Goal: Task Accomplishment & Management: Use online tool/utility

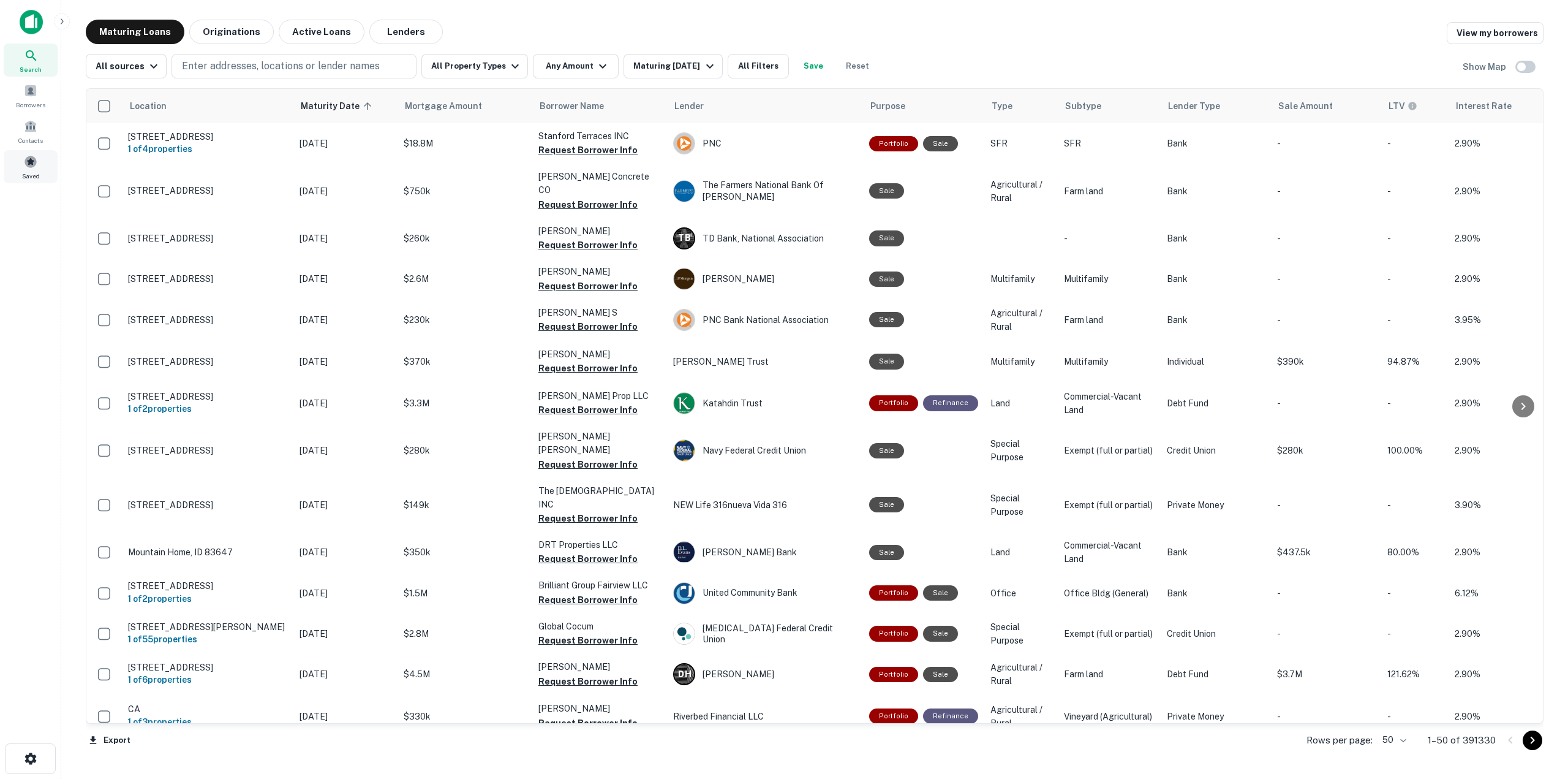
click at [29, 164] on span at bounding box center [31, 162] width 14 height 14
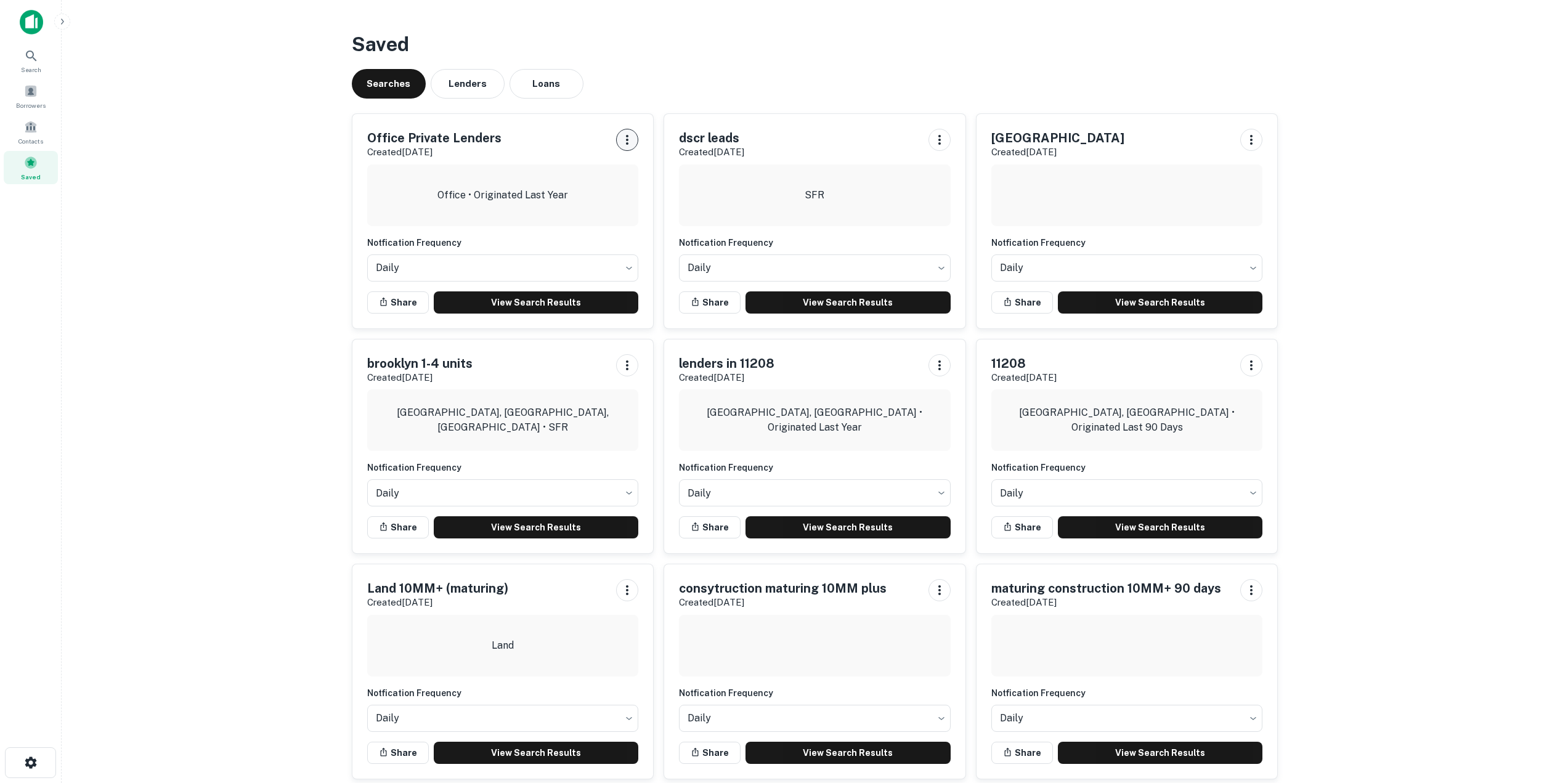
click at [626, 140] on icon "button" at bounding box center [627, 139] width 15 height 15
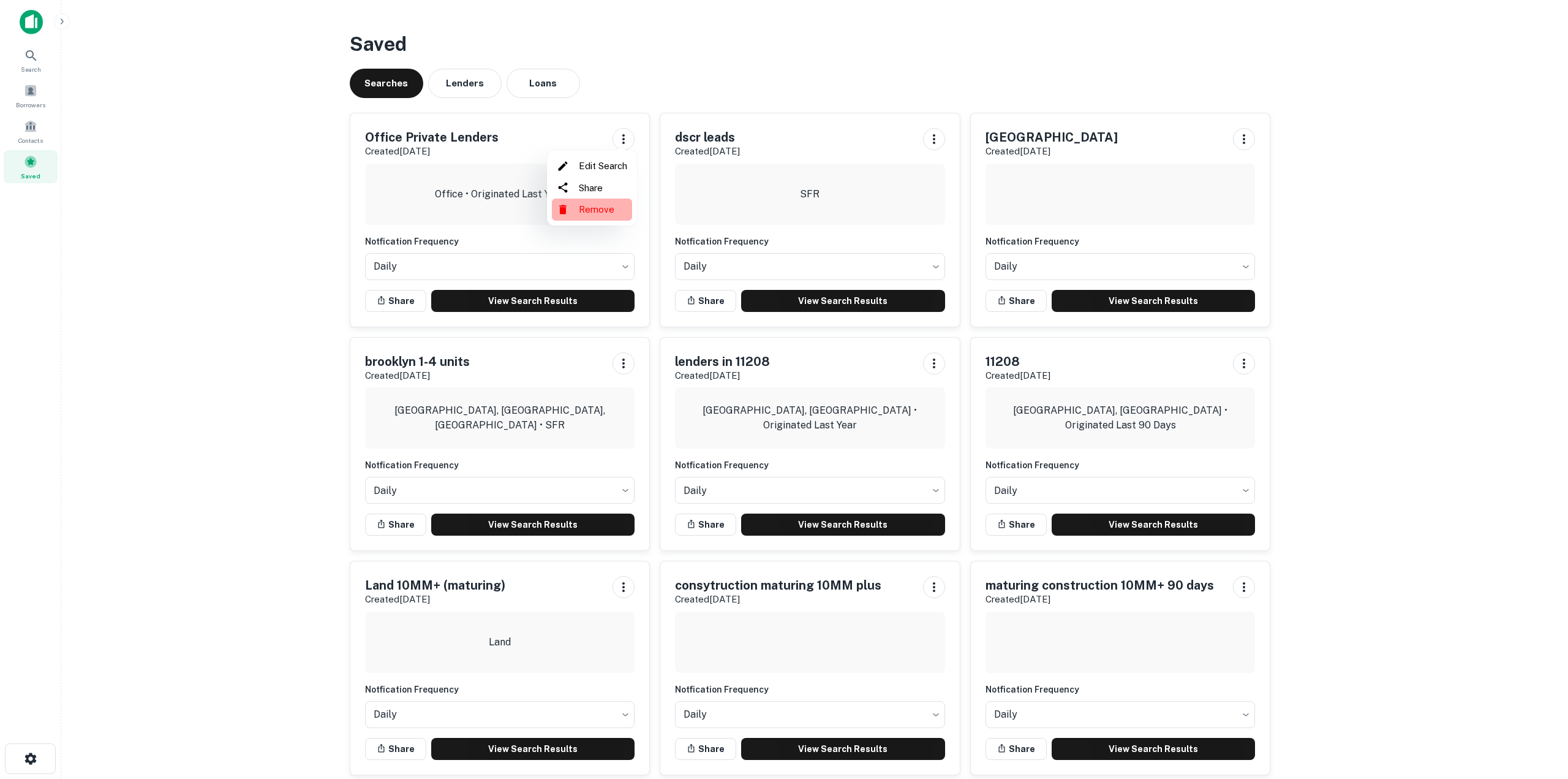
click at [601, 208] on li "Remove" at bounding box center [592, 209] width 80 height 22
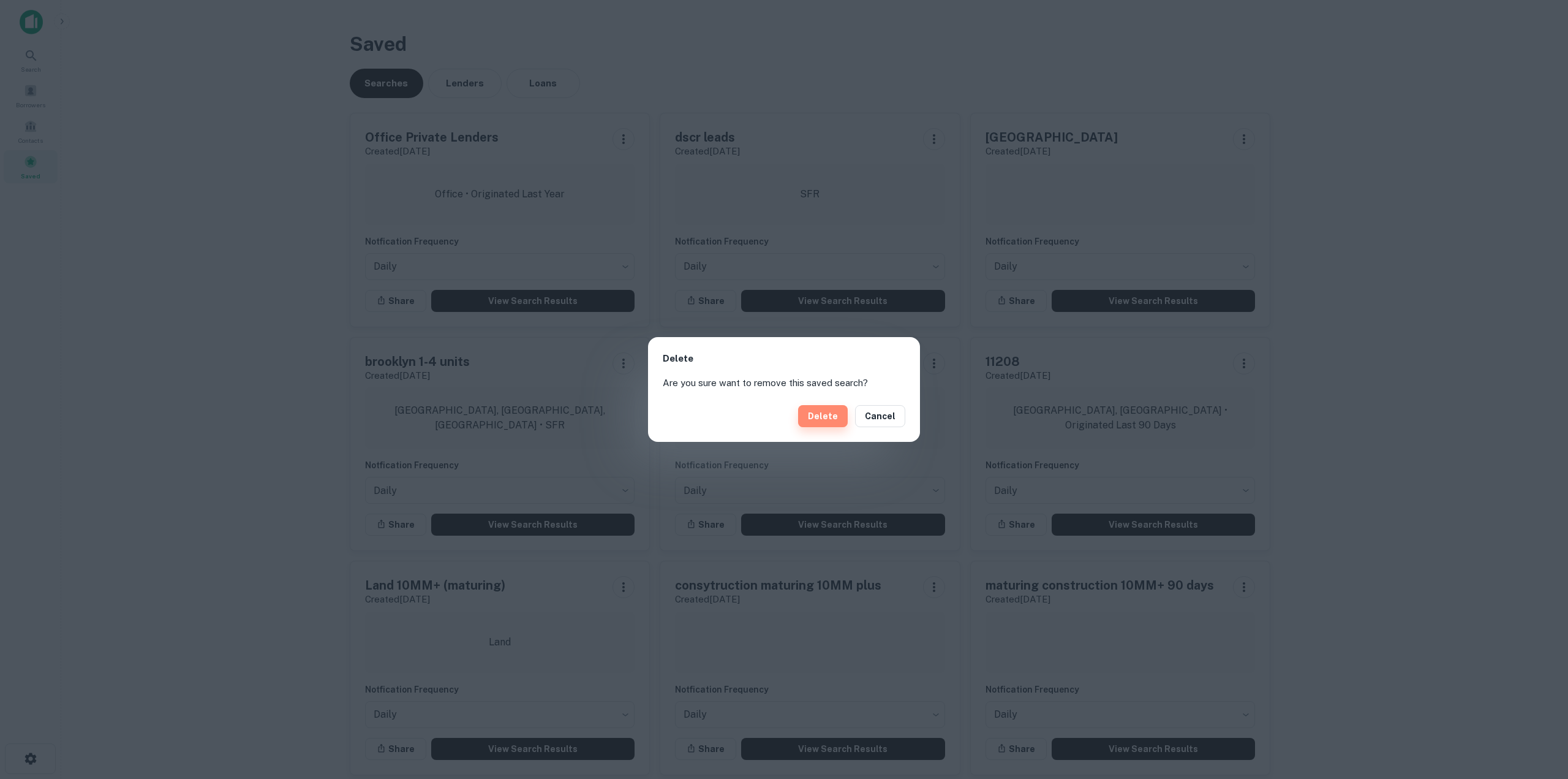
click at [831, 419] on button "Delete" at bounding box center [822, 416] width 50 height 22
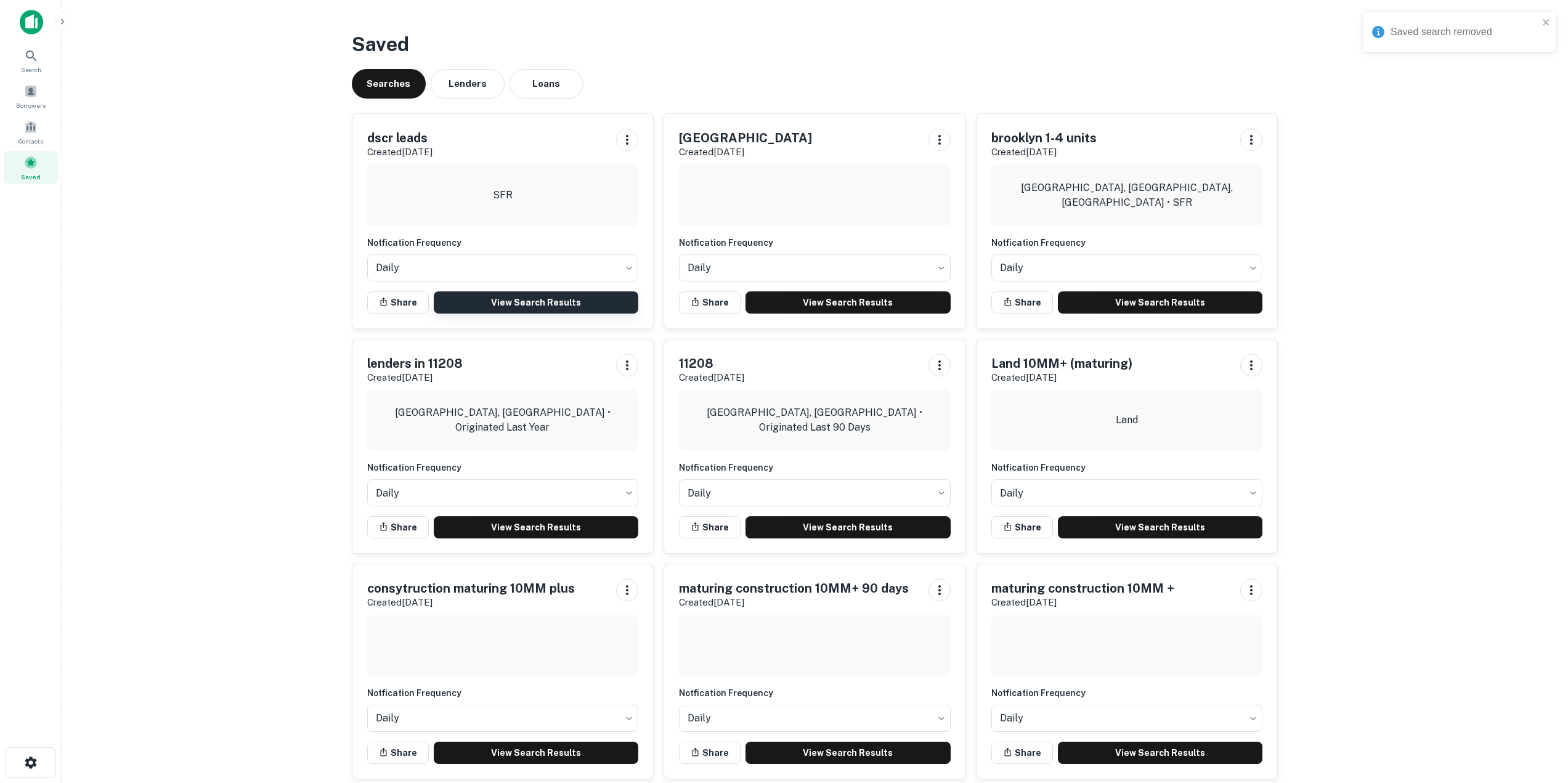
click at [525, 297] on link "View Search Results" at bounding box center [536, 302] width 205 height 22
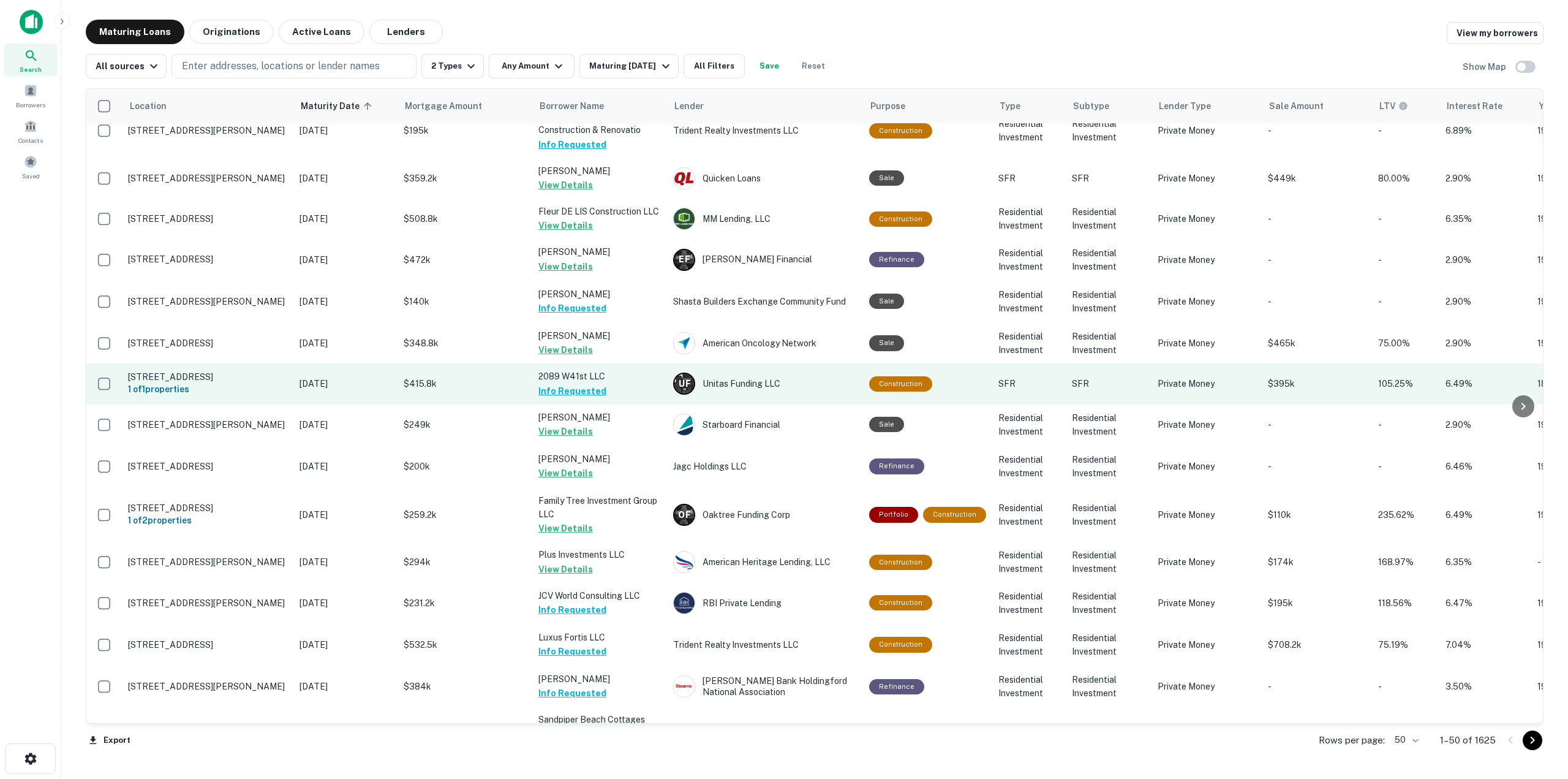
scroll to position [1497, 0]
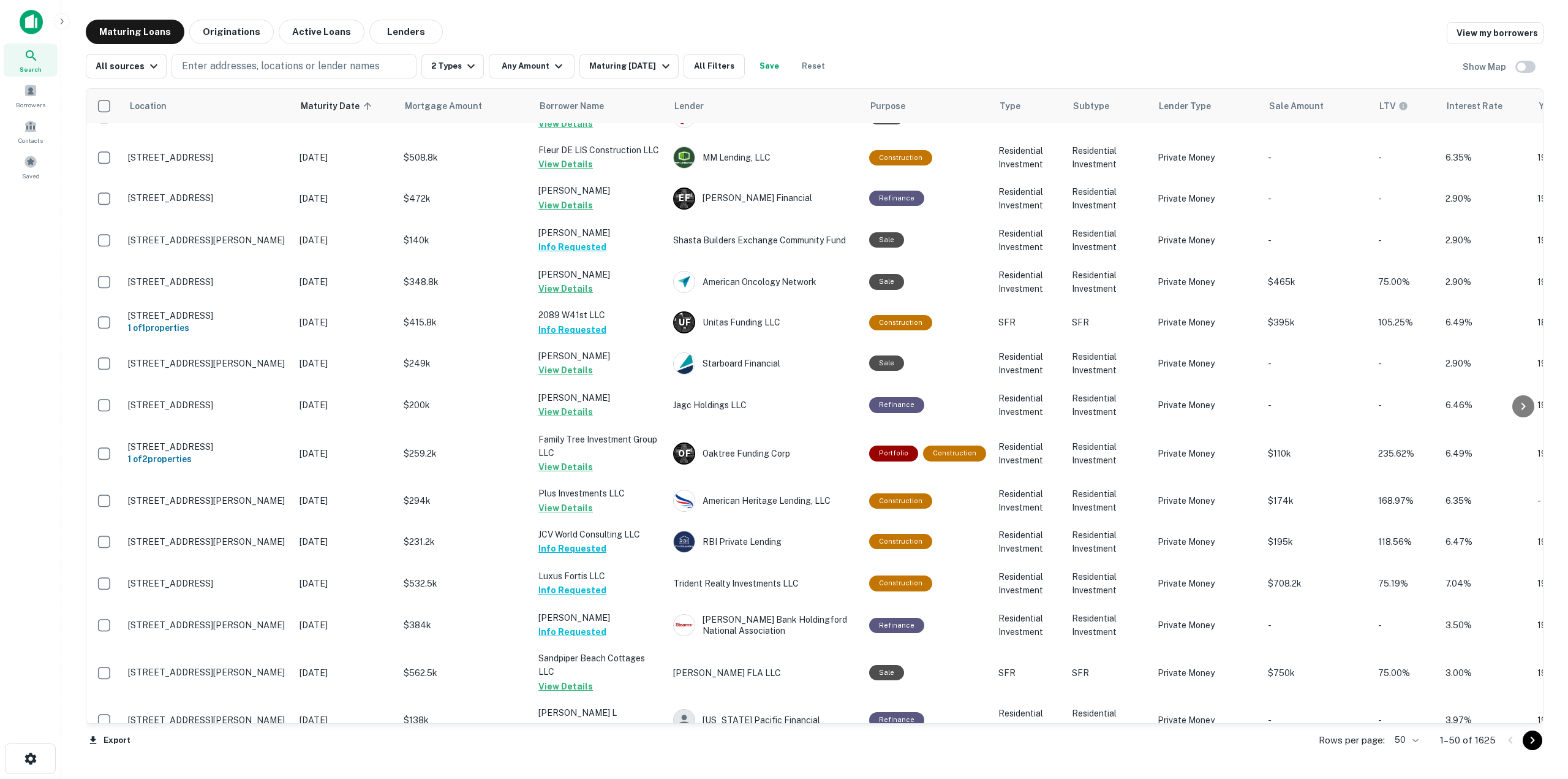
click at [1406, 736] on body "Search Borrowers Contacts Saved Maturing Loans Originations Active Loans Lender…" at bounding box center [784, 389] width 1568 height 779
click at [1406, 756] on li "100" at bounding box center [1406, 753] width 35 height 22
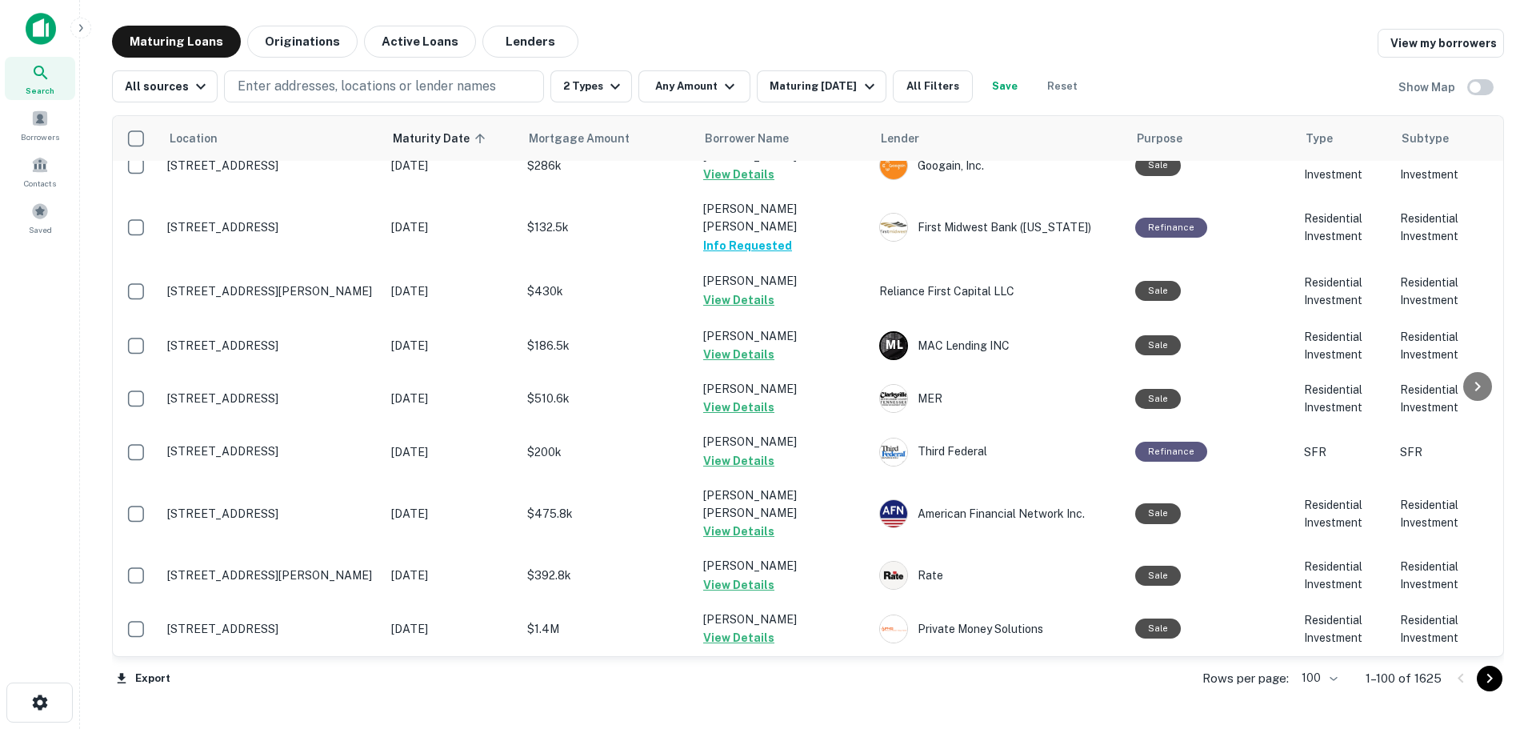
scroll to position [4941, 0]
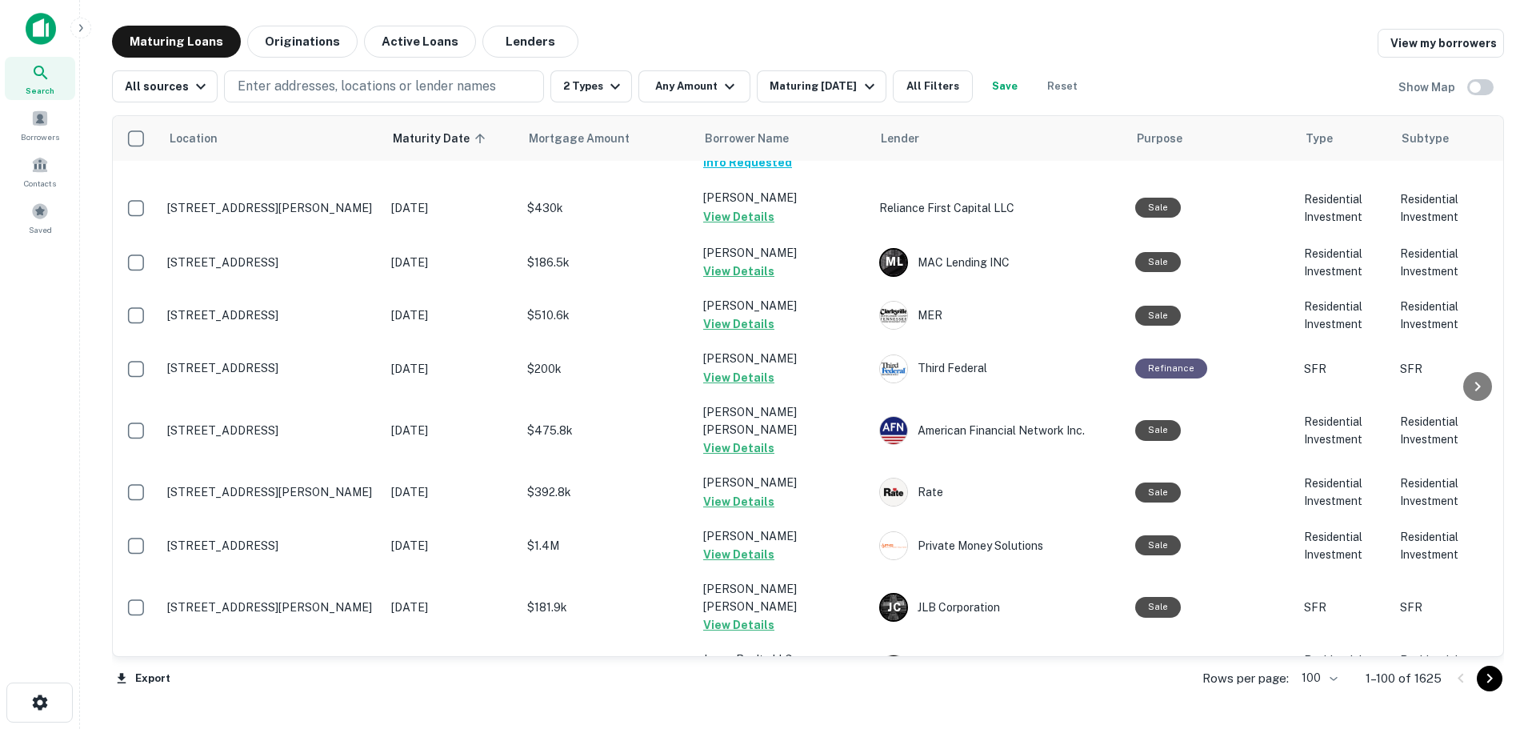
click at [1490, 682] on icon "Go to next page" at bounding box center [1489, 678] width 19 height 19
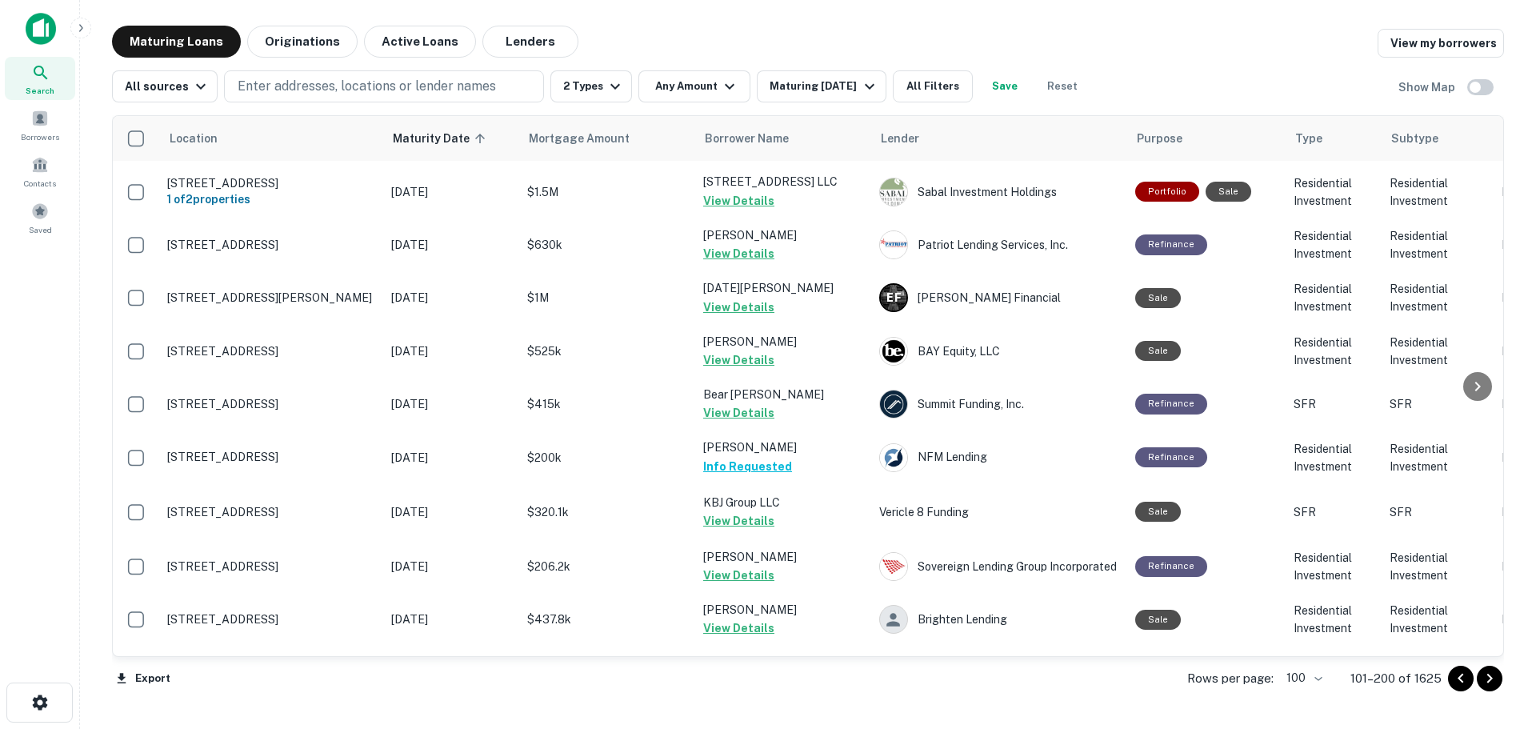
scroll to position [4880, 0]
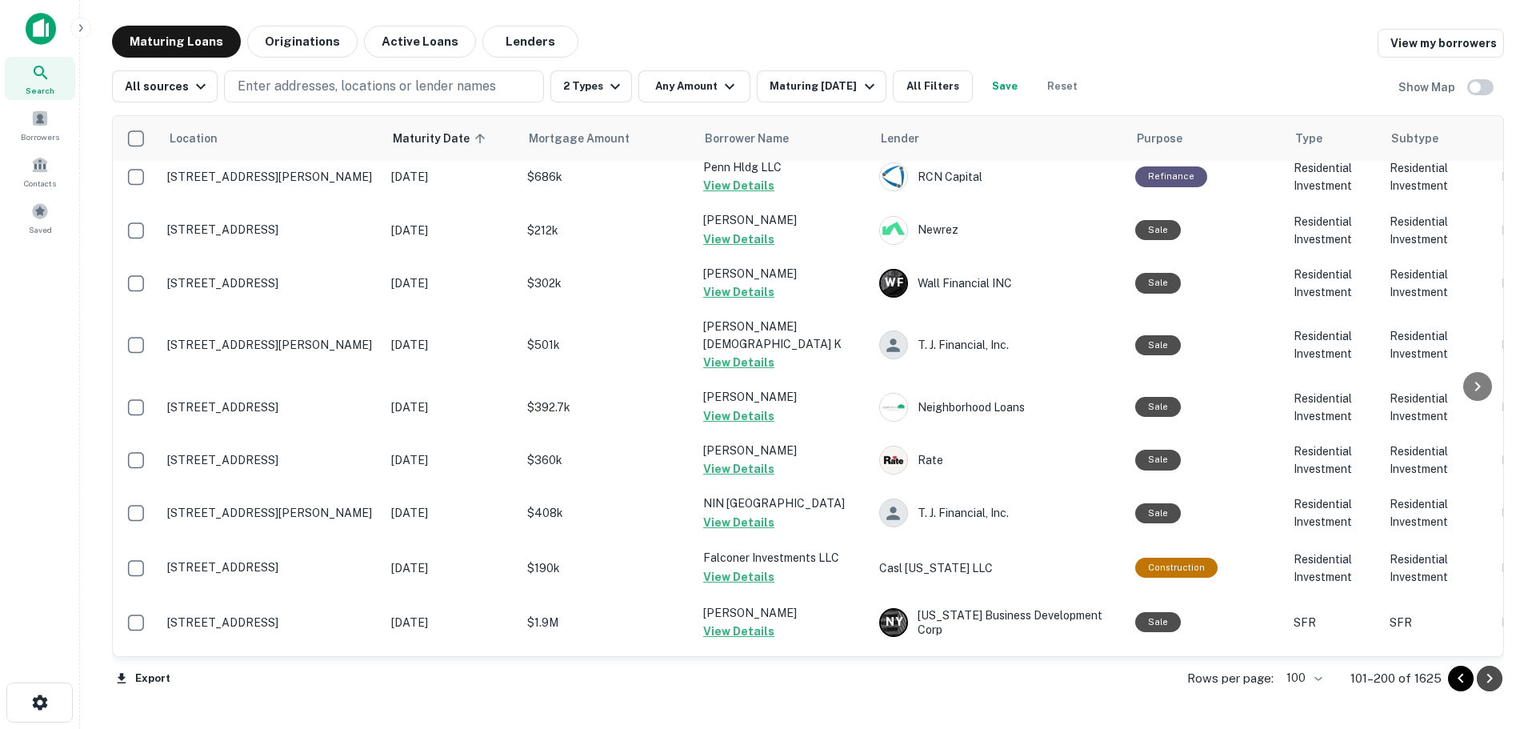
click at [1493, 681] on icon "Go to next page" at bounding box center [1489, 678] width 19 height 19
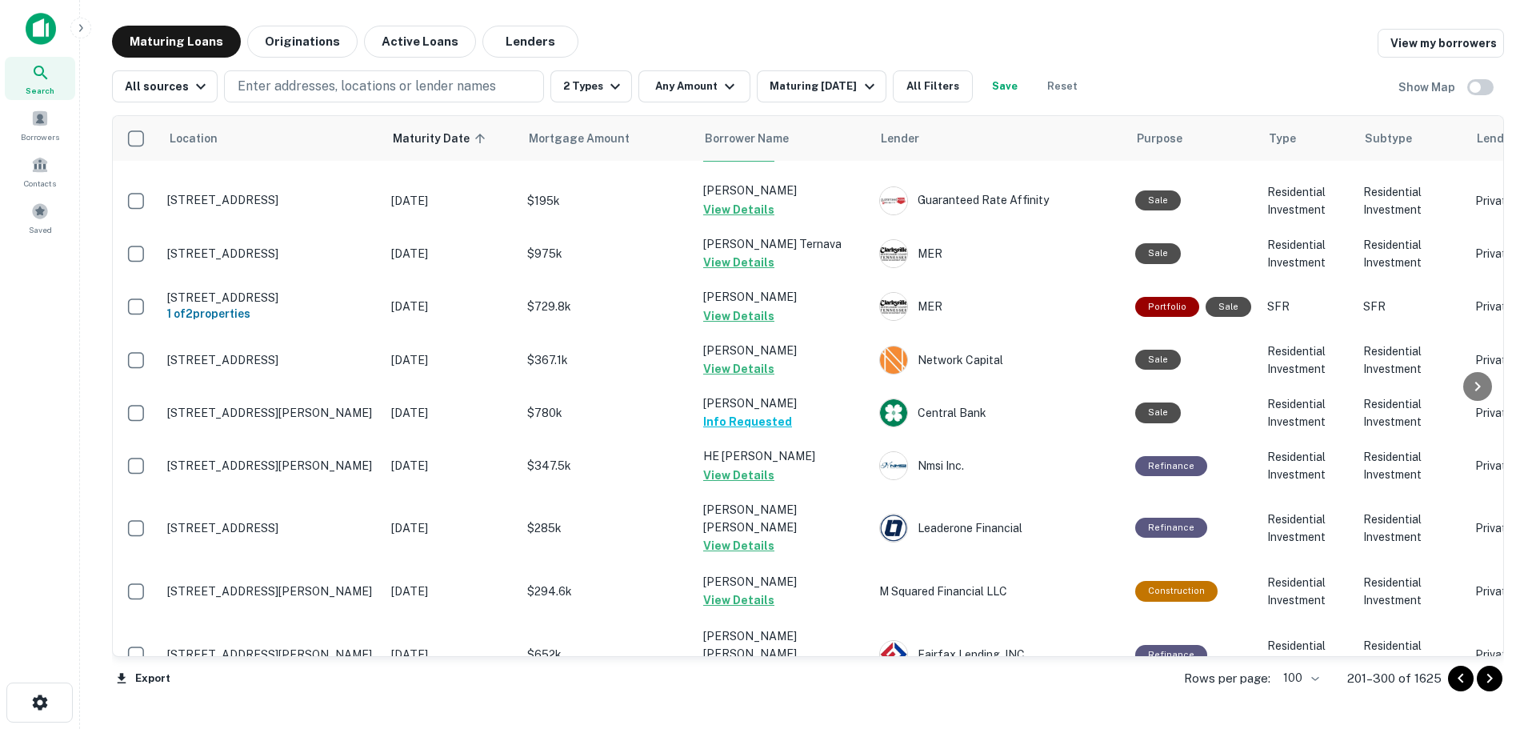
scroll to position [4909, 0]
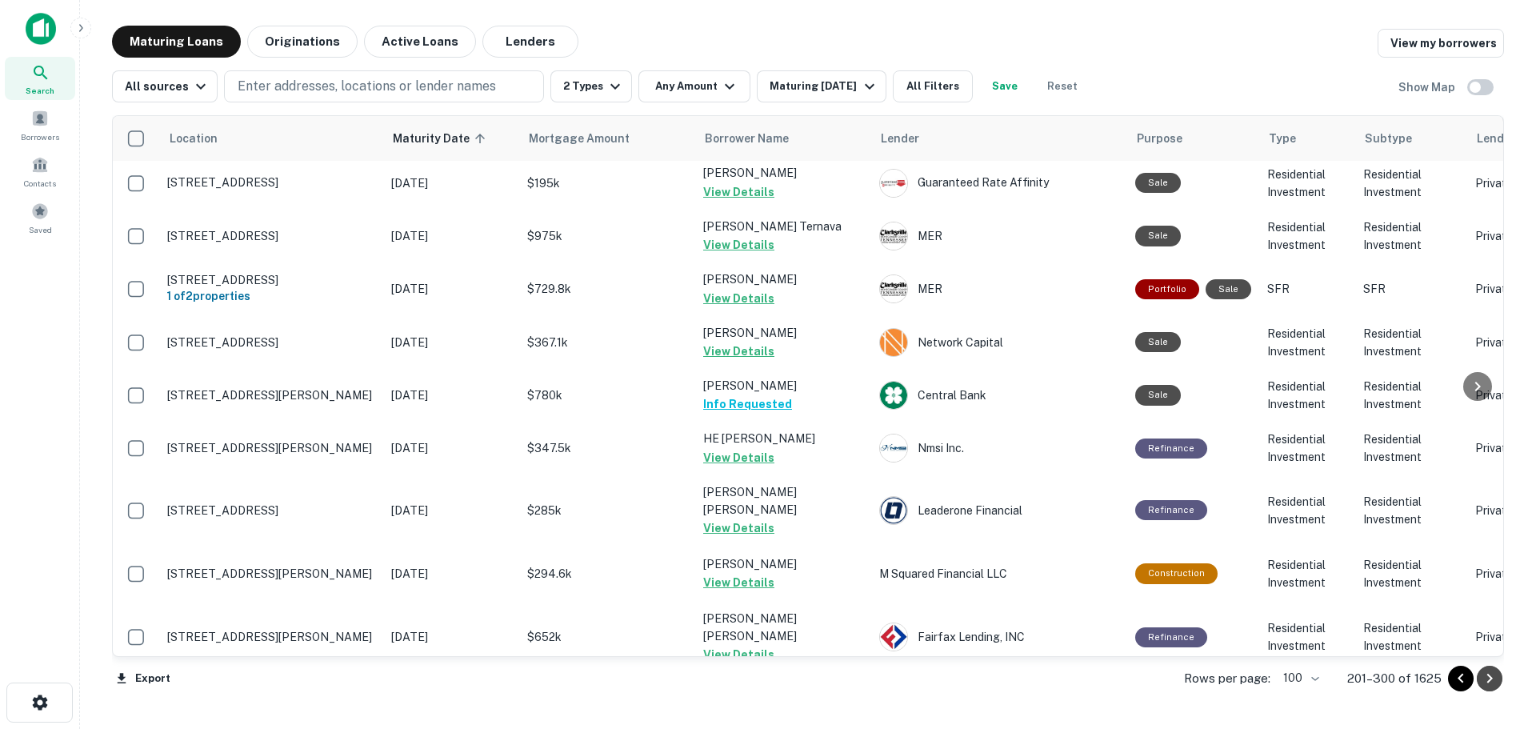
click at [1490, 680] on icon "Go to next page" at bounding box center [1490, 679] width 6 height 10
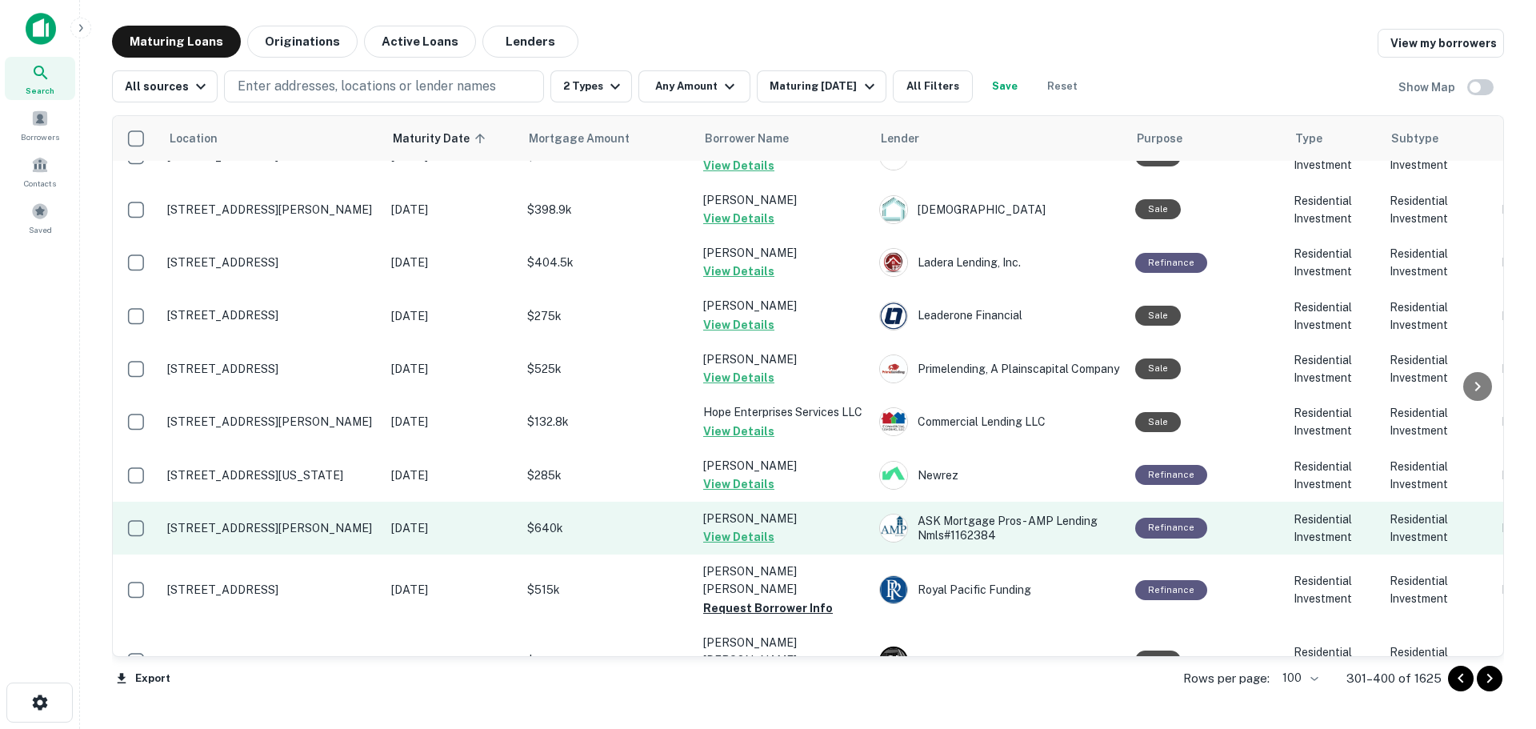
scroll to position [1520, 0]
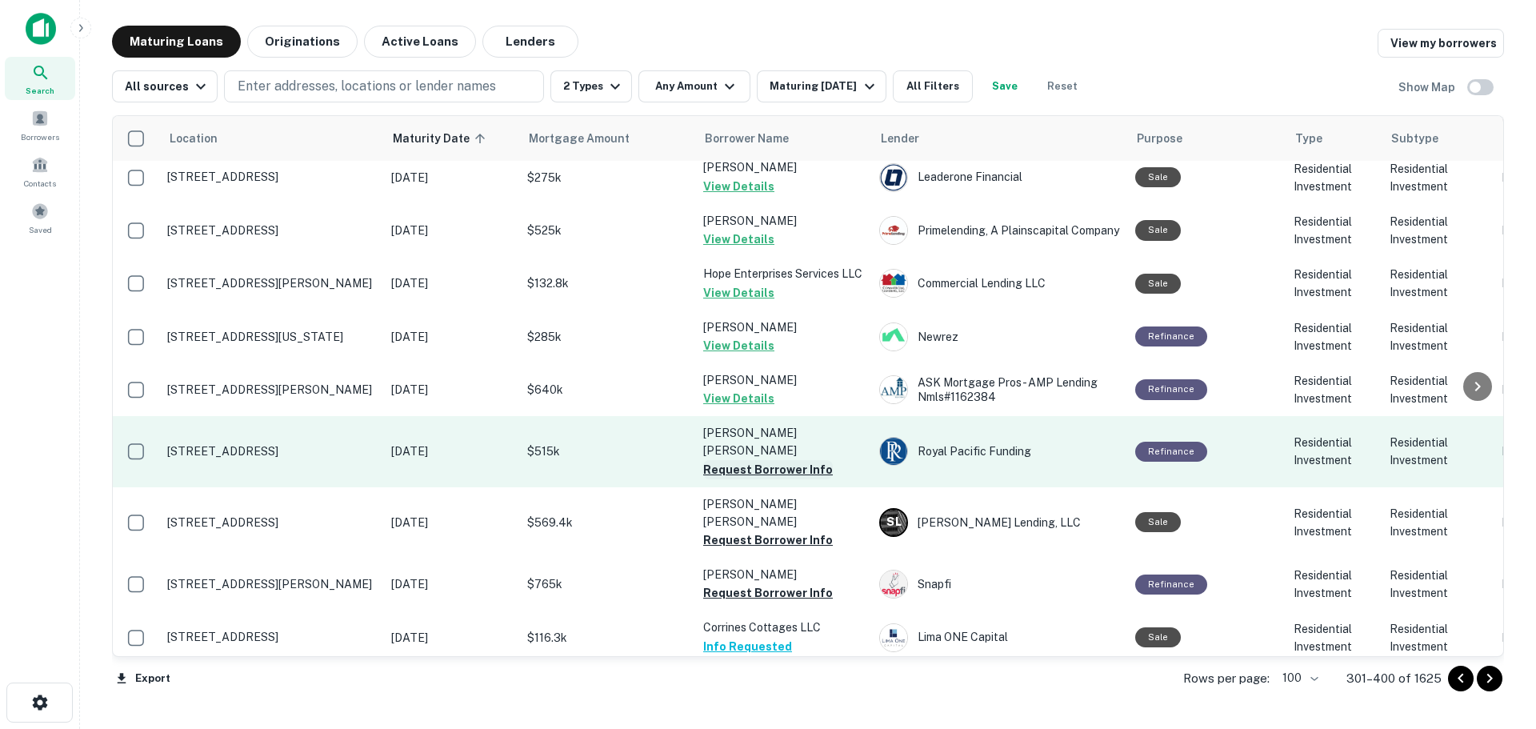
click at [765, 460] on button "Request Borrower Info" at bounding box center [768, 469] width 130 height 19
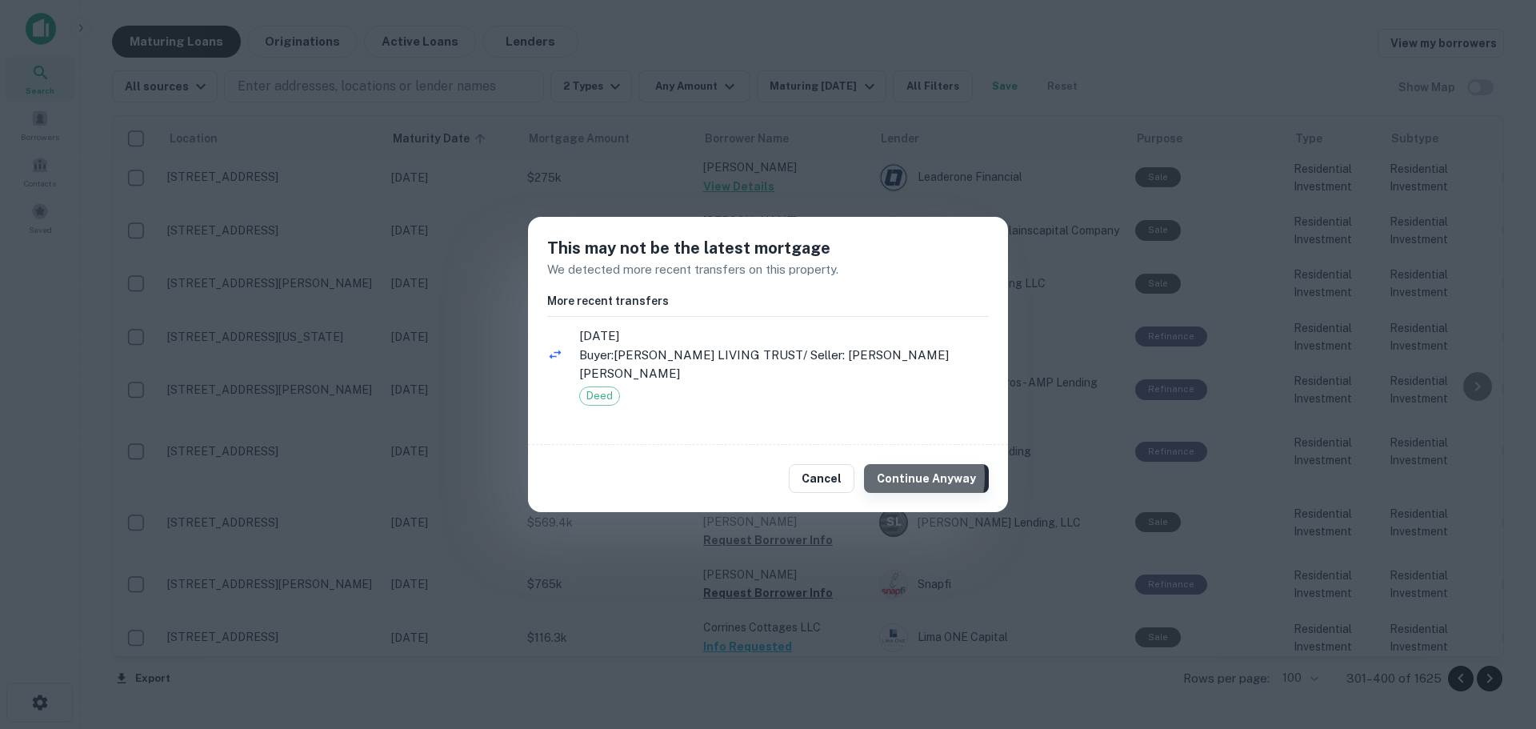
click at [892, 477] on button "Continue Anyway" at bounding box center [926, 478] width 125 height 29
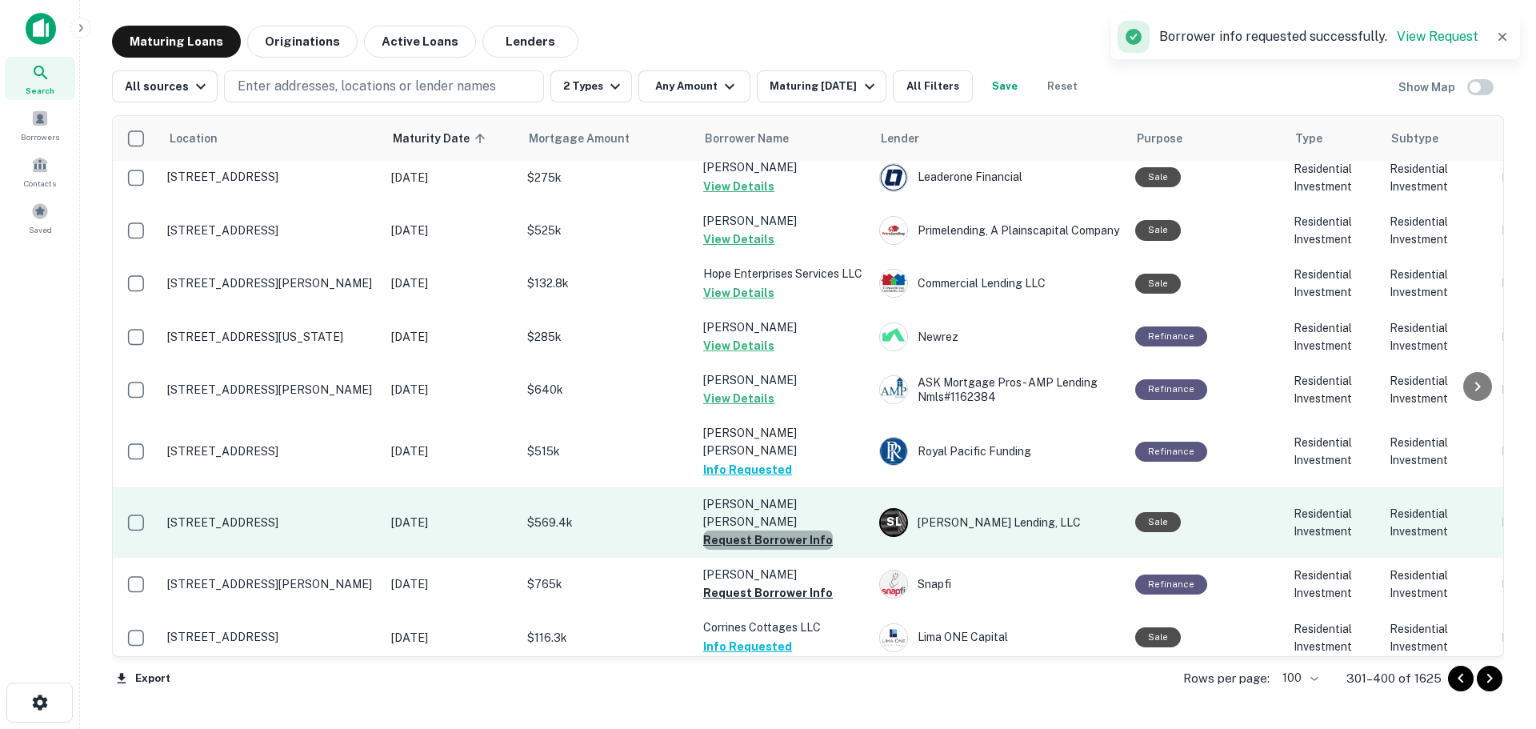
click at [810, 530] on button "Request Borrower Info" at bounding box center [768, 539] width 130 height 19
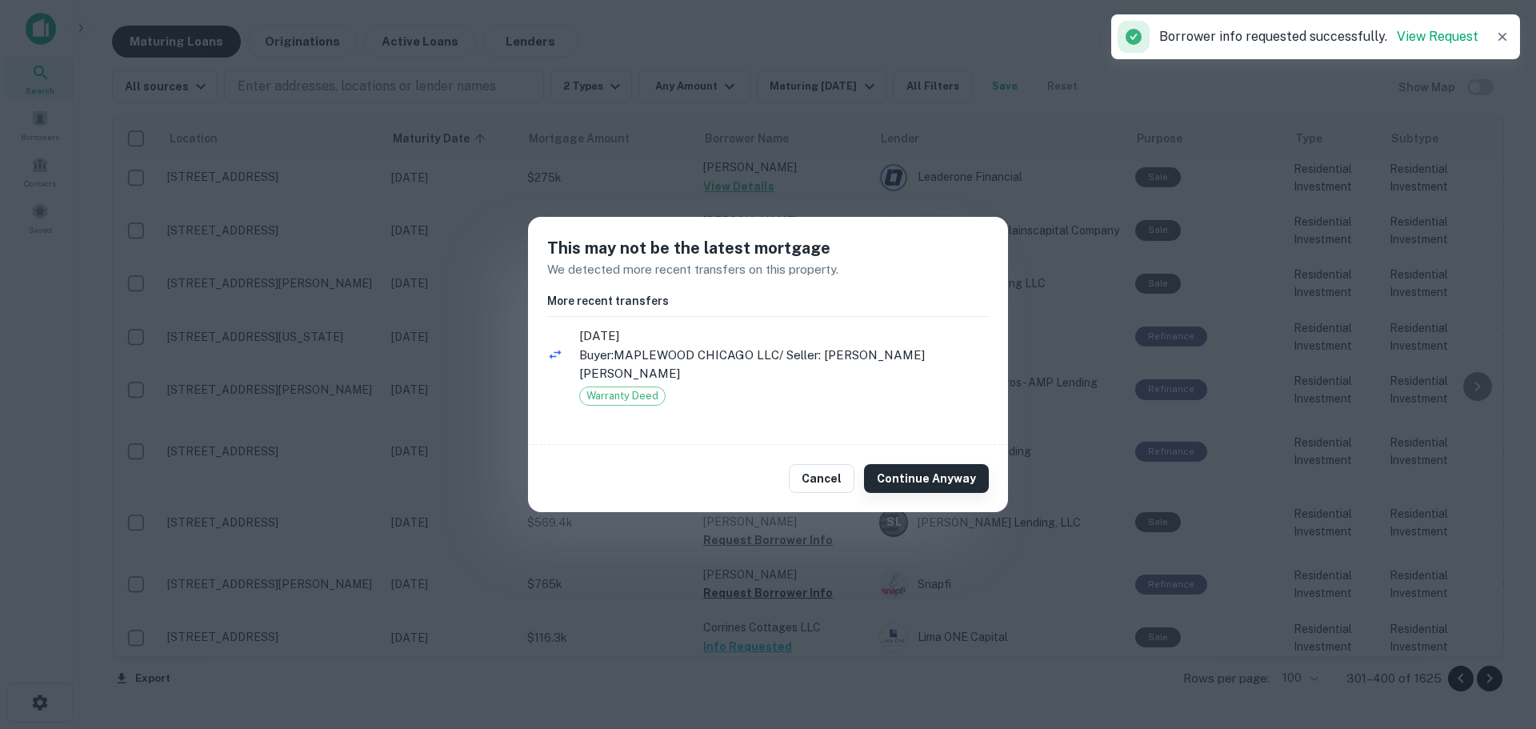
click at [895, 475] on button "Continue Anyway" at bounding box center [926, 478] width 125 height 29
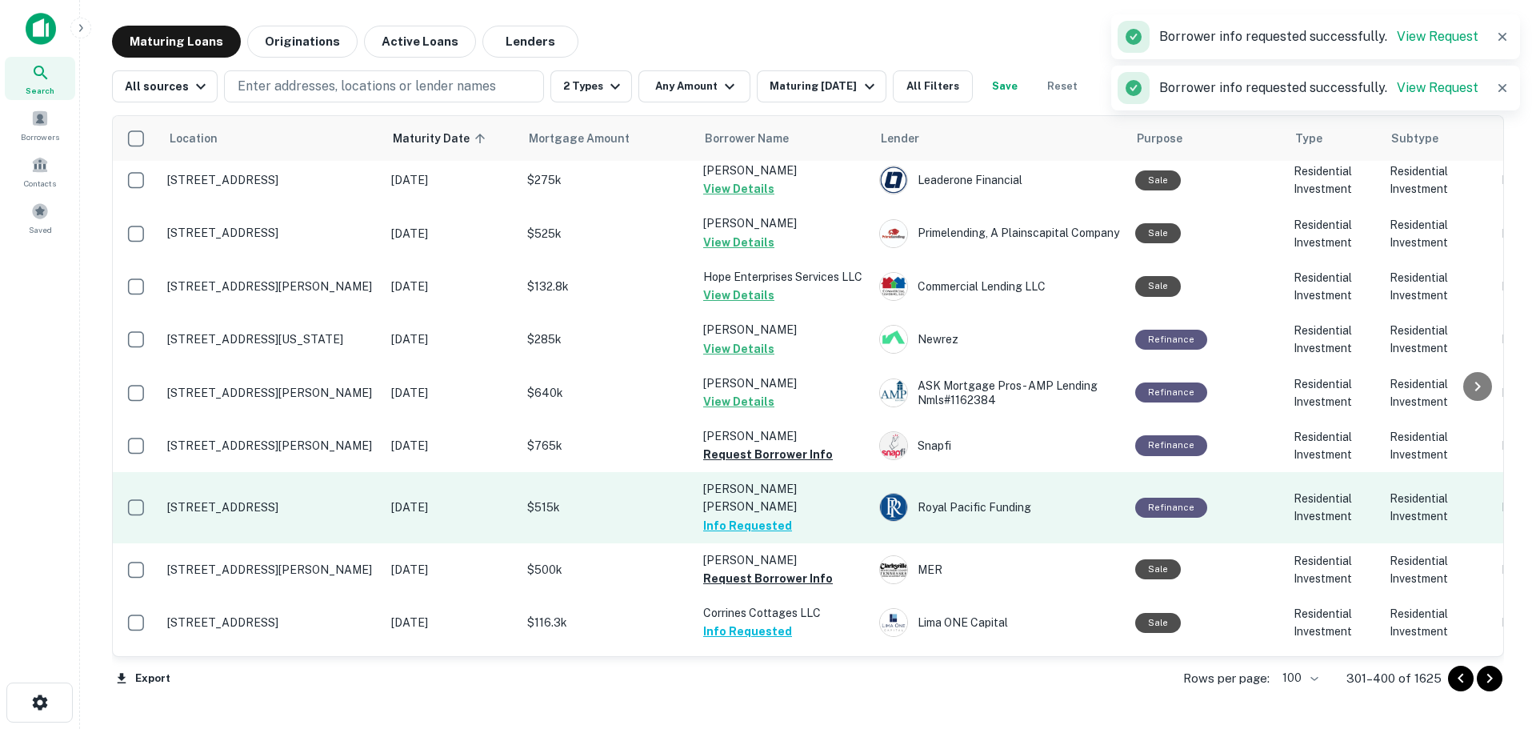
scroll to position [1522, 0]
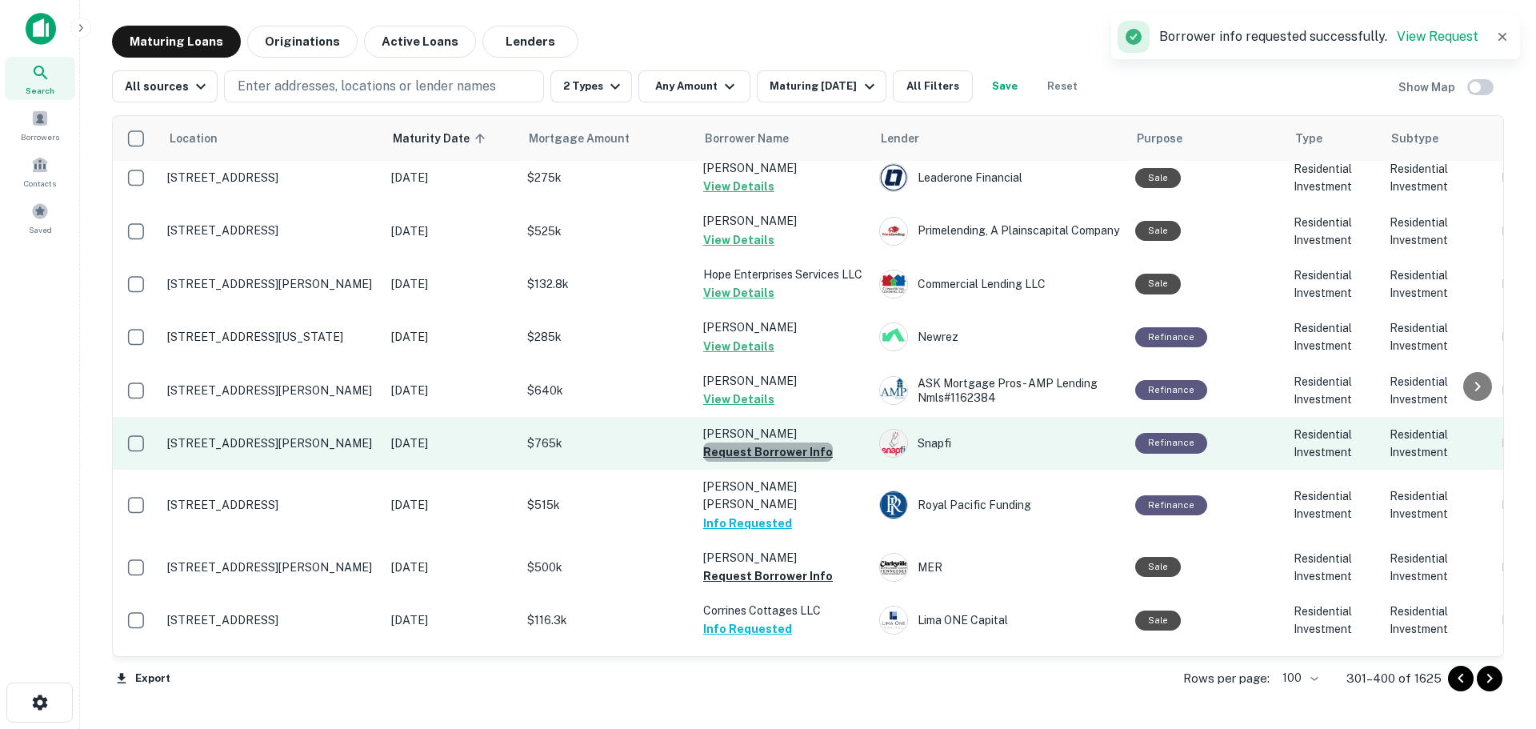
click at [802, 442] on button "Request Borrower Info" at bounding box center [768, 451] width 130 height 19
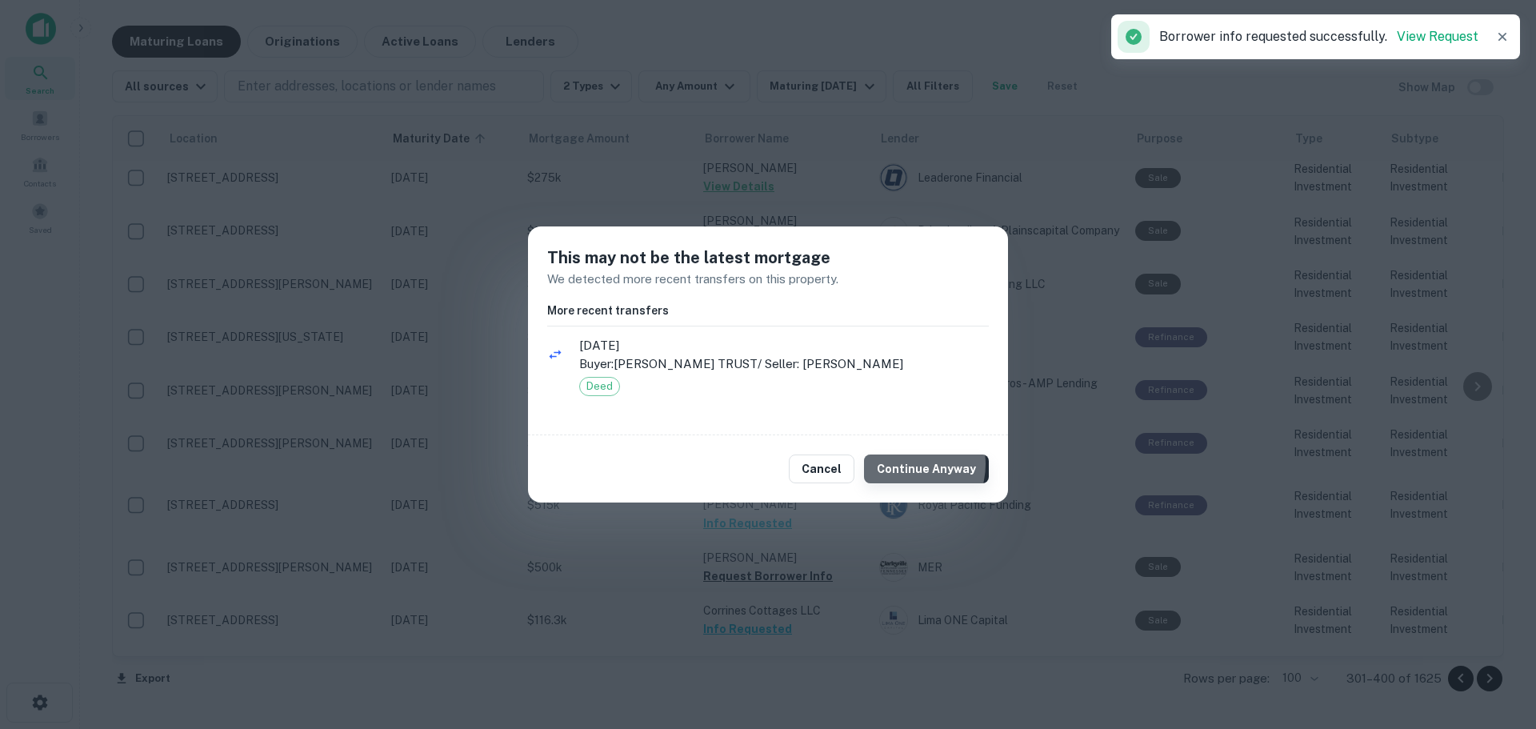
click at [909, 464] on button "Continue Anyway" at bounding box center [926, 468] width 125 height 29
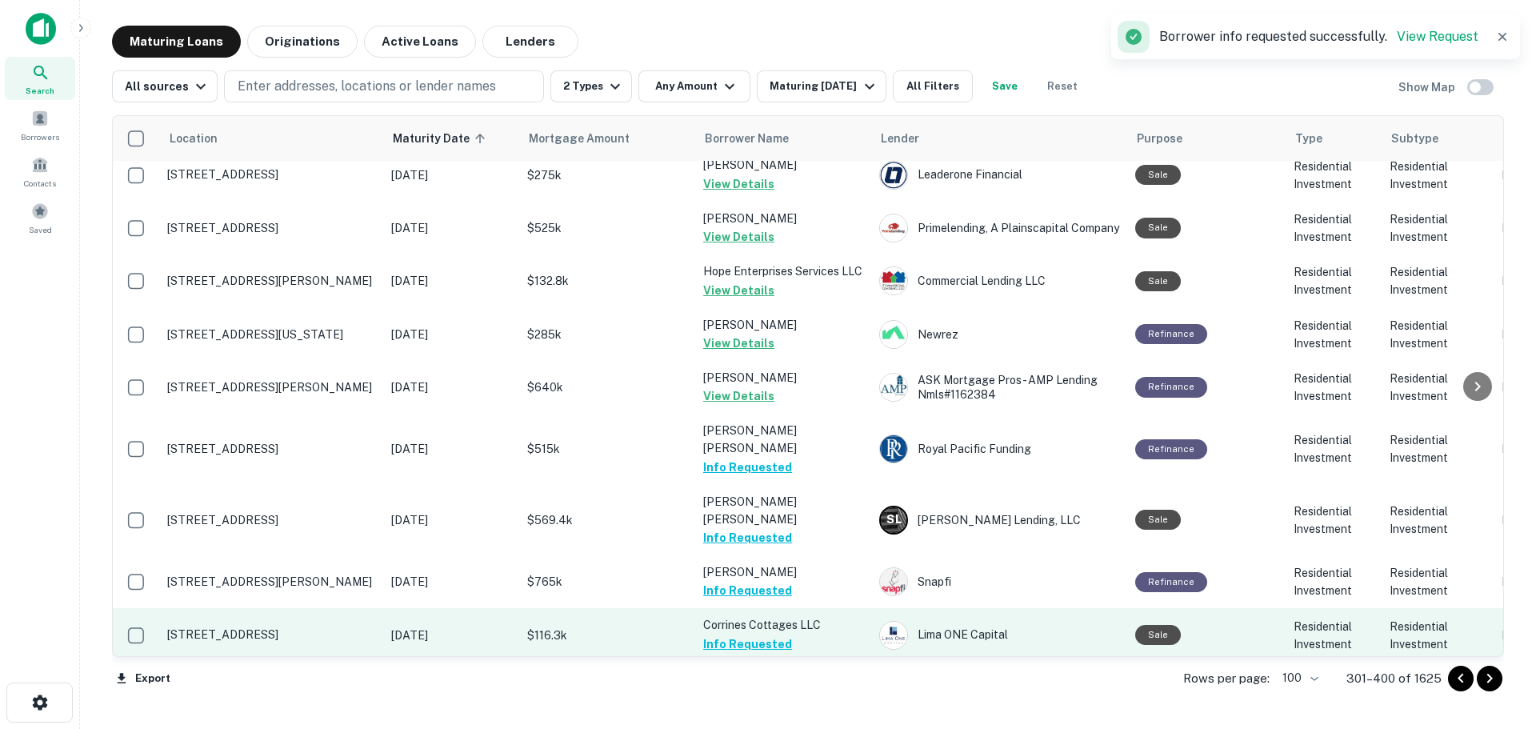
scroll to position [1679, 0]
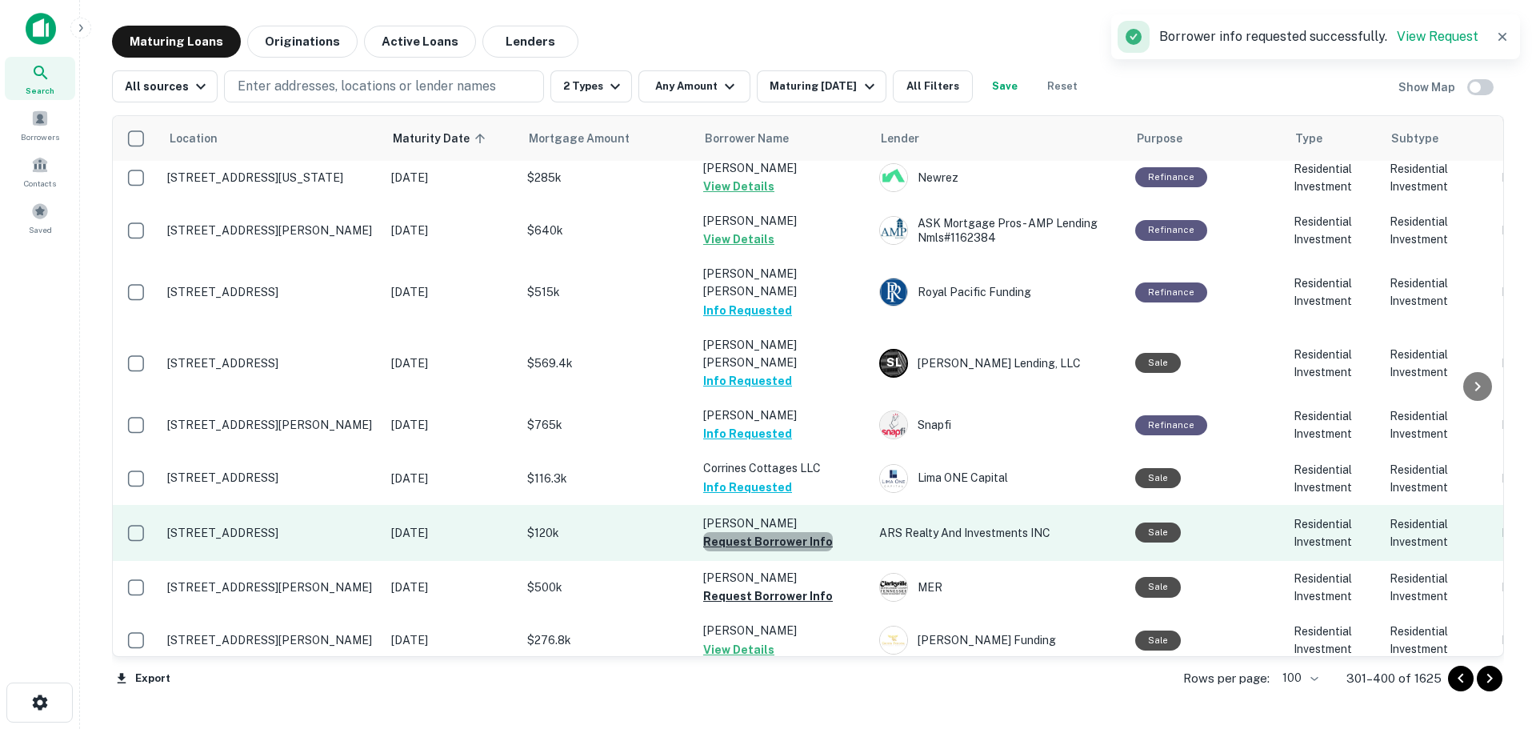
click at [793, 532] on button "Request Borrower Info" at bounding box center [768, 541] width 130 height 19
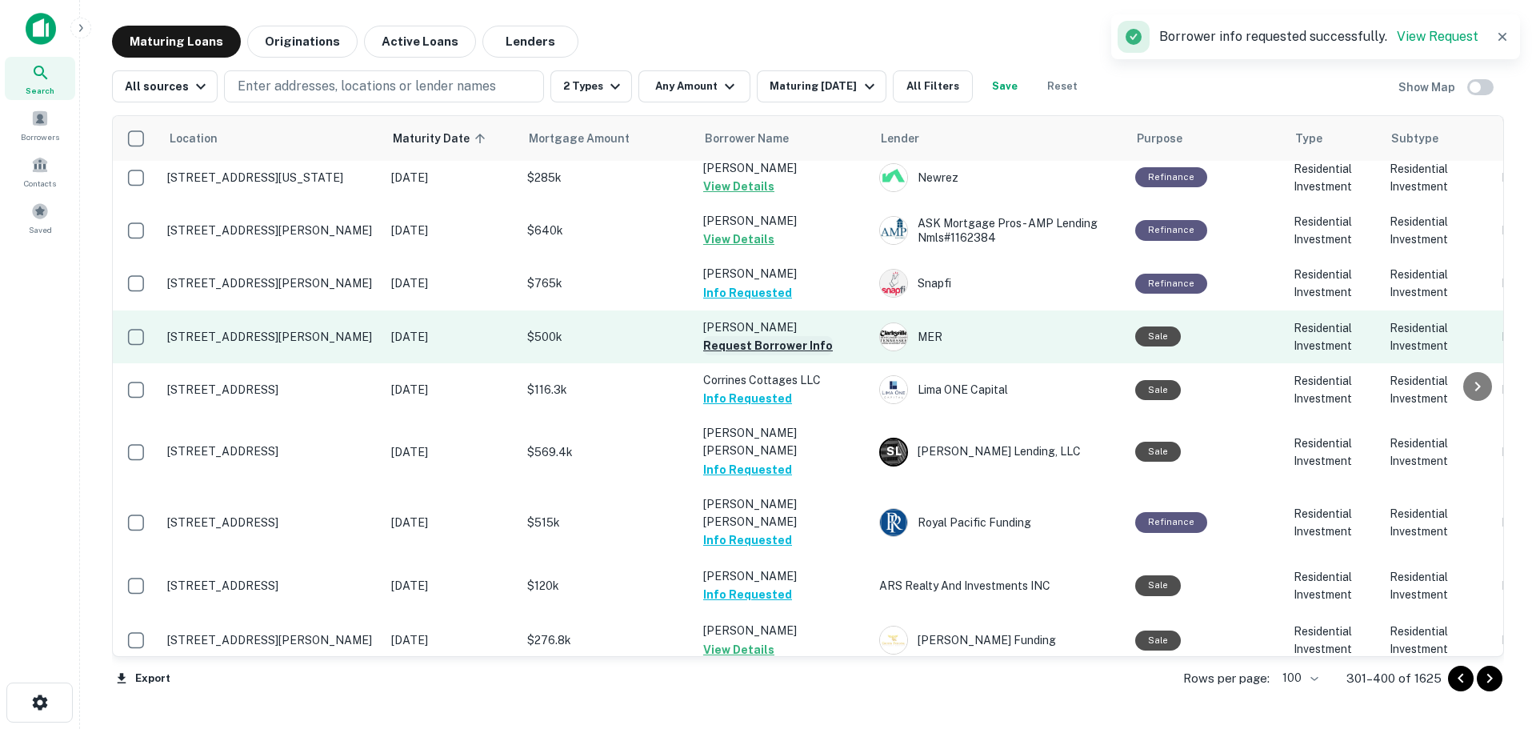
click at [804, 336] on button "Request Borrower Info" at bounding box center [768, 345] width 130 height 19
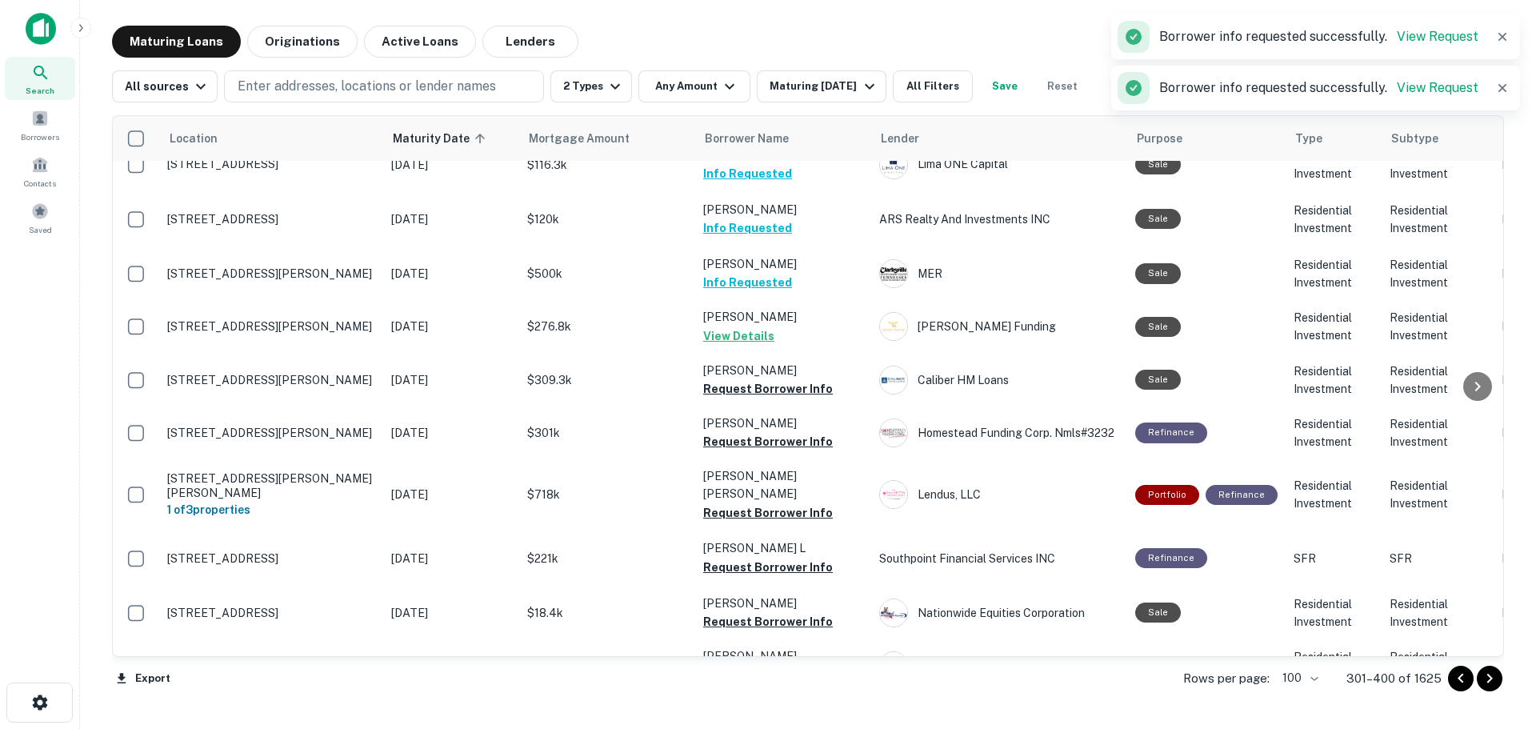
scroll to position [1999, 0]
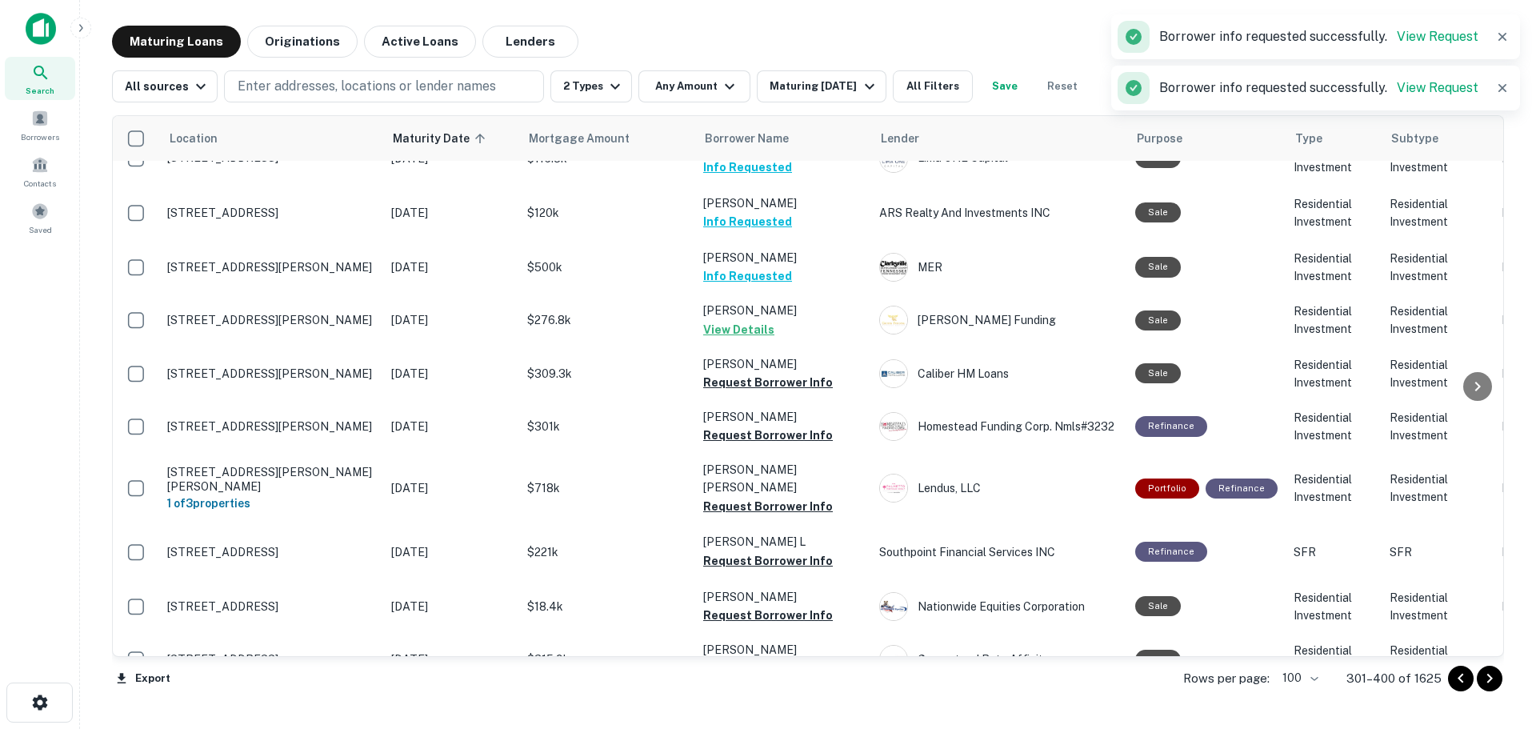
click at [804, 373] on button "Request Borrower Info" at bounding box center [768, 382] width 130 height 19
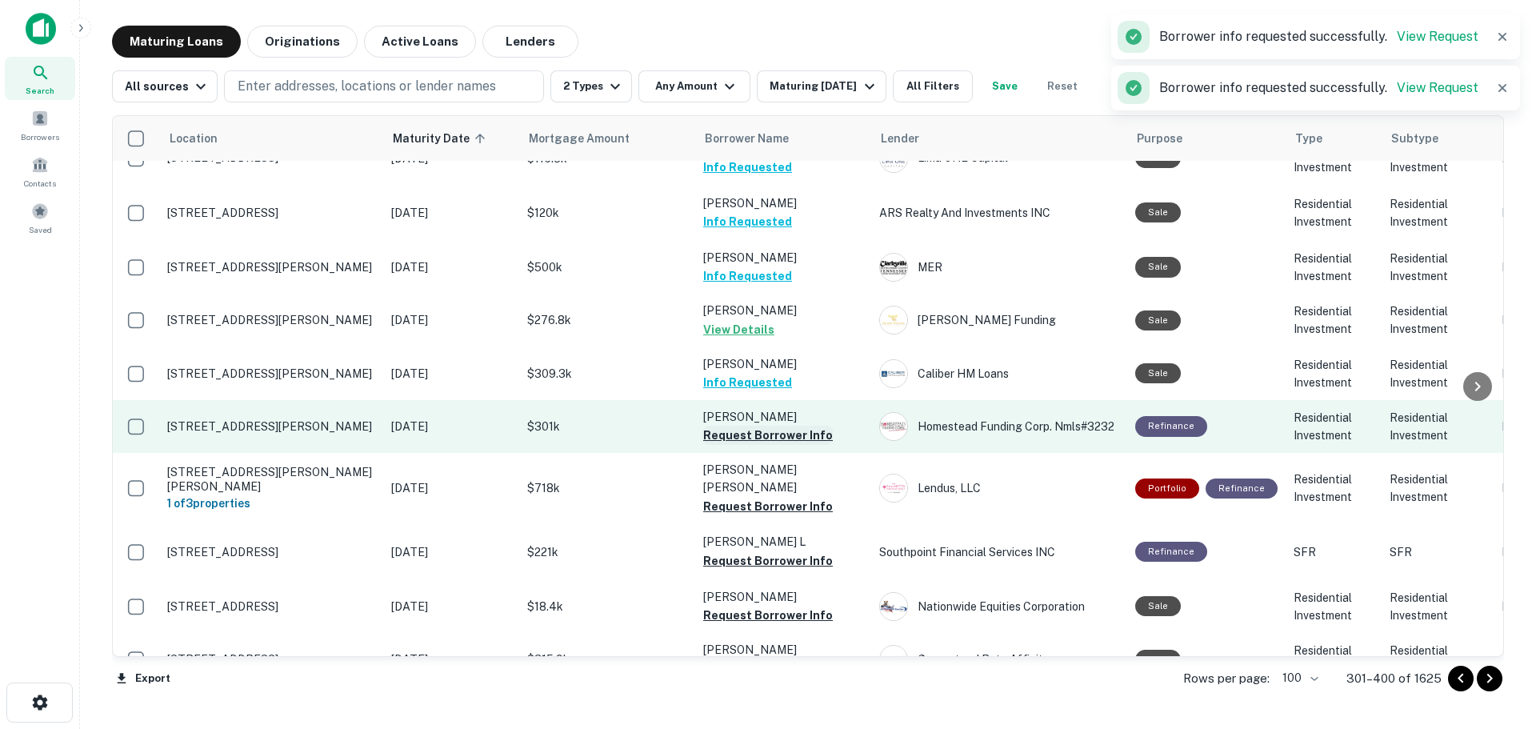
click at [808, 426] on button "Request Borrower Info" at bounding box center [768, 435] width 130 height 19
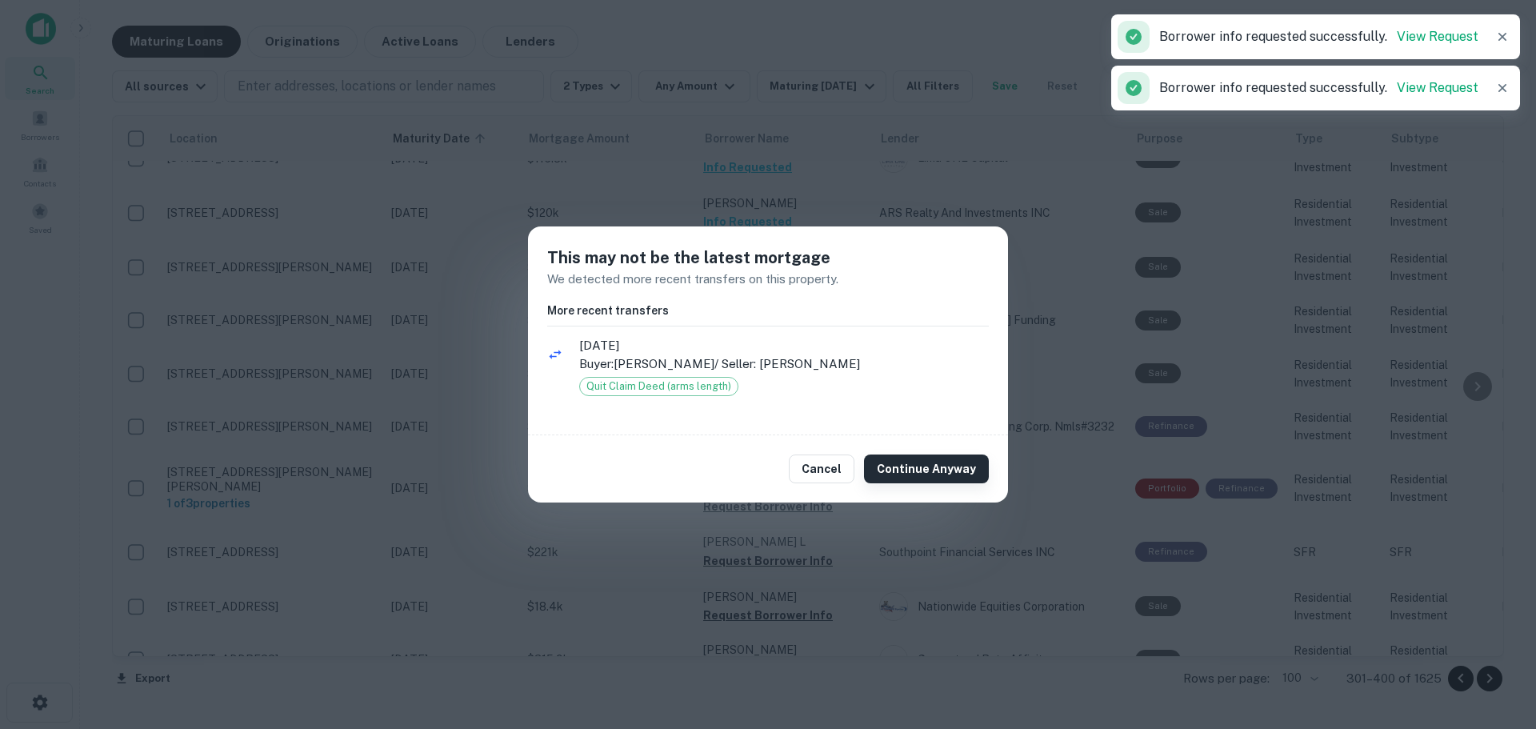
click at [882, 468] on button "Continue Anyway" at bounding box center [926, 468] width 125 height 29
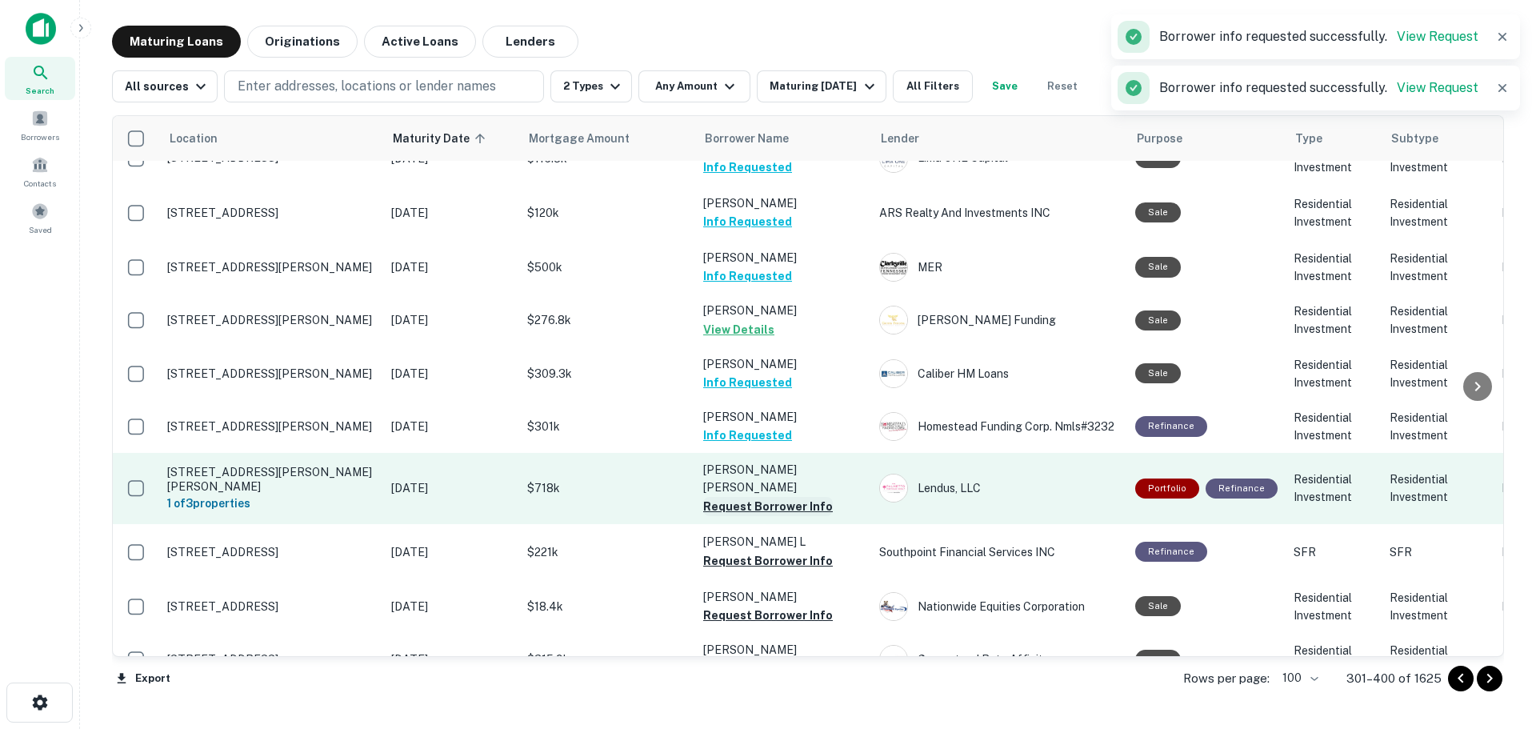
click at [815, 497] on button "Request Borrower Info" at bounding box center [768, 506] width 130 height 19
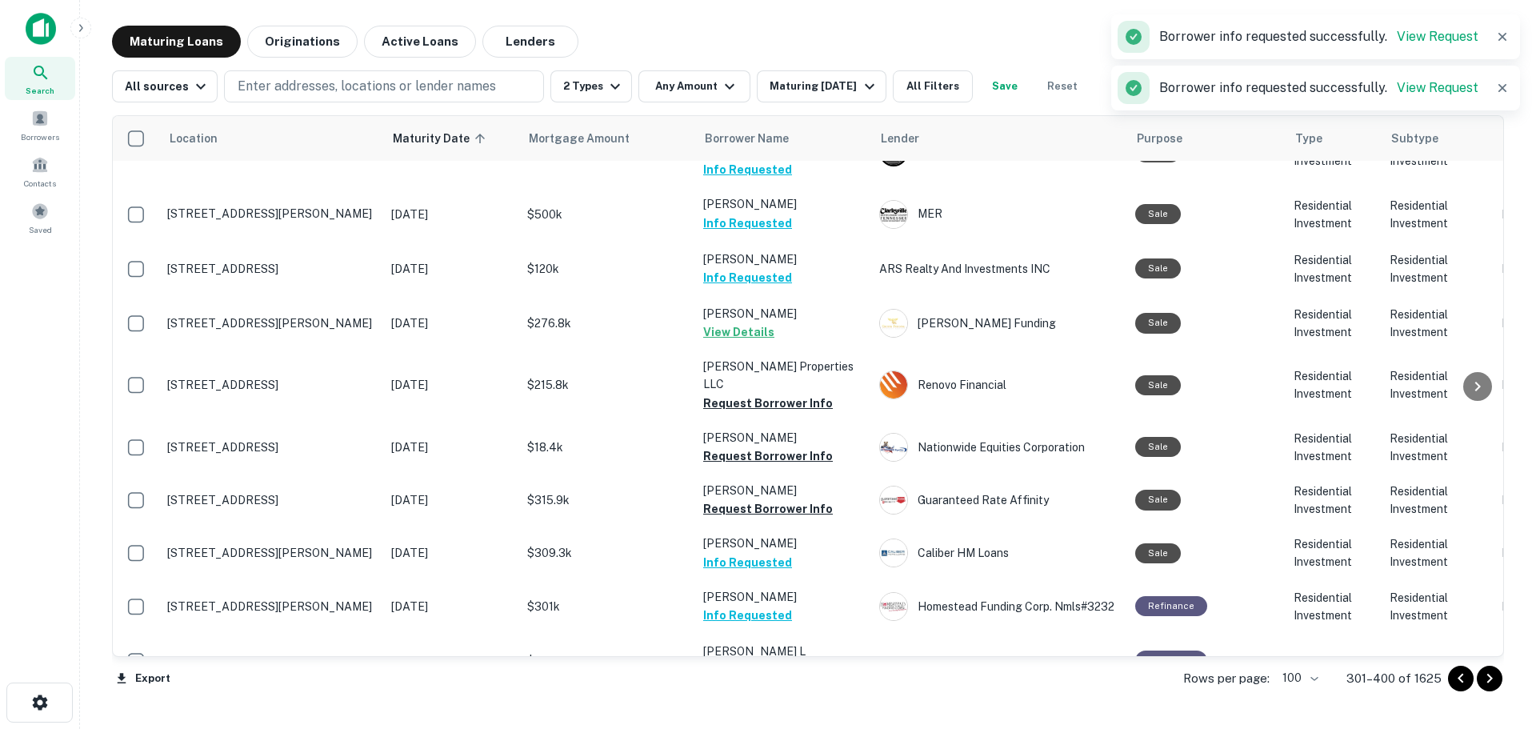
scroll to position [2002, 0]
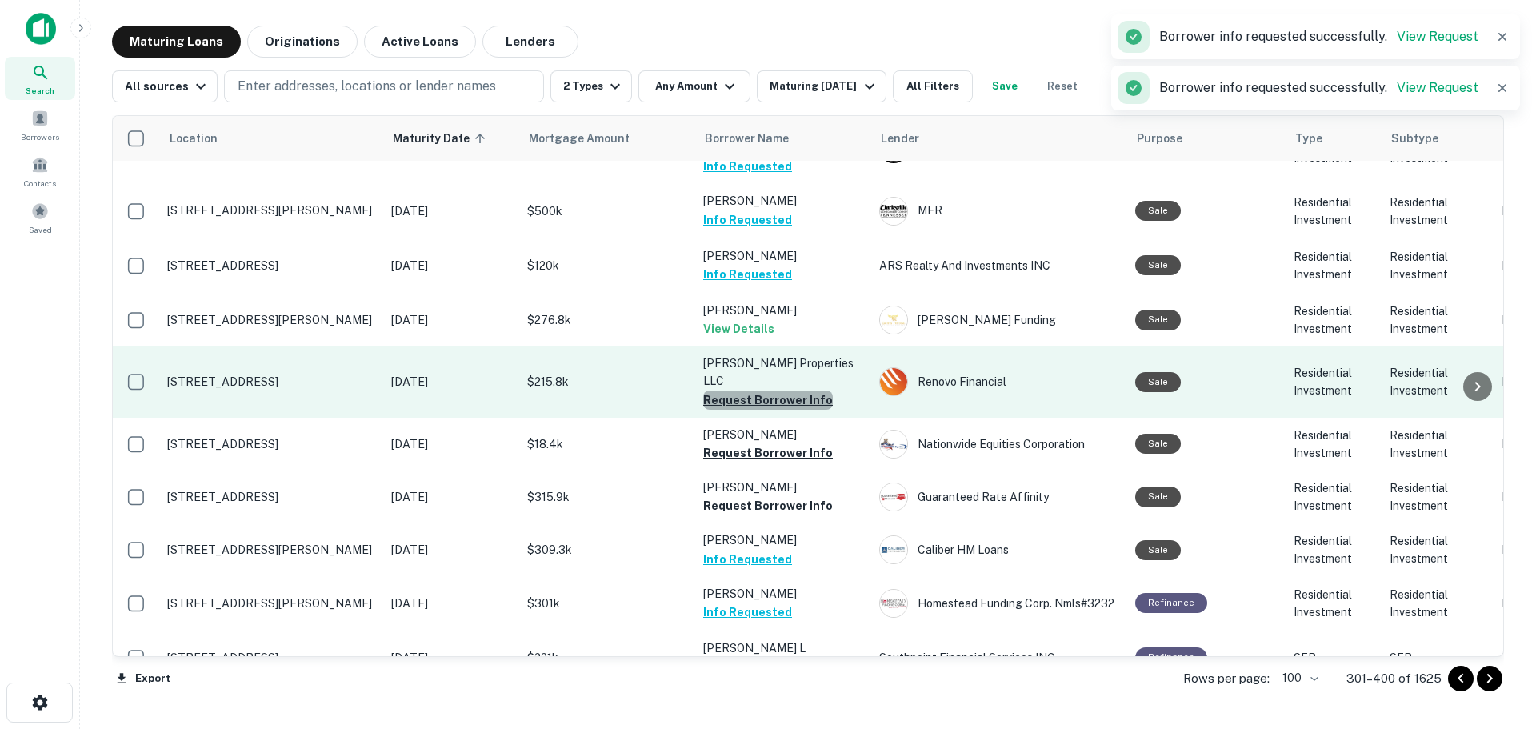
click at [814, 390] on button "Request Borrower Info" at bounding box center [768, 399] width 130 height 19
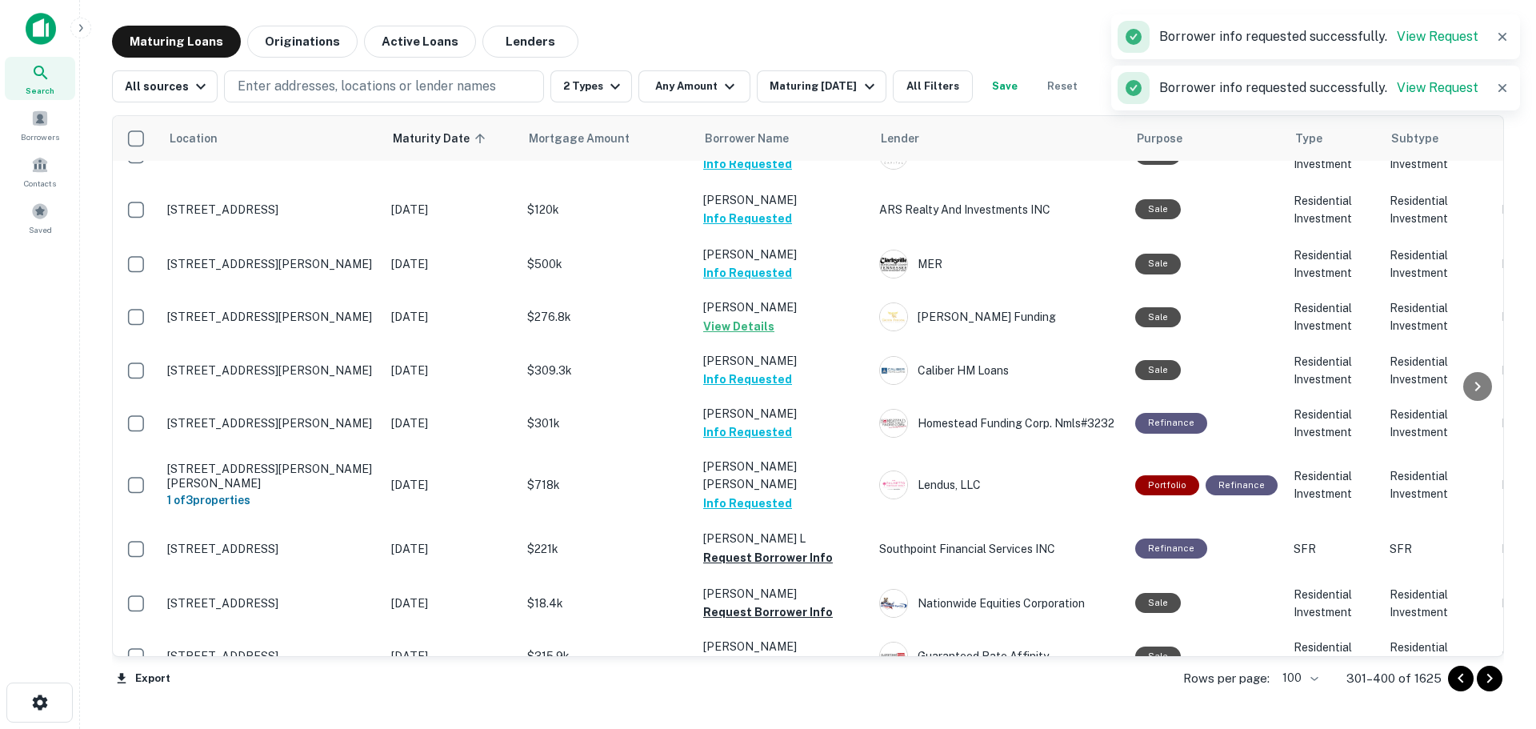
scroll to position [1999, 0]
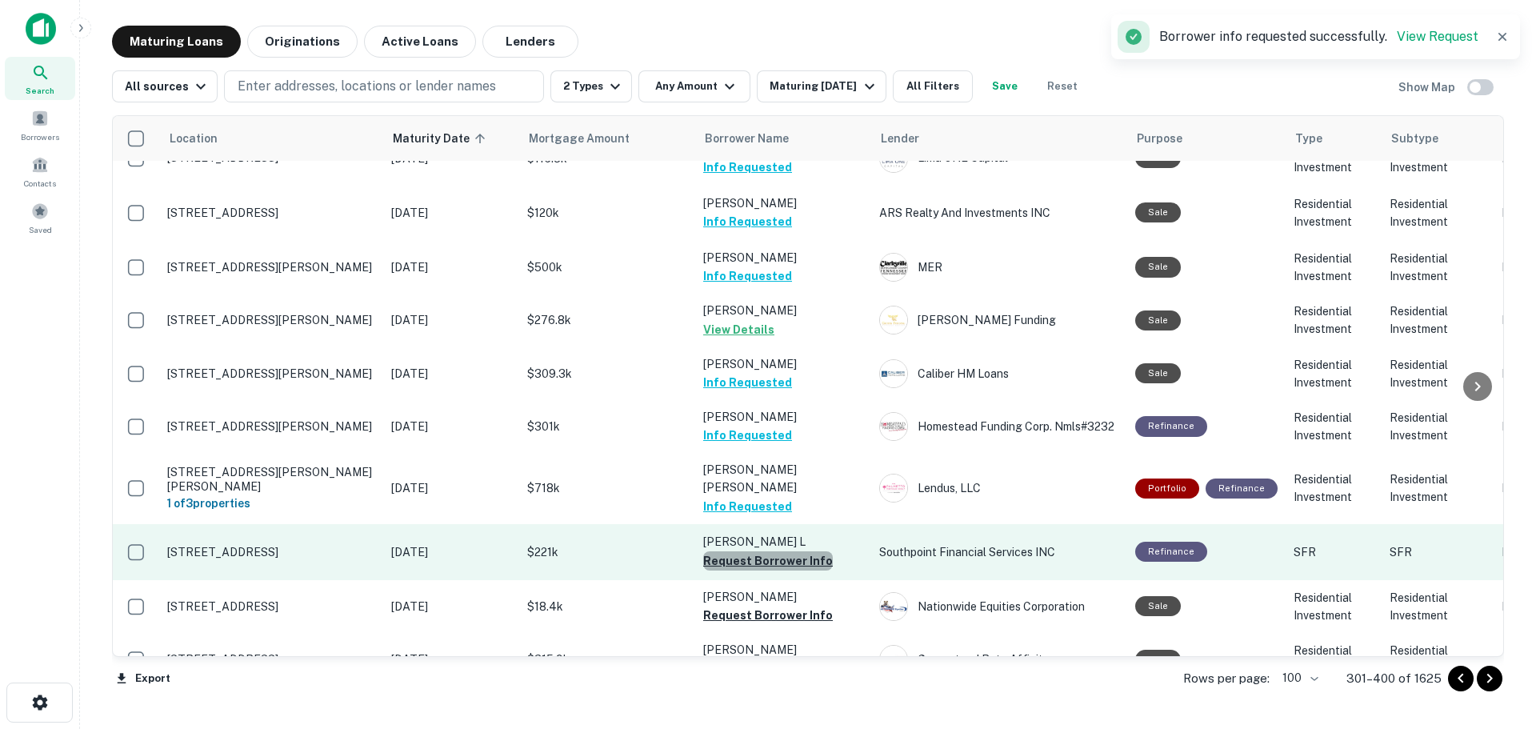
click at [806, 551] on button "Request Borrower Info" at bounding box center [768, 560] width 130 height 19
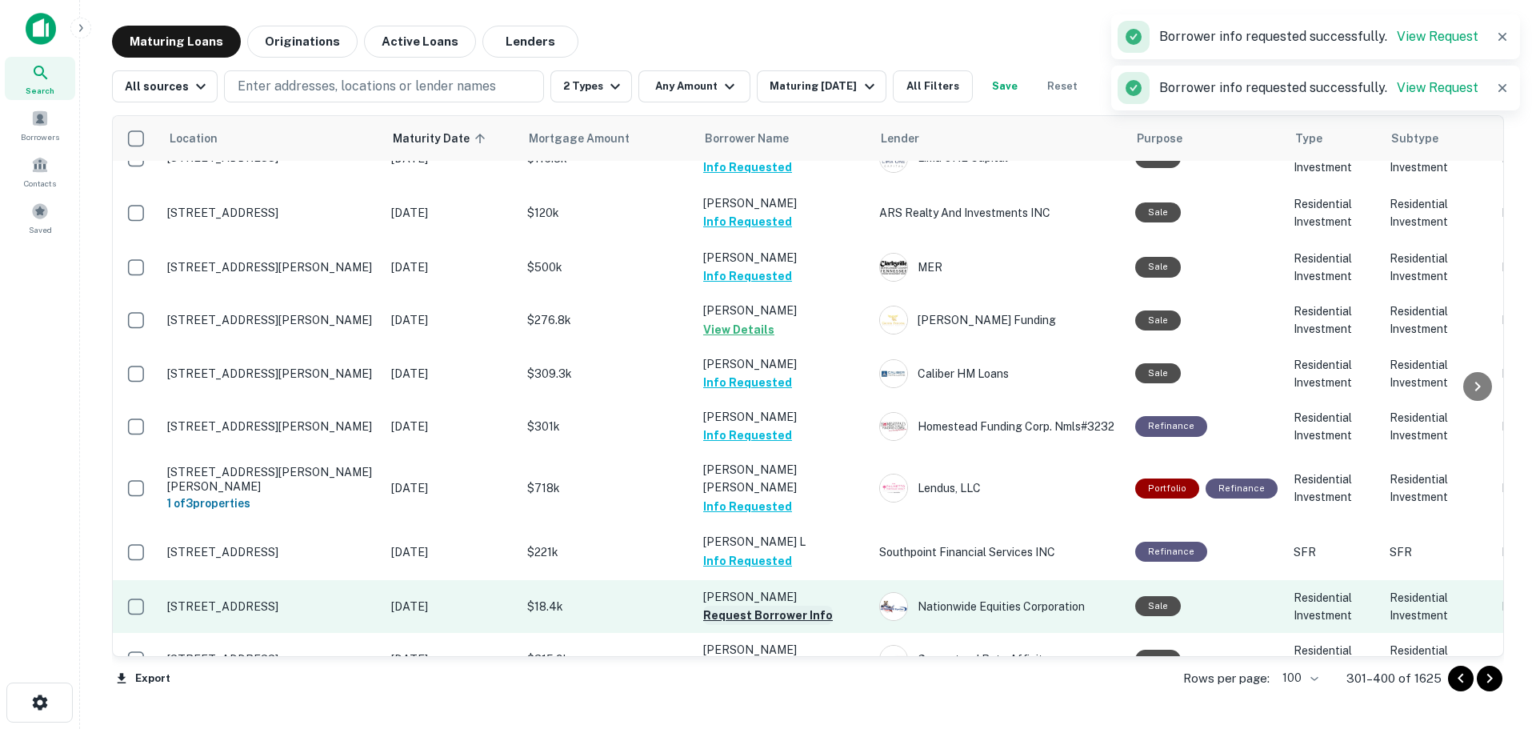
click at [807, 606] on button "Request Borrower Info" at bounding box center [768, 615] width 130 height 19
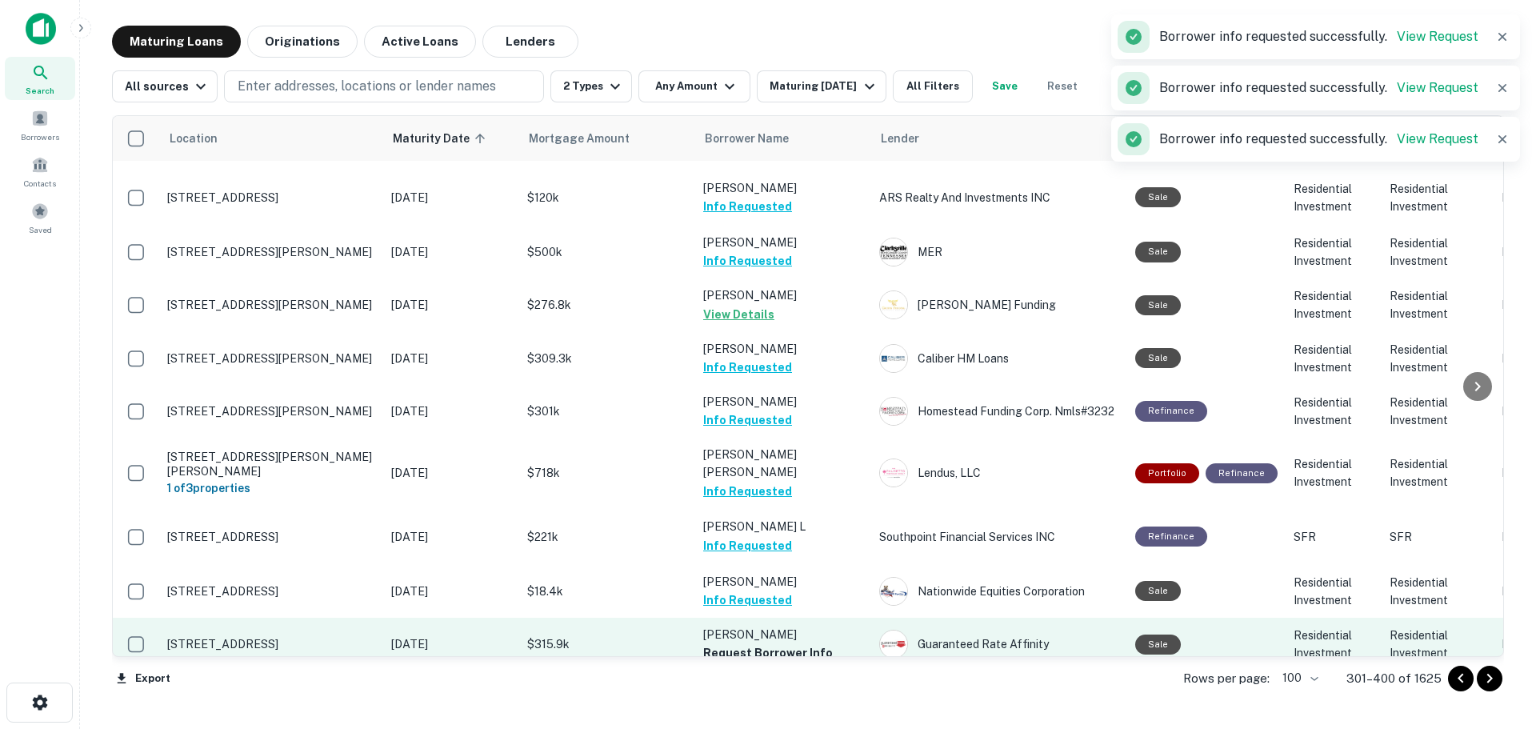
scroll to position [2159, 0]
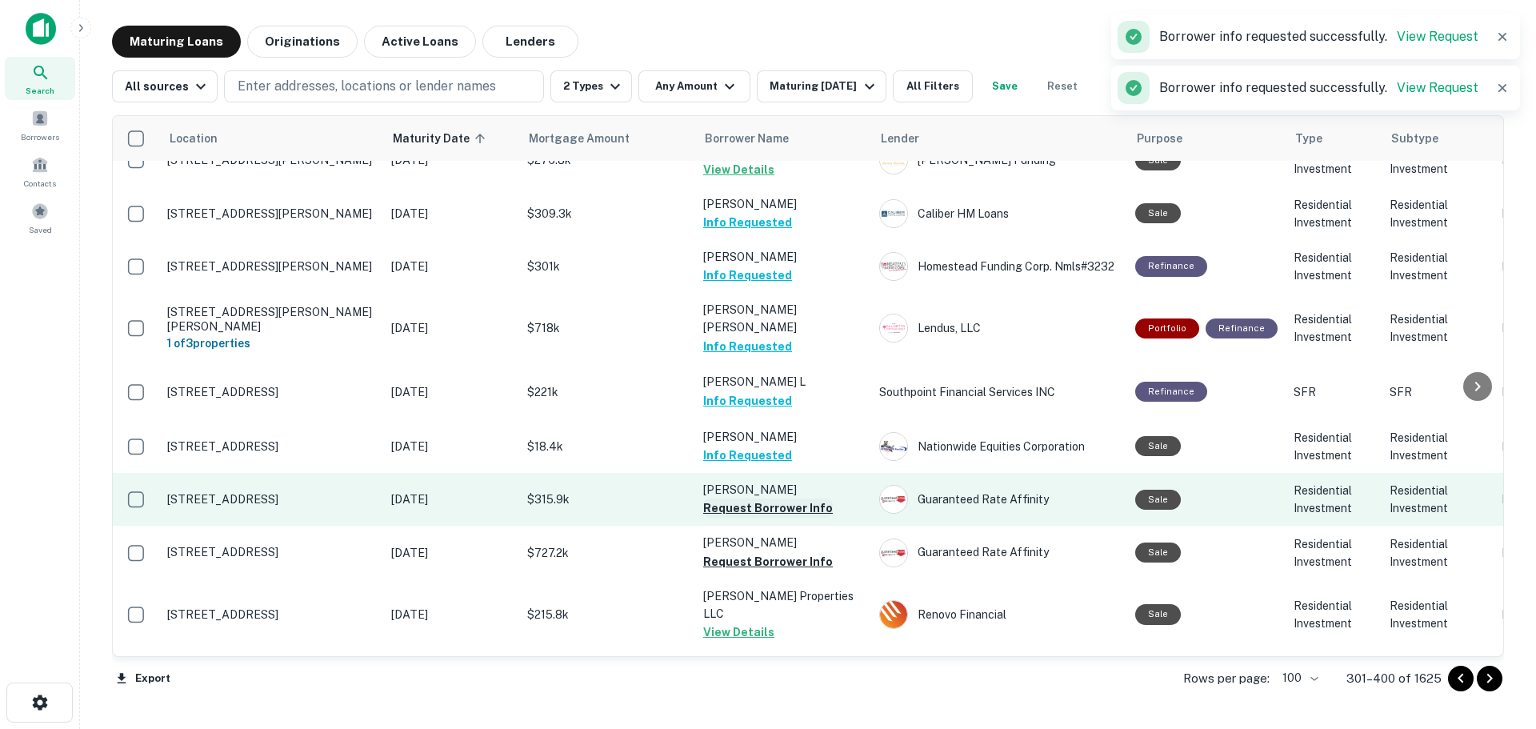
click at [809, 498] on button "Request Borrower Info" at bounding box center [768, 507] width 130 height 19
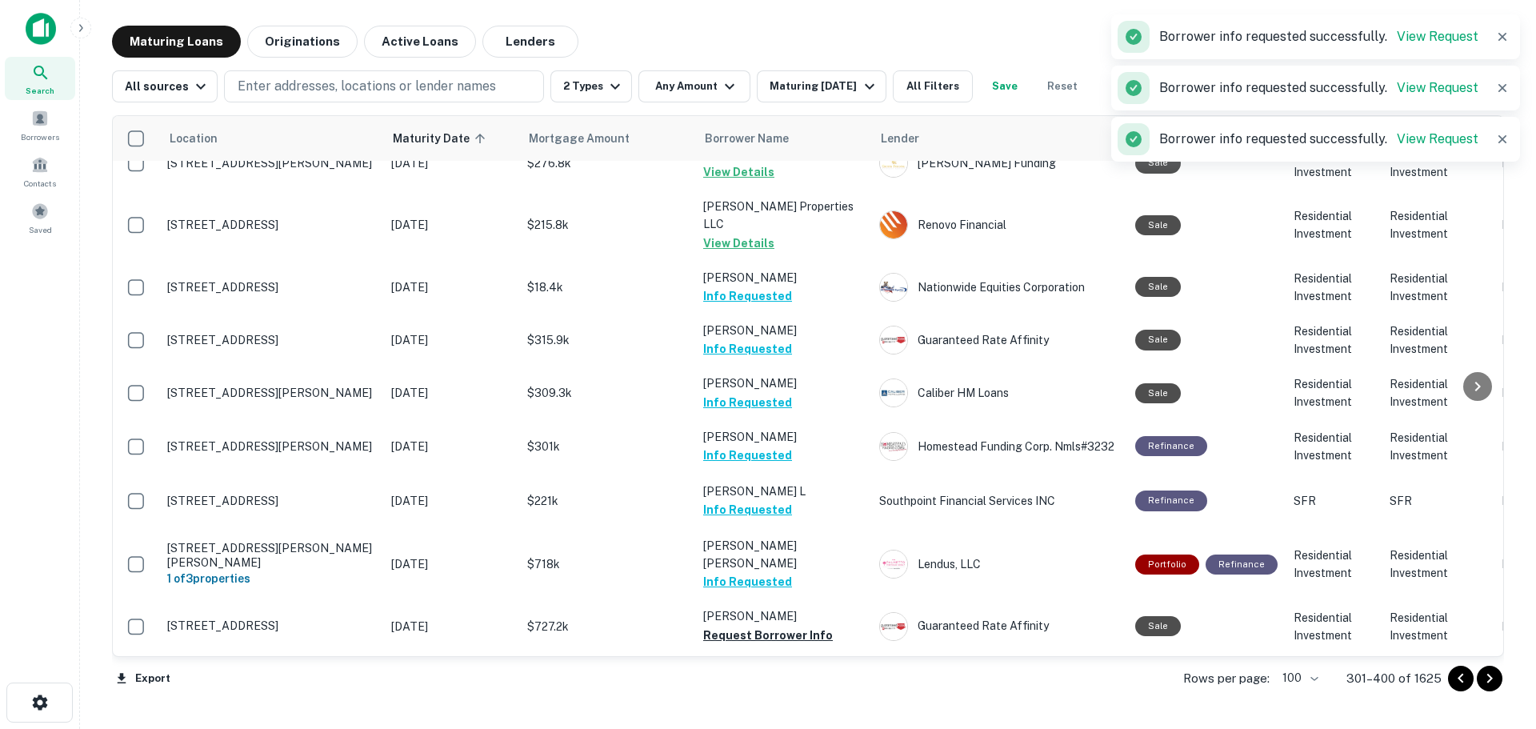
scroll to position [2162, 0]
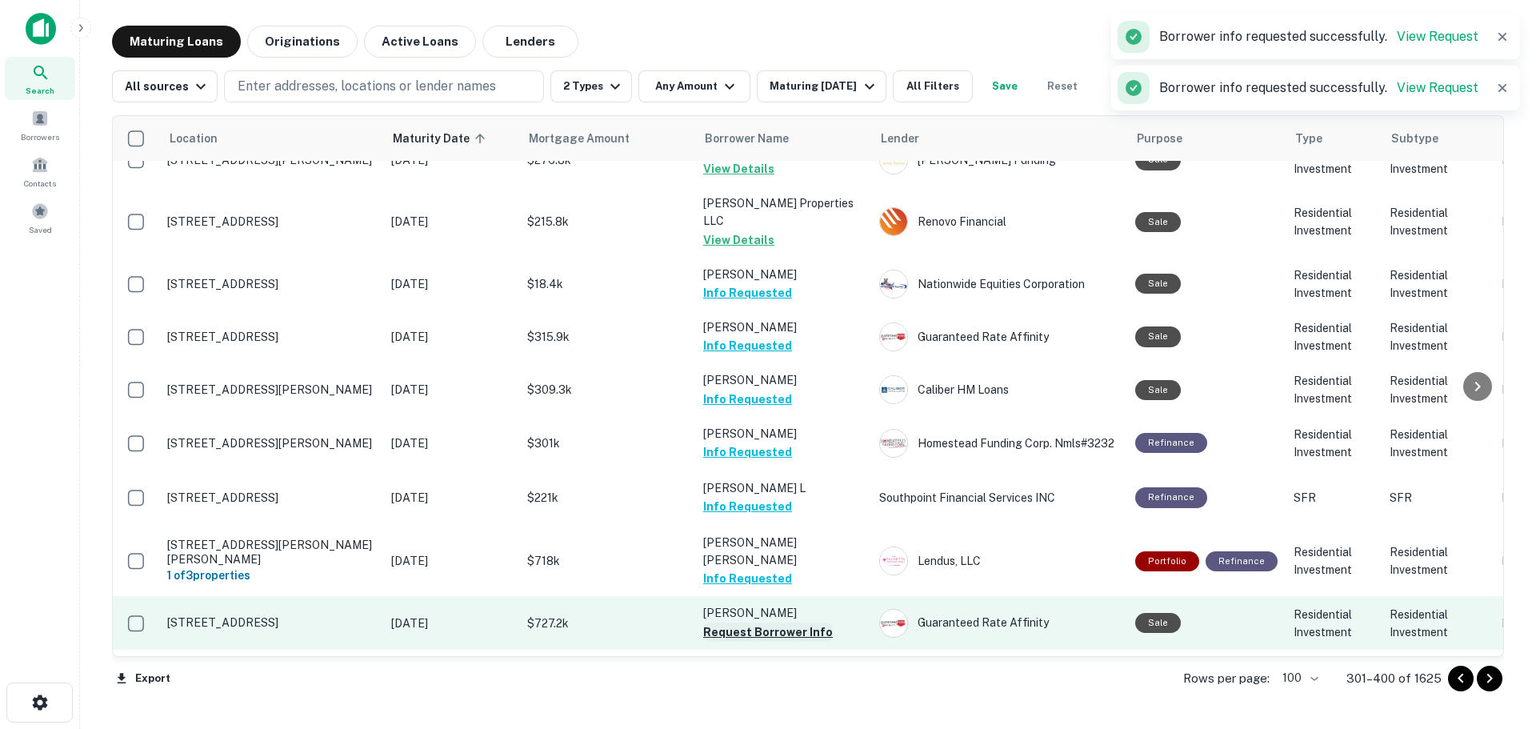
click at [809, 622] on button "Request Borrower Info" at bounding box center [768, 631] width 130 height 19
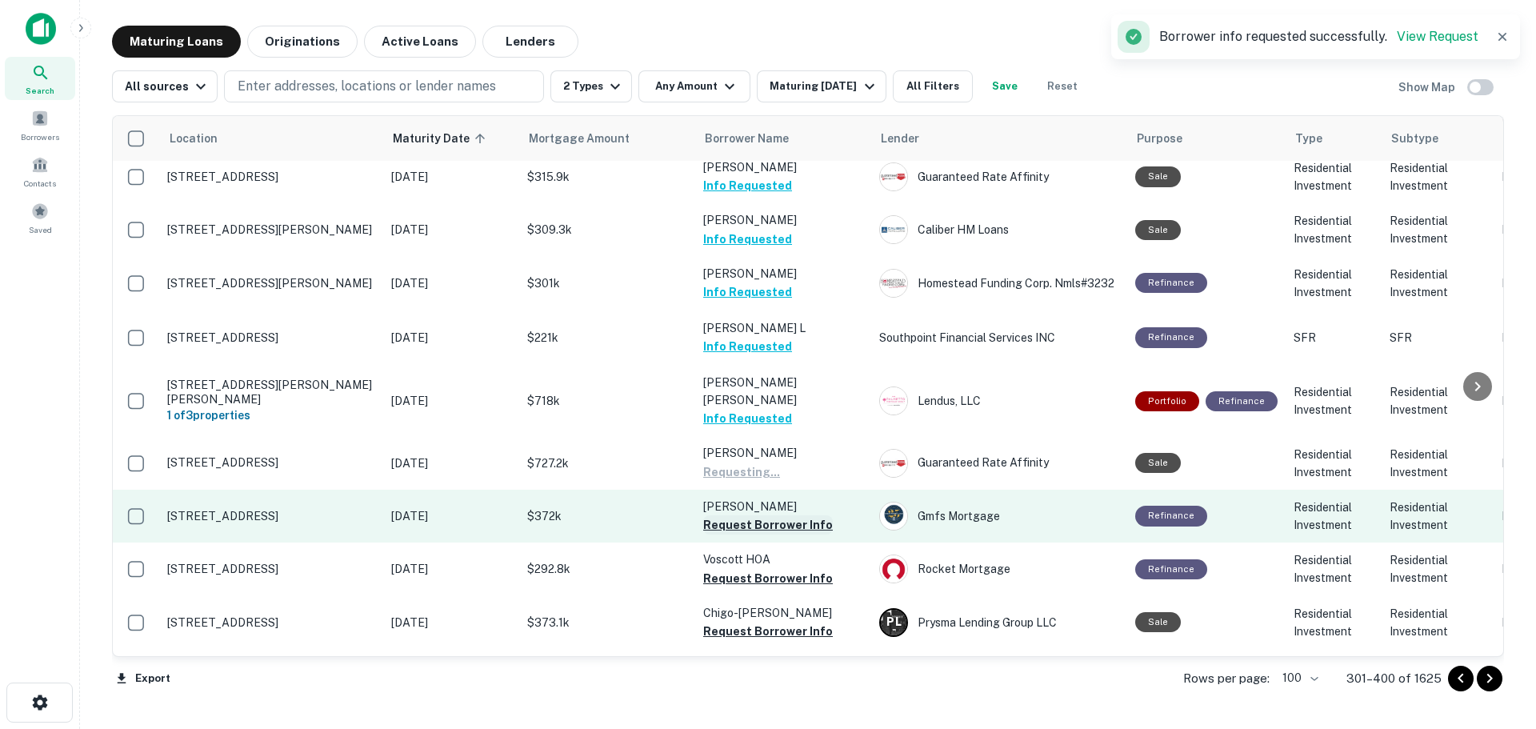
click at [806, 515] on button "Request Borrower Info" at bounding box center [768, 524] width 130 height 19
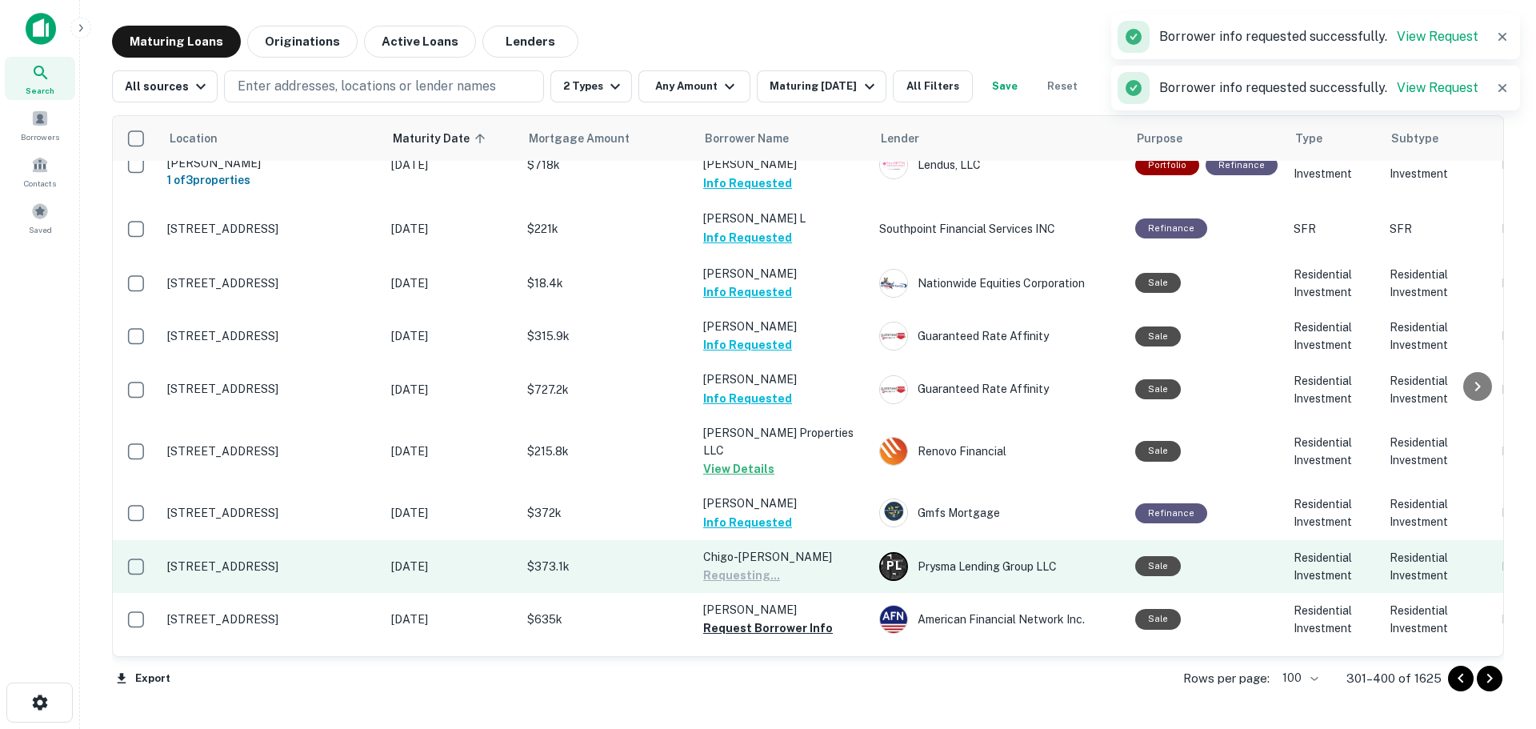
scroll to position [2479, 0]
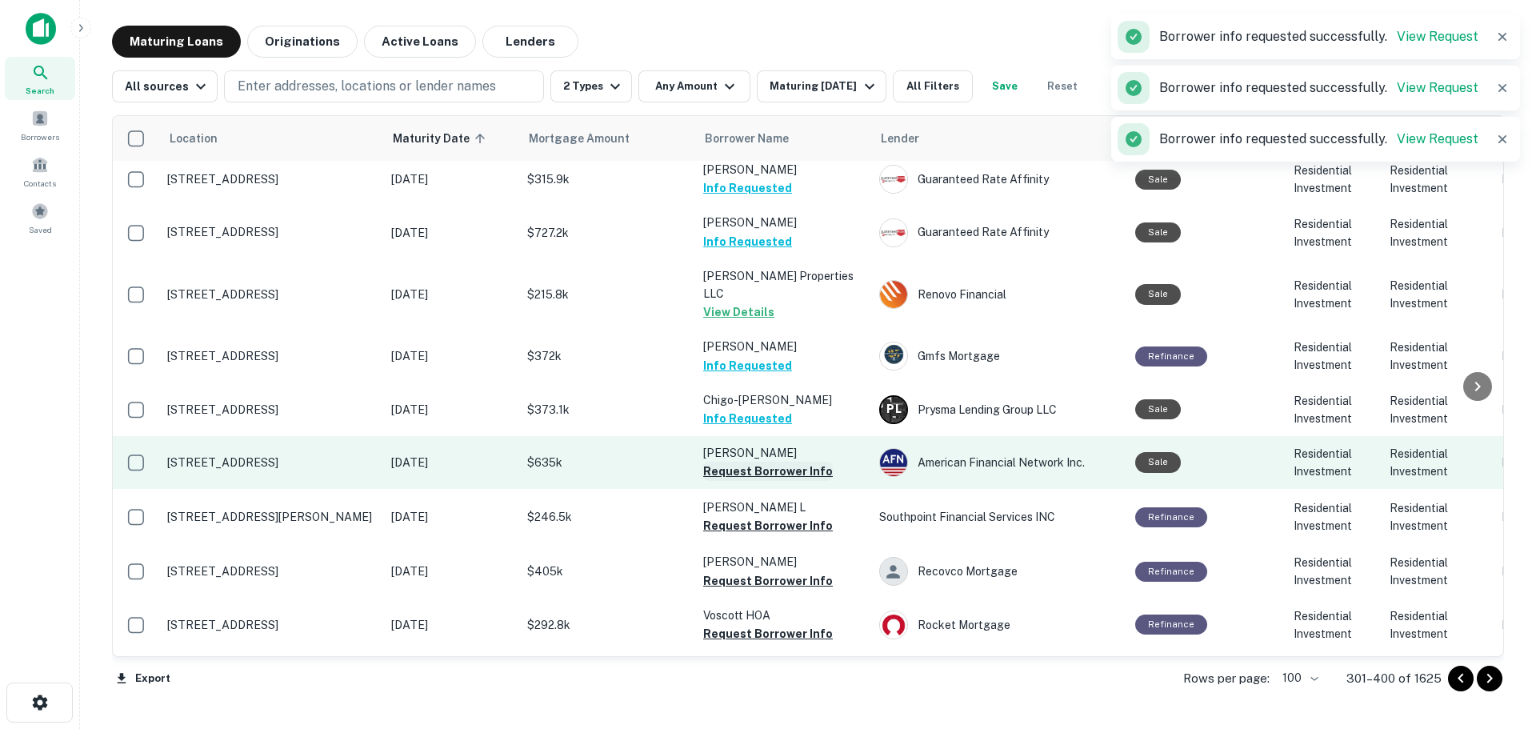
click at [800, 462] on button "Request Borrower Info" at bounding box center [768, 471] width 130 height 19
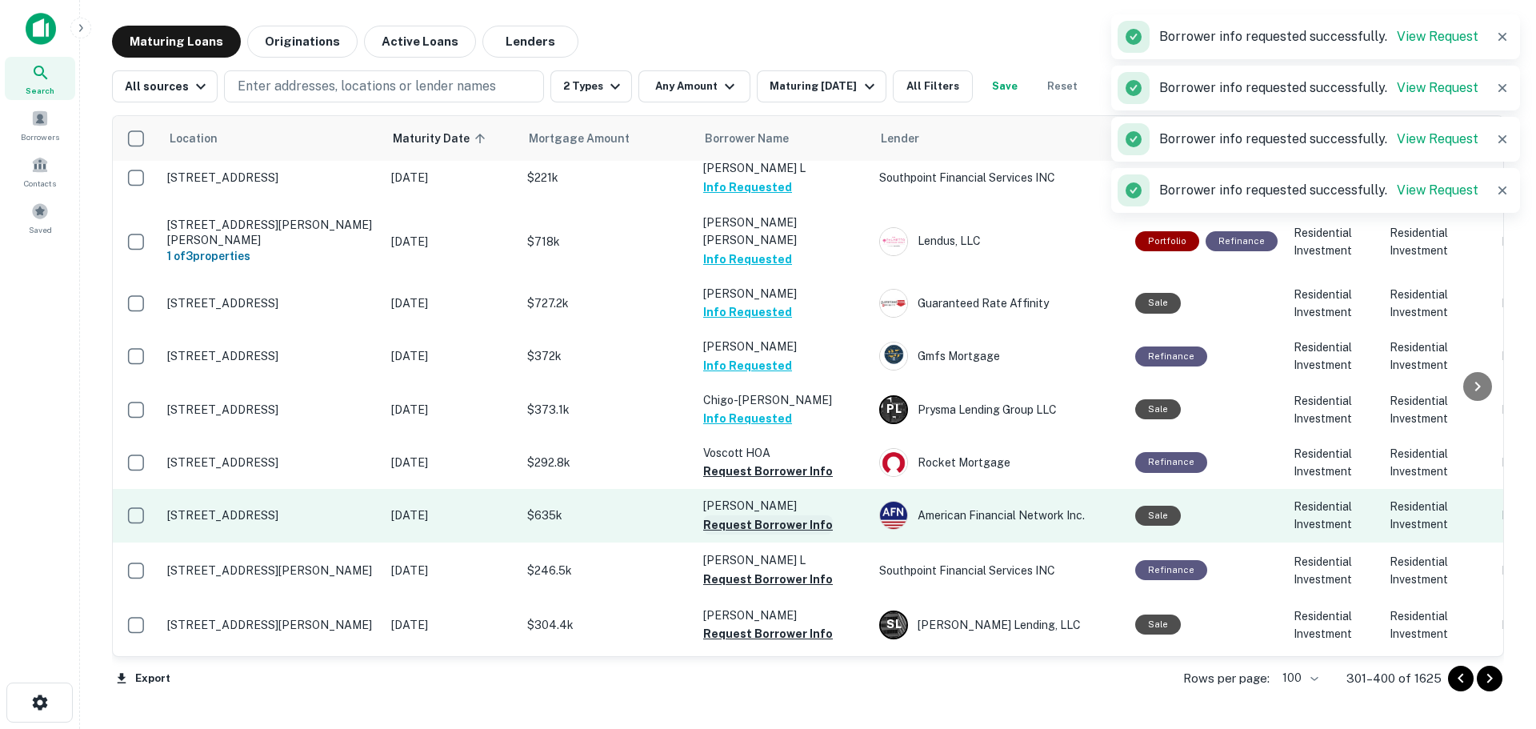
click at [804, 515] on button "Request Borrower Info" at bounding box center [768, 524] width 130 height 19
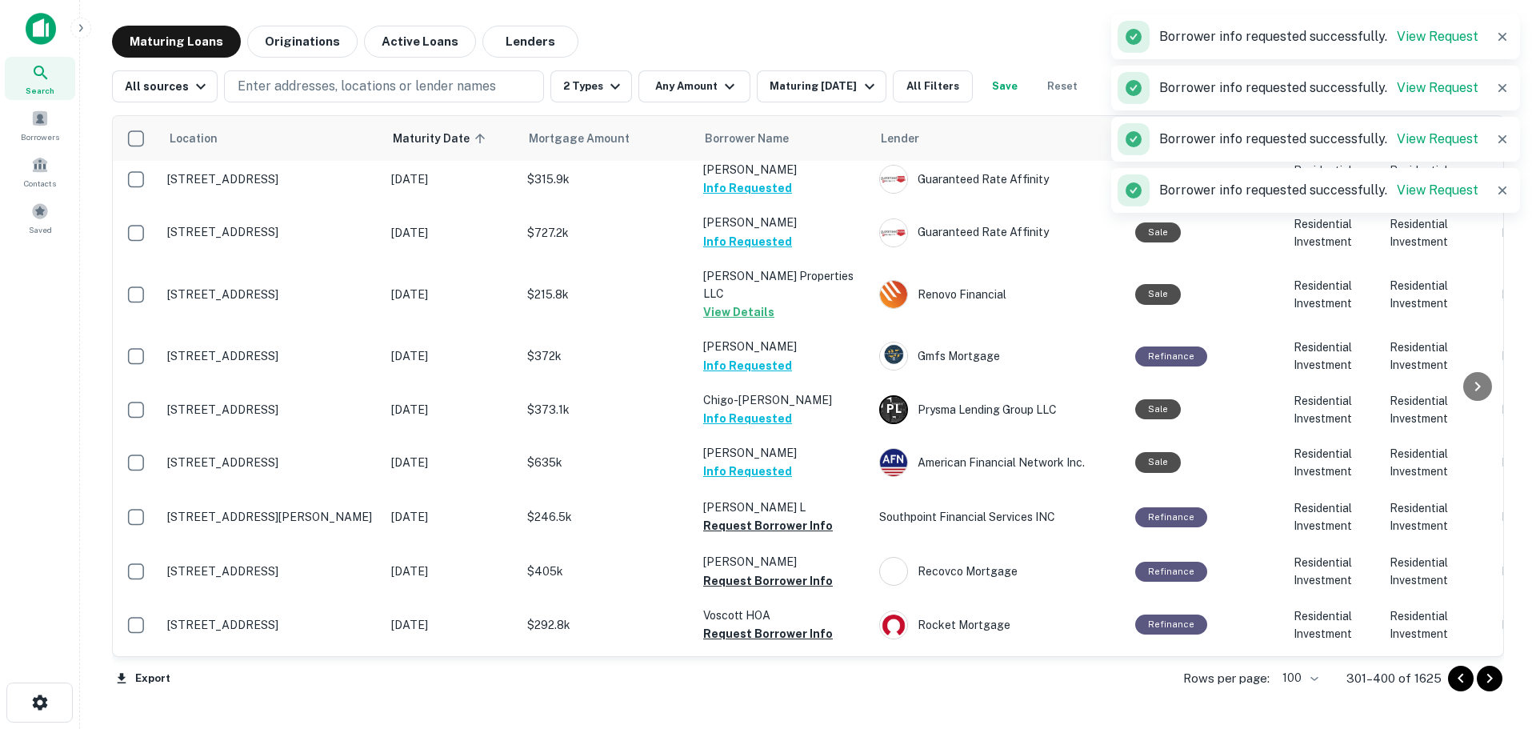
click at [809, 436] on td "FUH James Info Requested" at bounding box center [783, 462] width 176 height 53
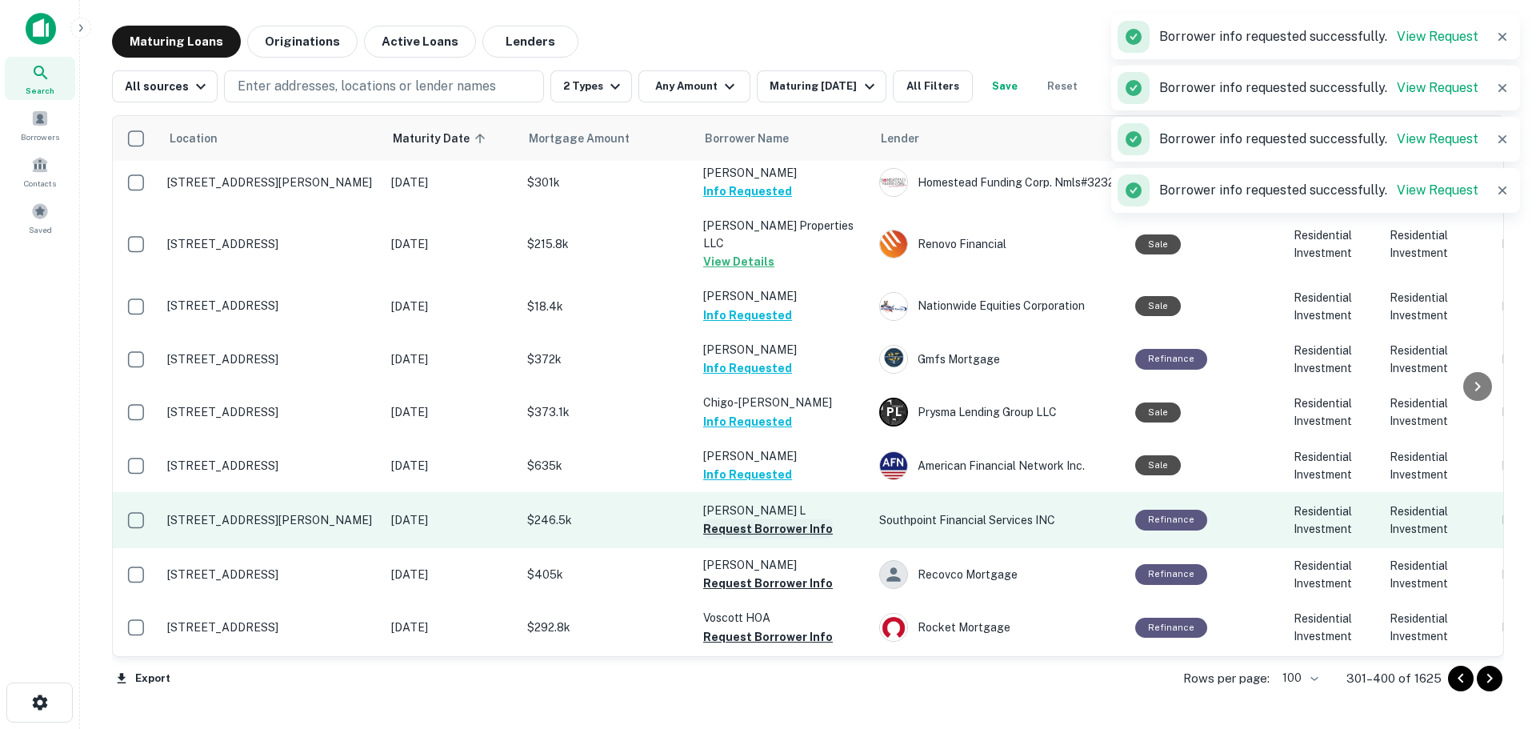
scroll to position [2482, 0]
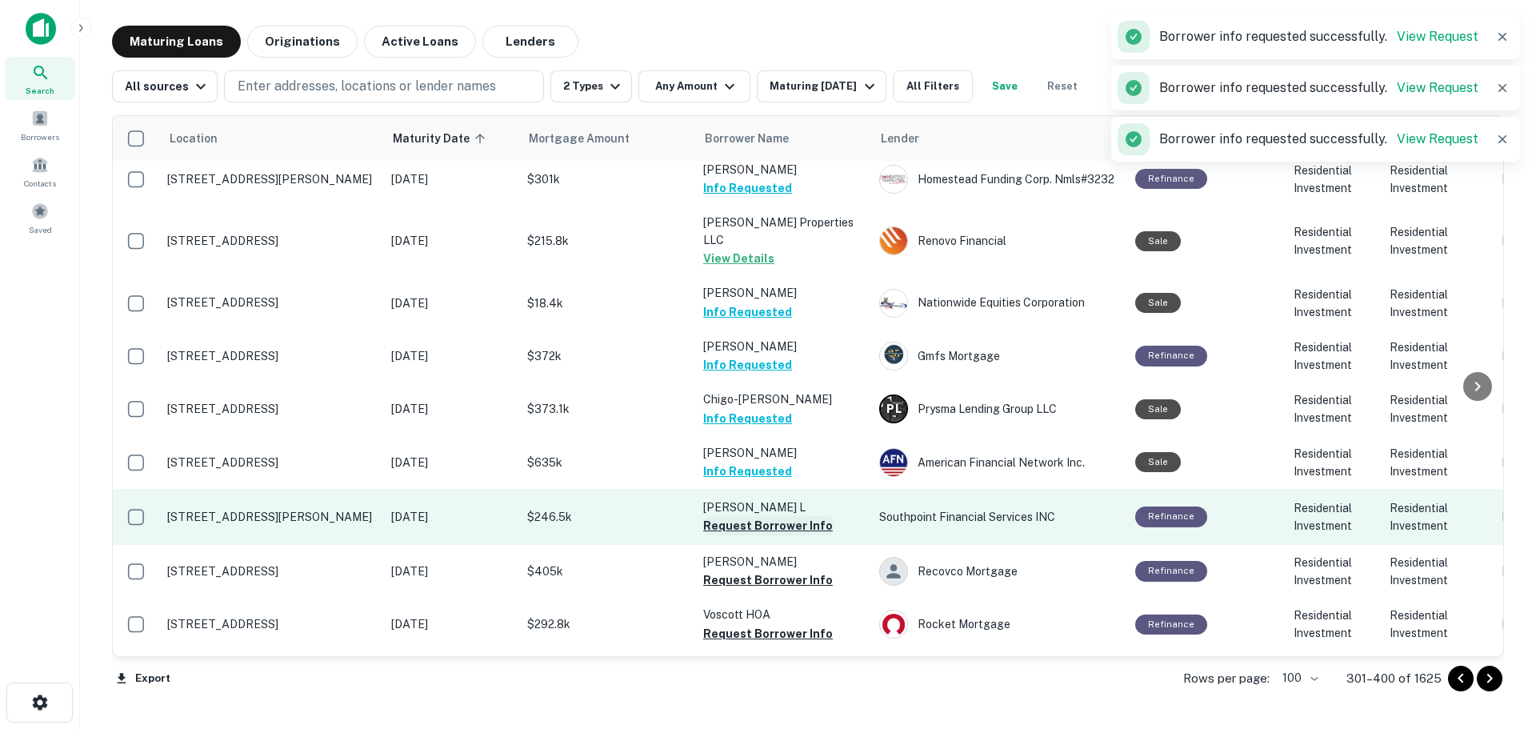
click at [809, 516] on button "Request Borrower Info" at bounding box center [768, 525] width 130 height 19
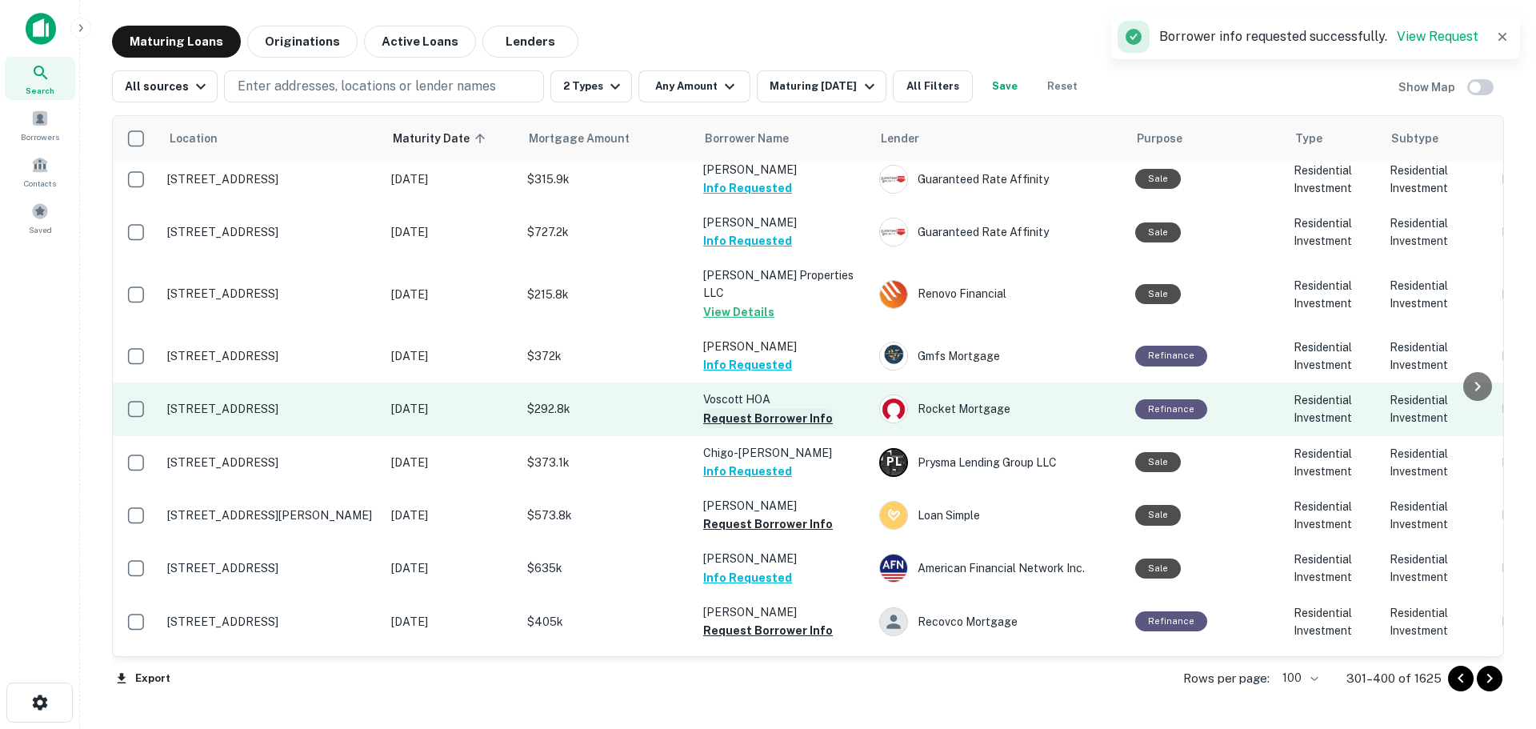
click at [814, 409] on button "Request Borrower Info" at bounding box center [768, 418] width 130 height 19
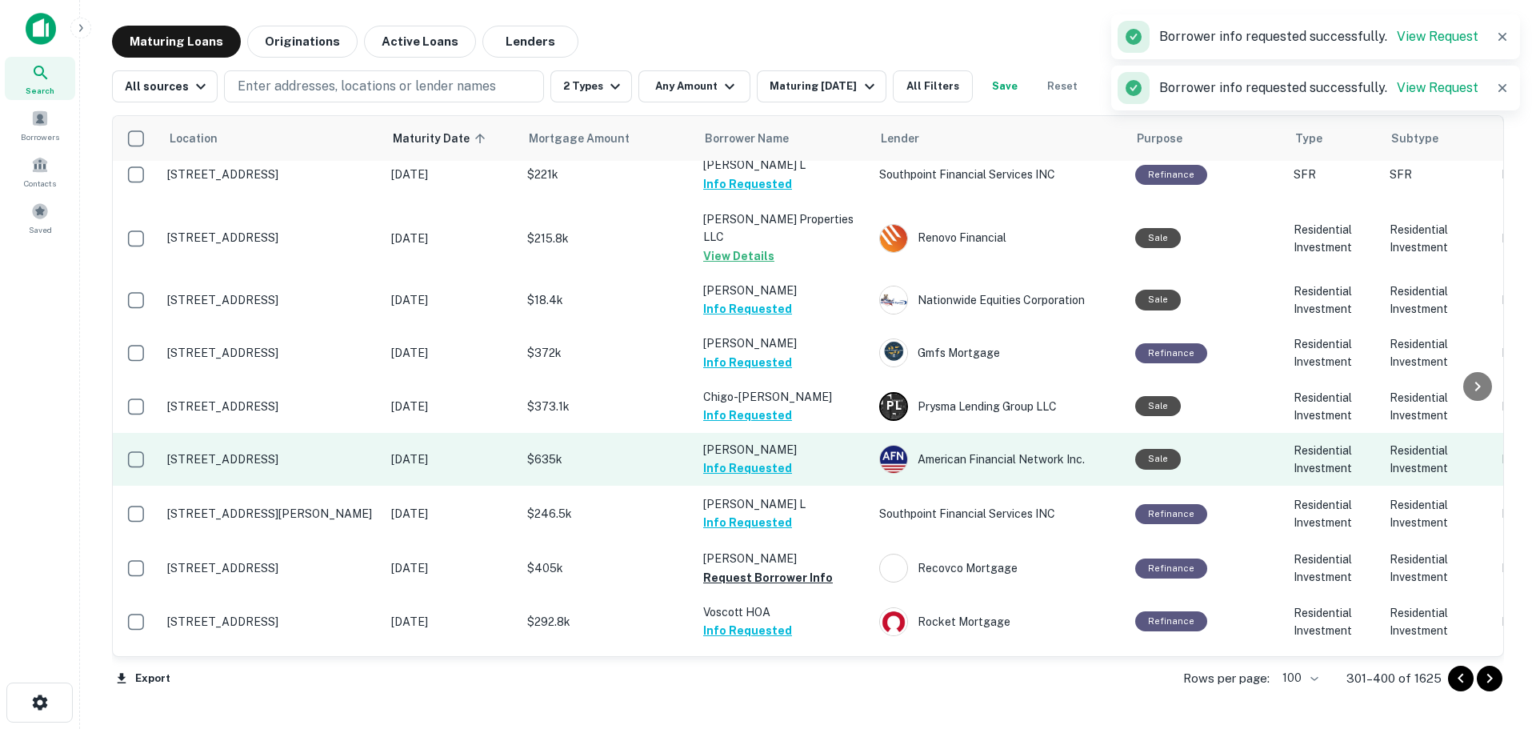
scroll to position [2479, 0]
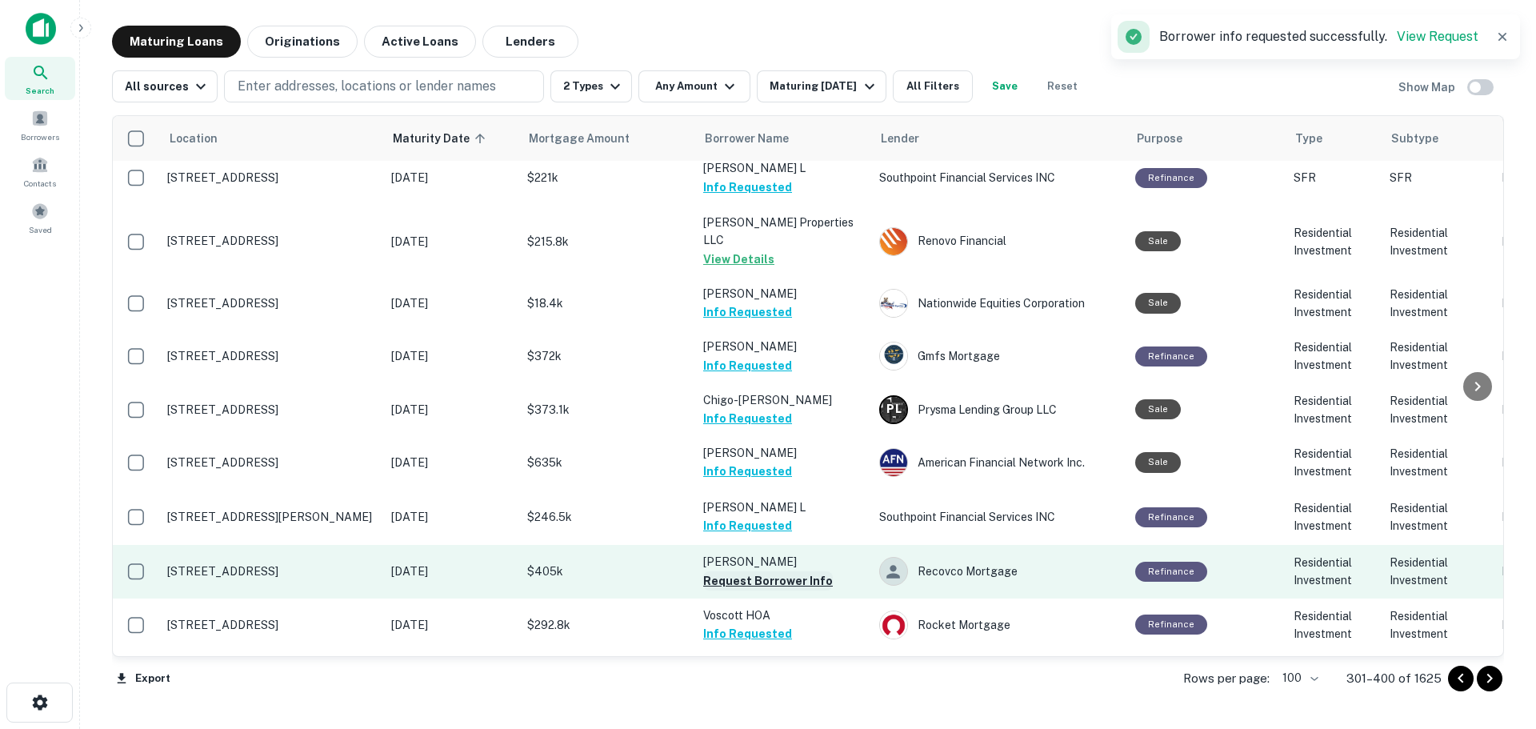
click at [803, 571] on button "Request Borrower Info" at bounding box center [768, 580] width 130 height 19
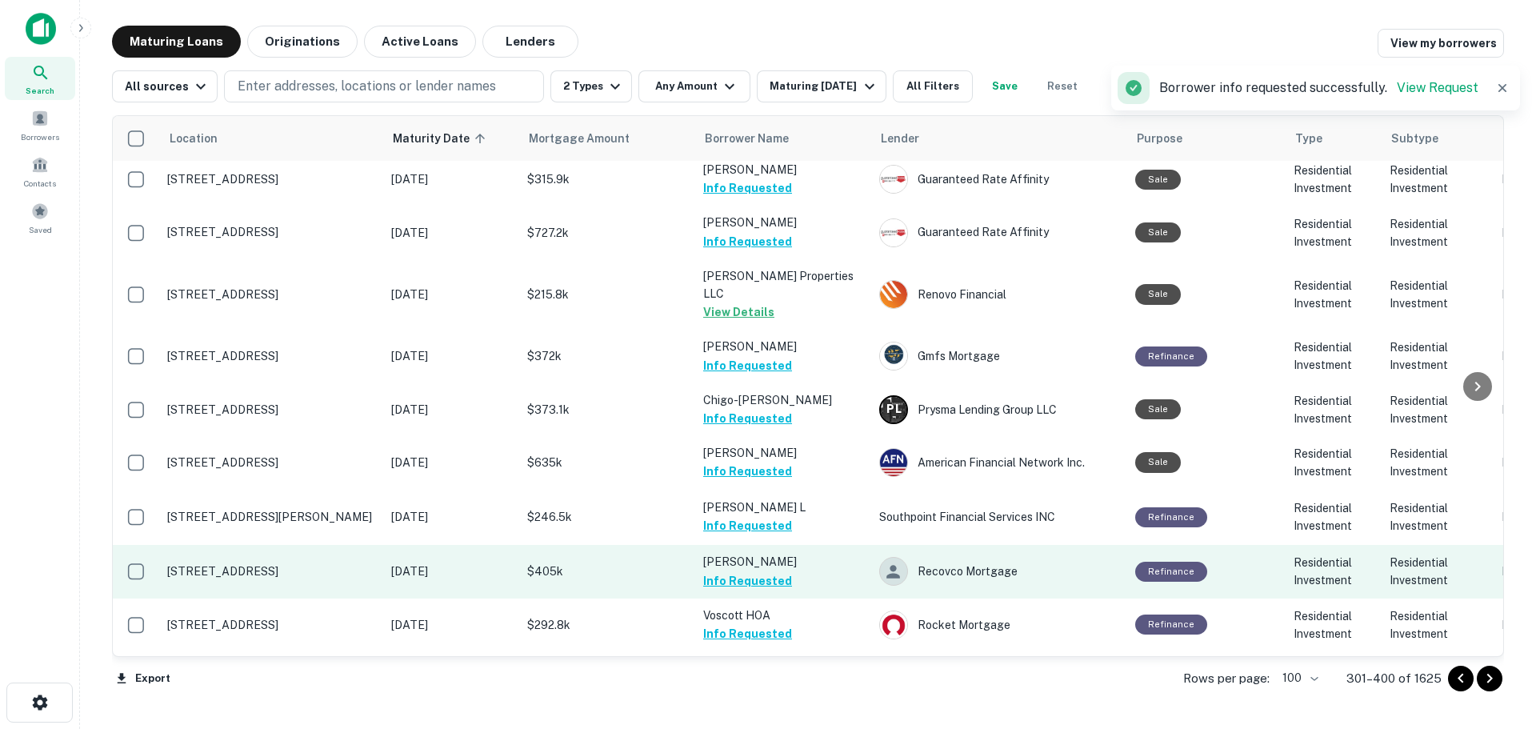
scroll to position [2559, 0]
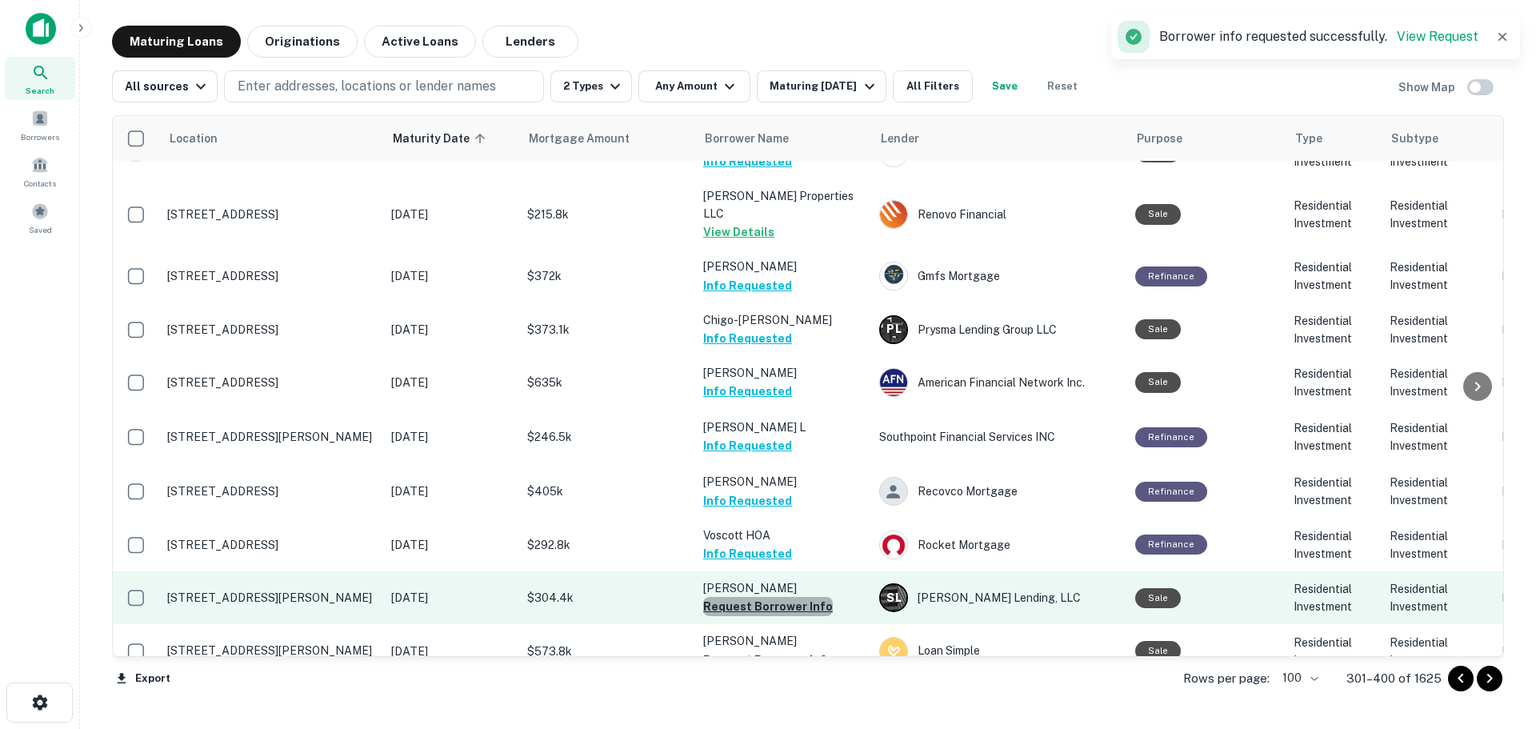
click at [800, 597] on button "Request Borrower Info" at bounding box center [768, 606] width 130 height 19
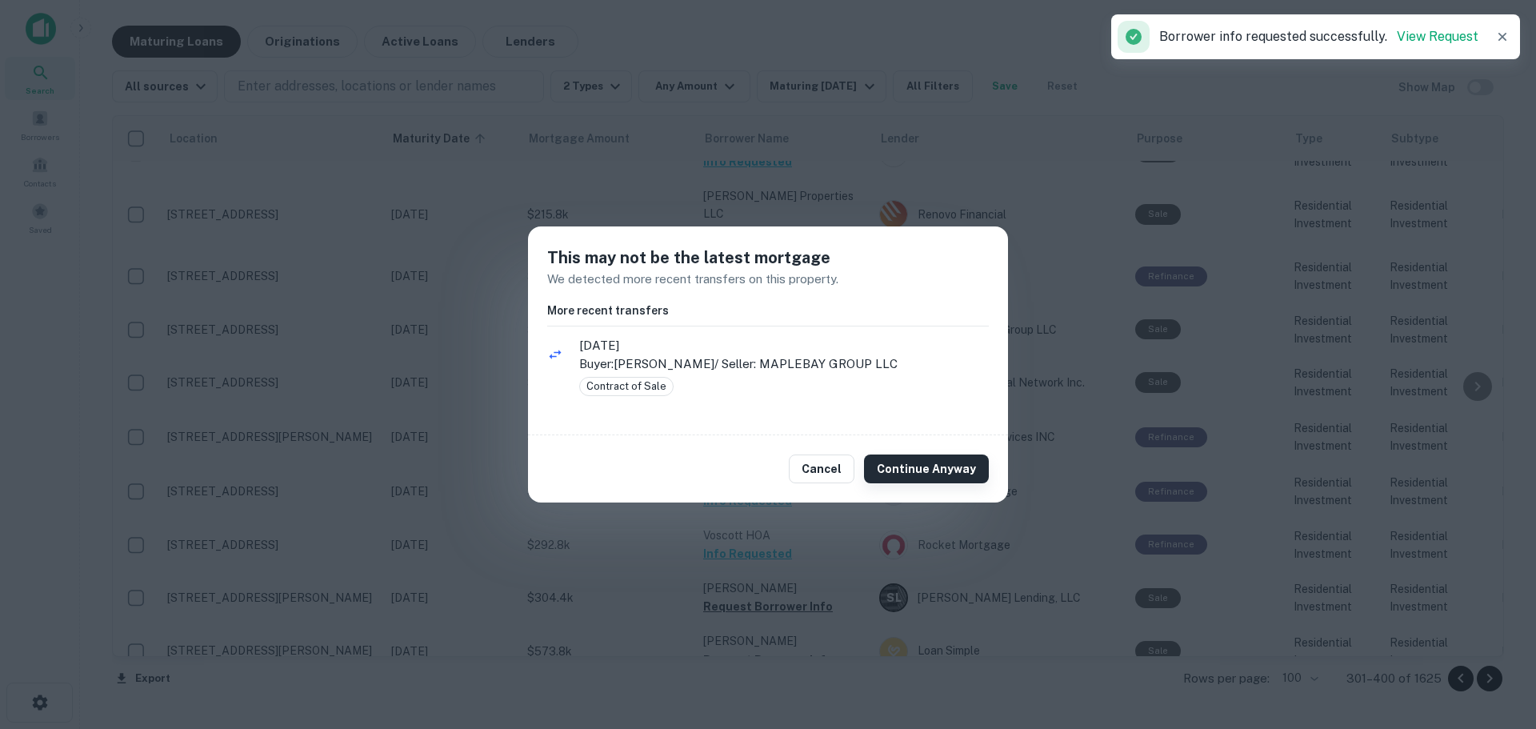
click at [899, 463] on button "Continue Anyway" at bounding box center [926, 468] width 125 height 29
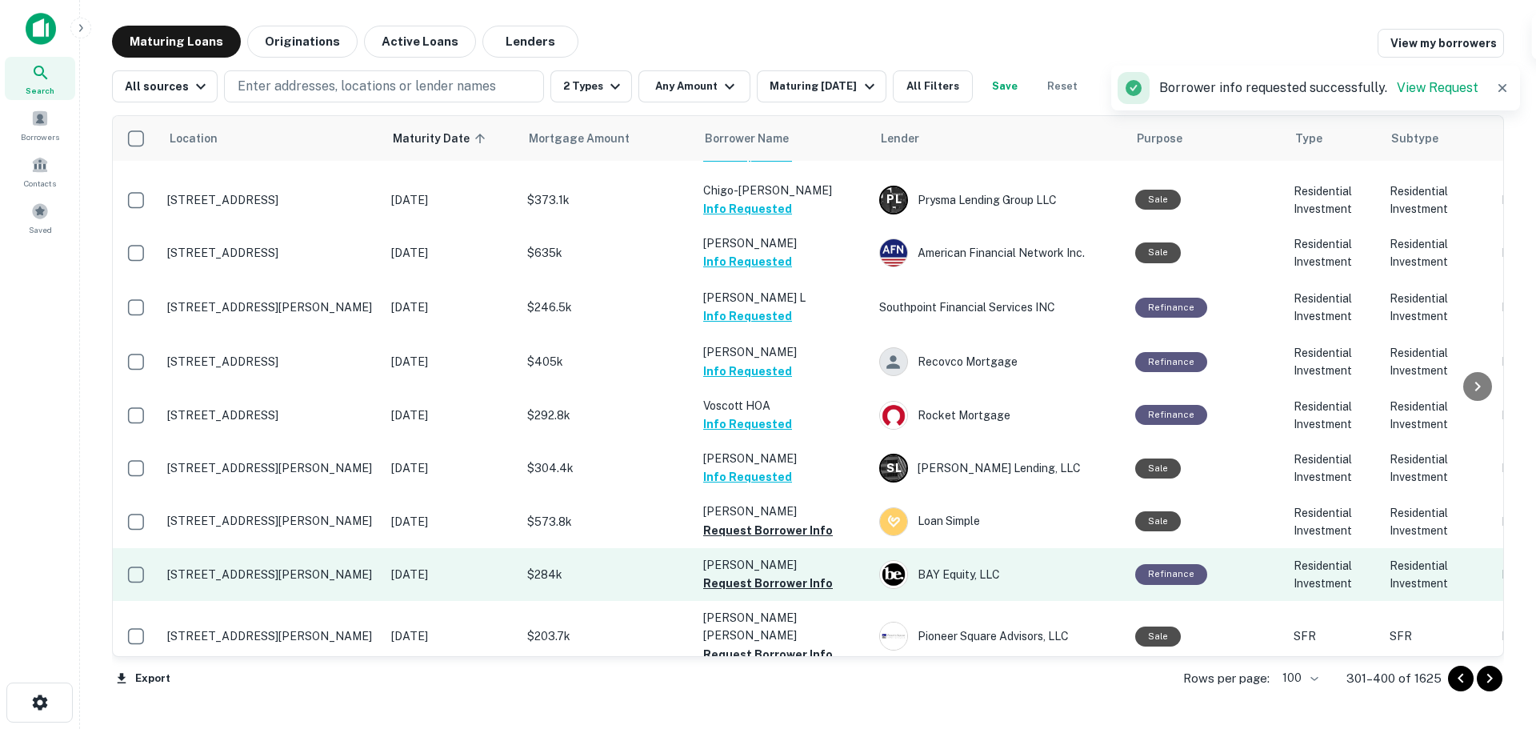
scroll to position [2719, 0]
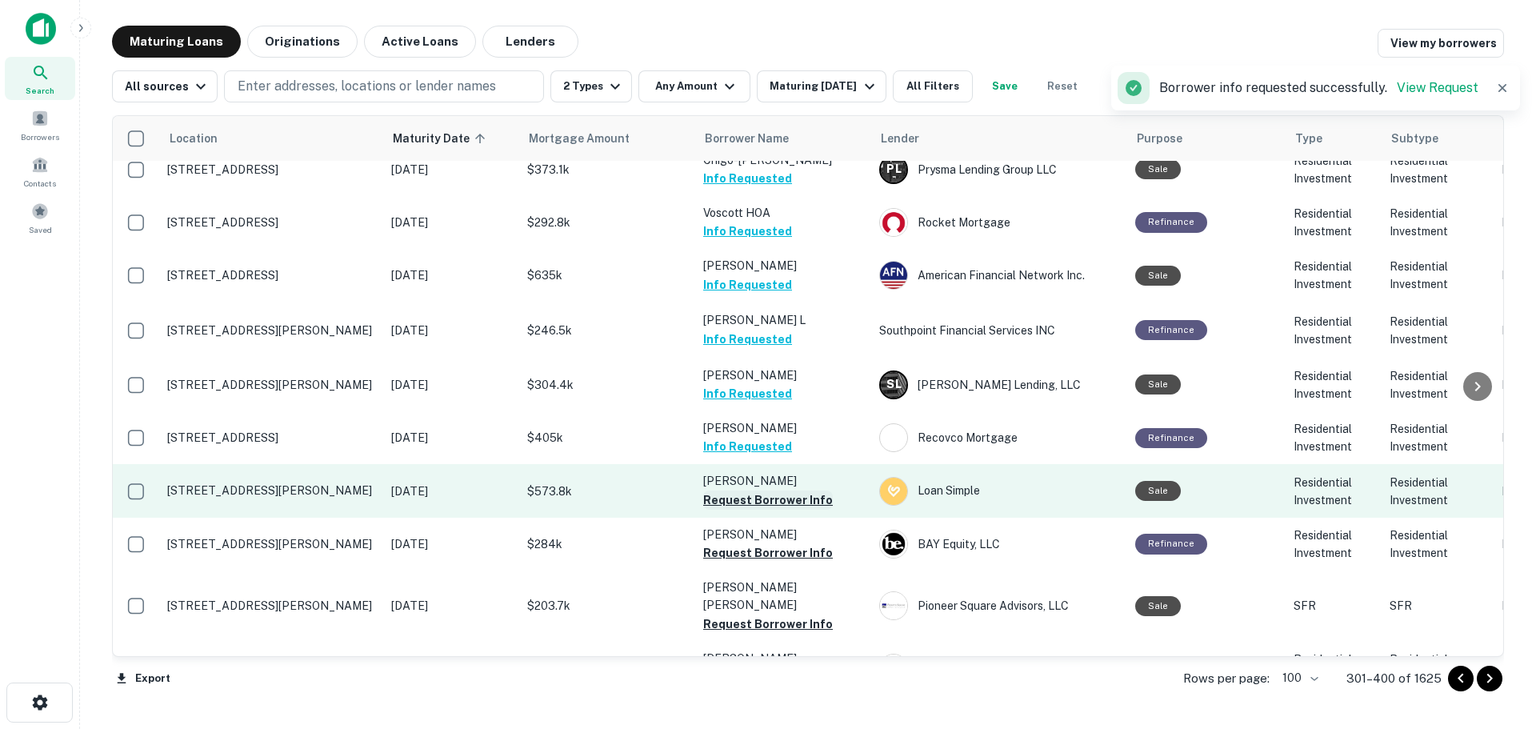
click at [805, 490] on button "Request Borrower Info" at bounding box center [768, 499] width 130 height 19
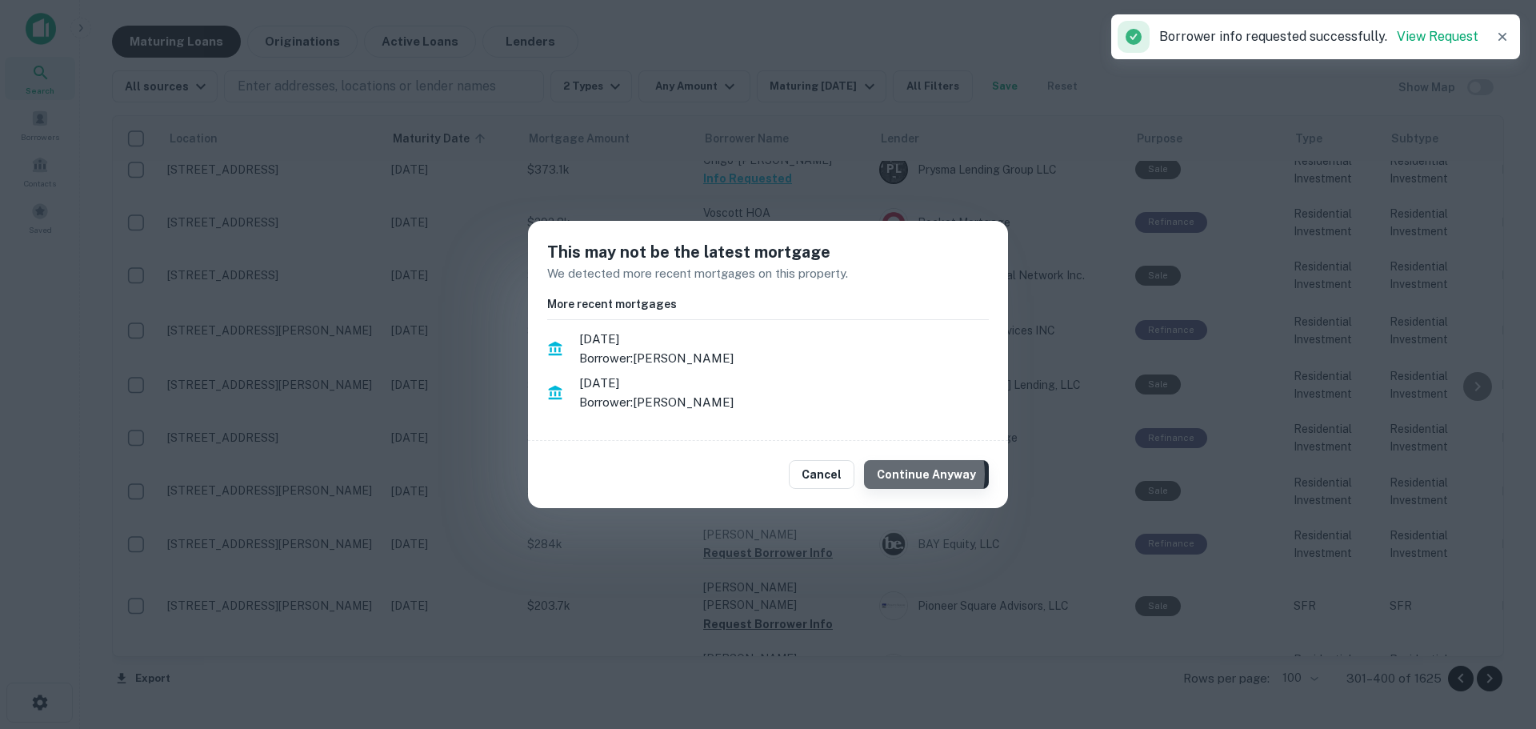
click at [904, 474] on button "Continue Anyway" at bounding box center [926, 474] width 125 height 29
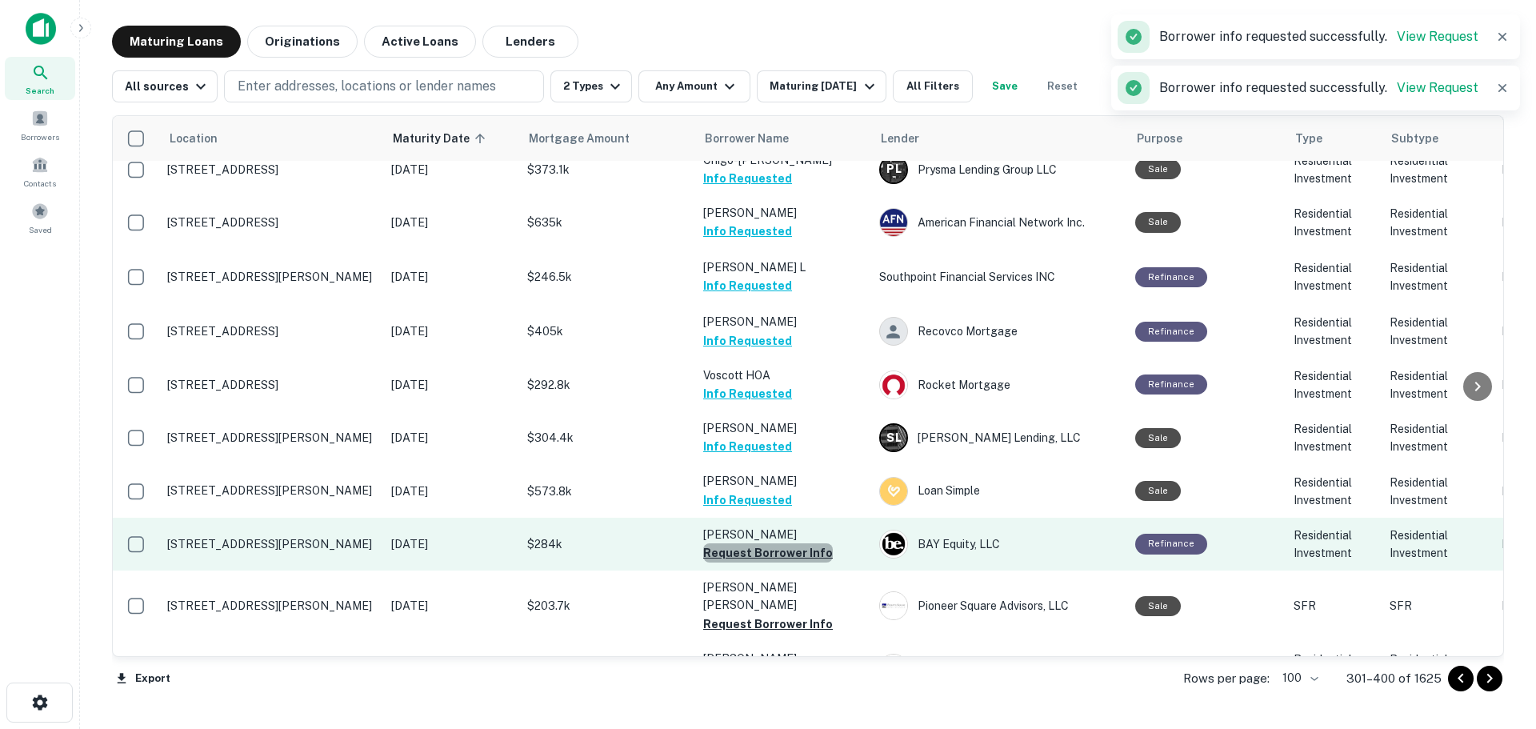
click at [818, 543] on button "Request Borrower Info" at bounding box center [768, 552] width 130 height 19
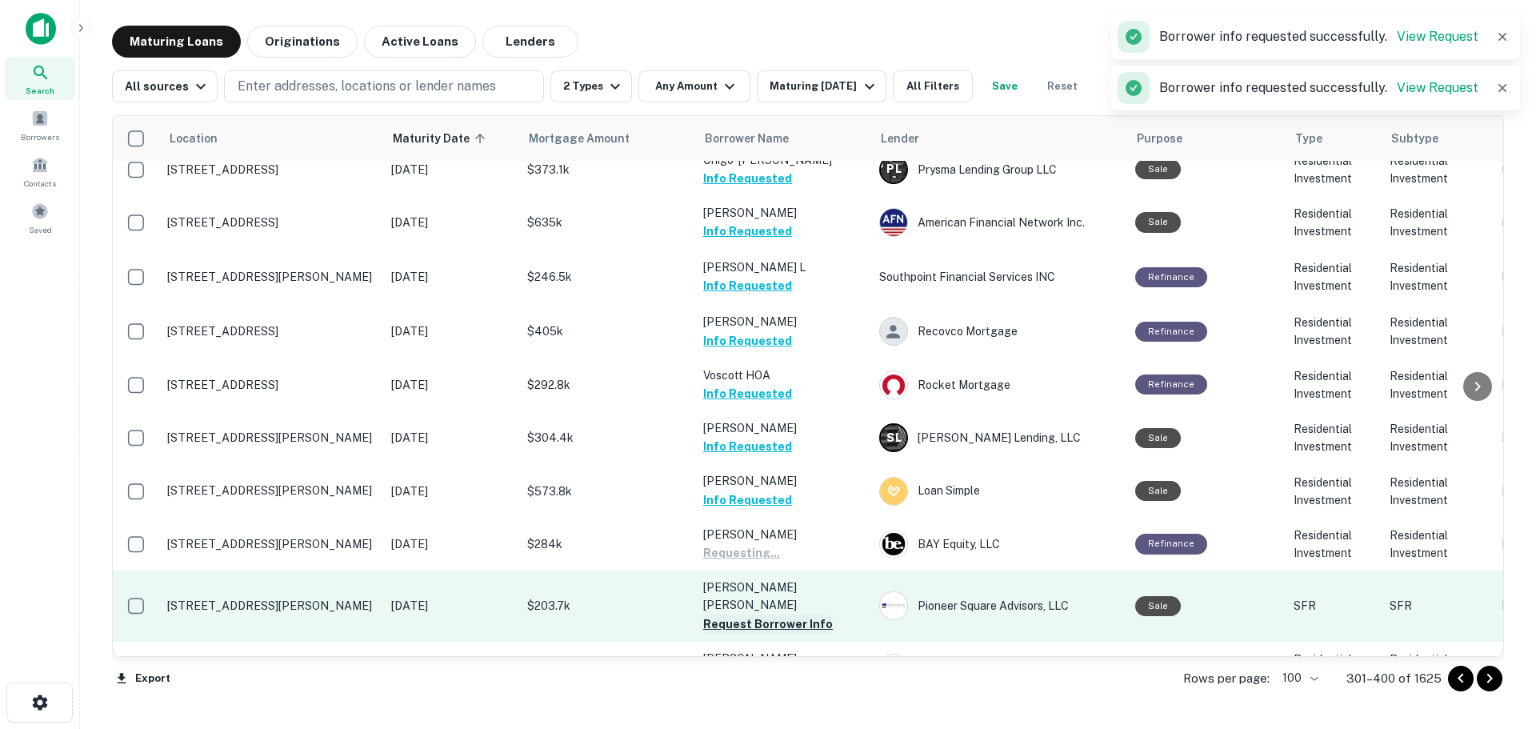
click at [818, 614] on button "Request Borrower Info" at bounding box center [768, 623] width 130 height 19
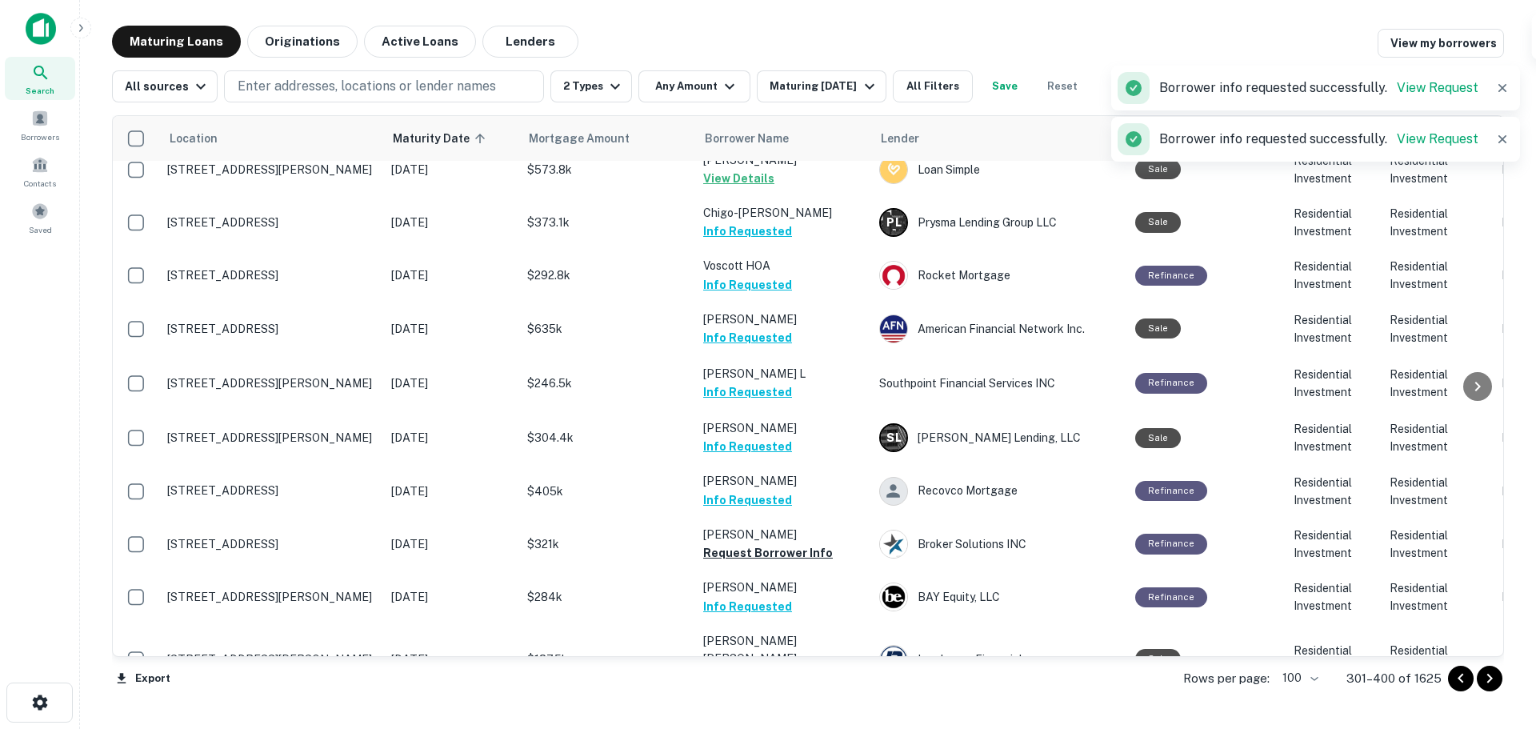
scroll to position [2799, 0]
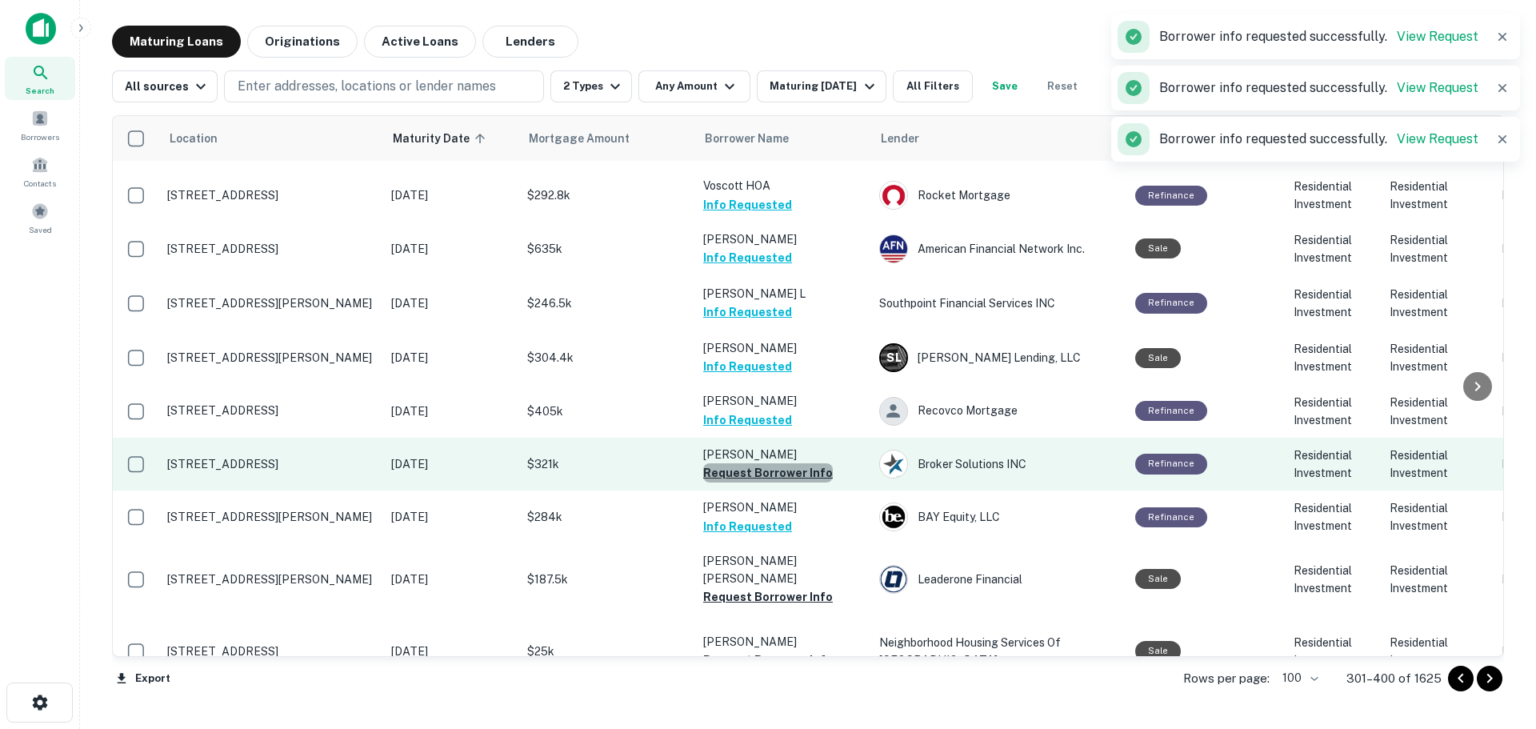
click at [802, 463] on button "Request Borrower Info" at bounding box center [768, 472] width 130 height 19
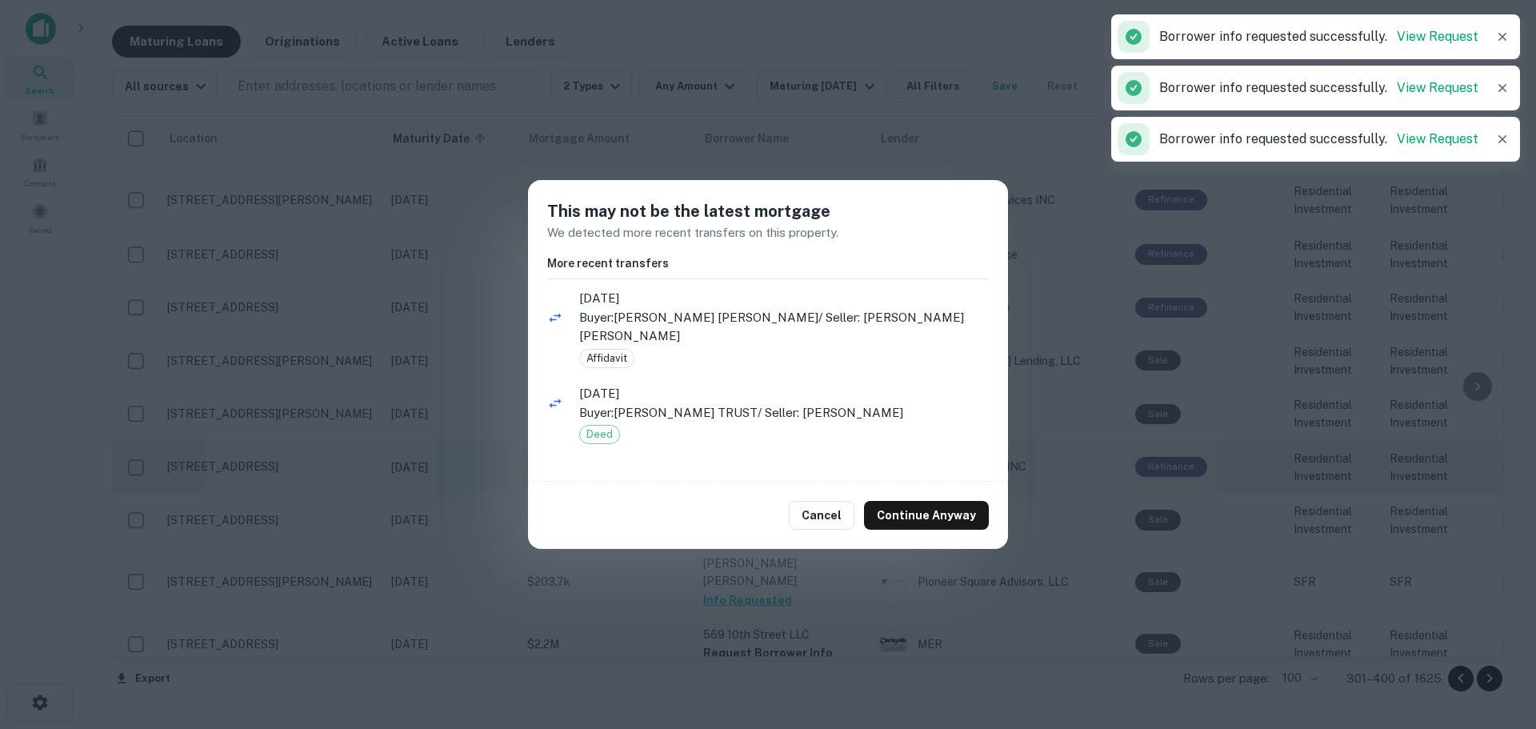
scroll to position [2802, 0]
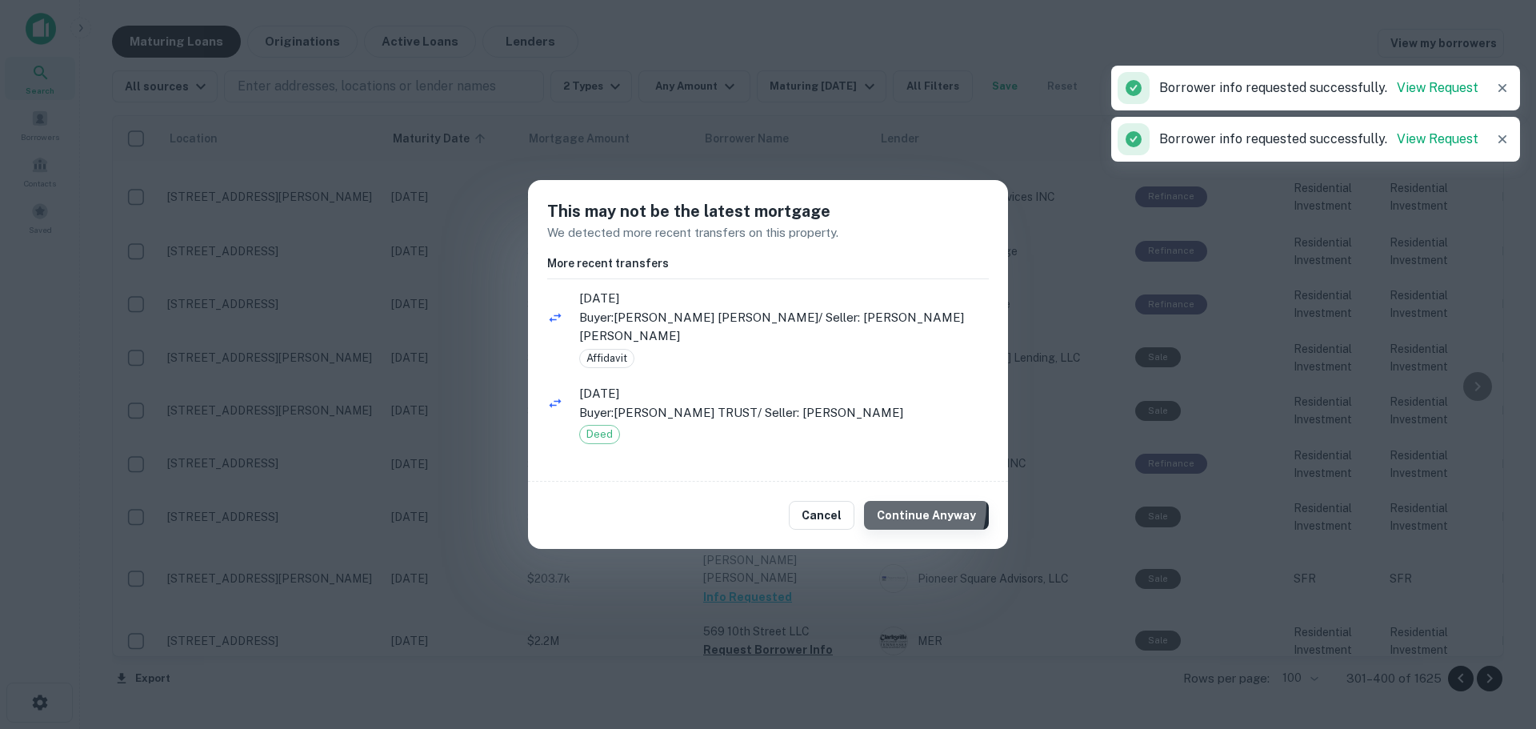
click at [893, 501] on button "Continue Anyway" at bounding box center [926, 515] width 125 height 29
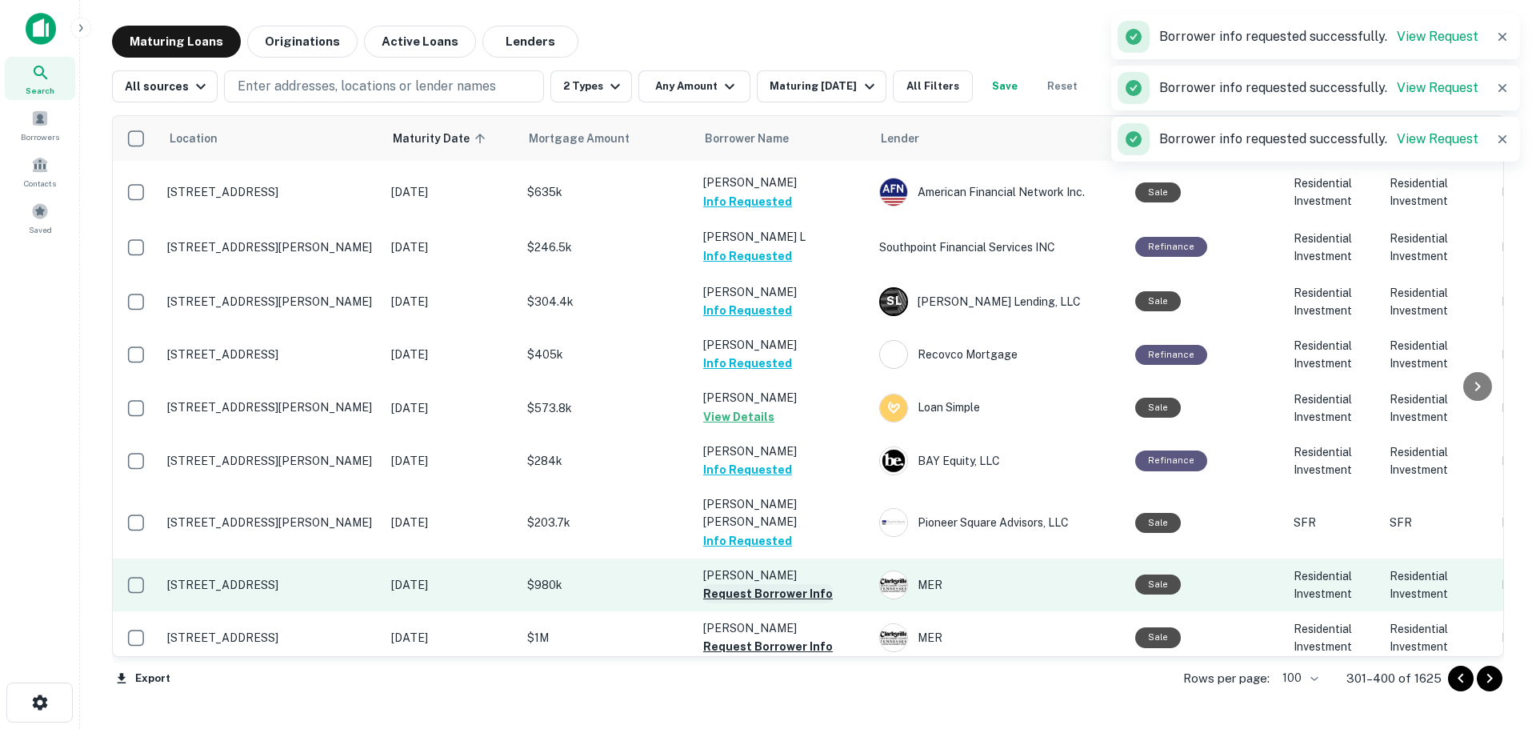
scroll to position [2799, 0]
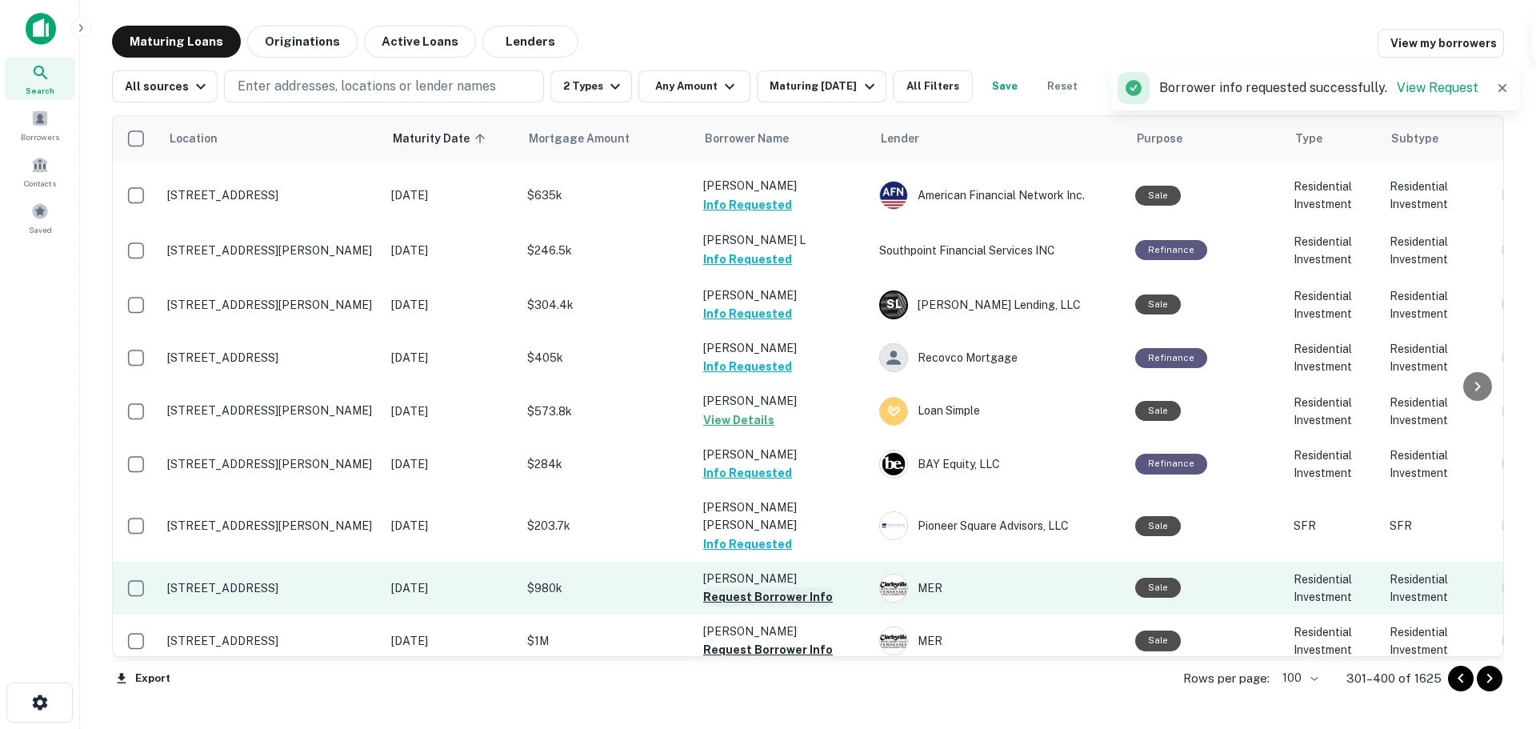
click at [801, 587] on button "Request Borrower Info" at bounding box center [768, 596] width 130 height 19
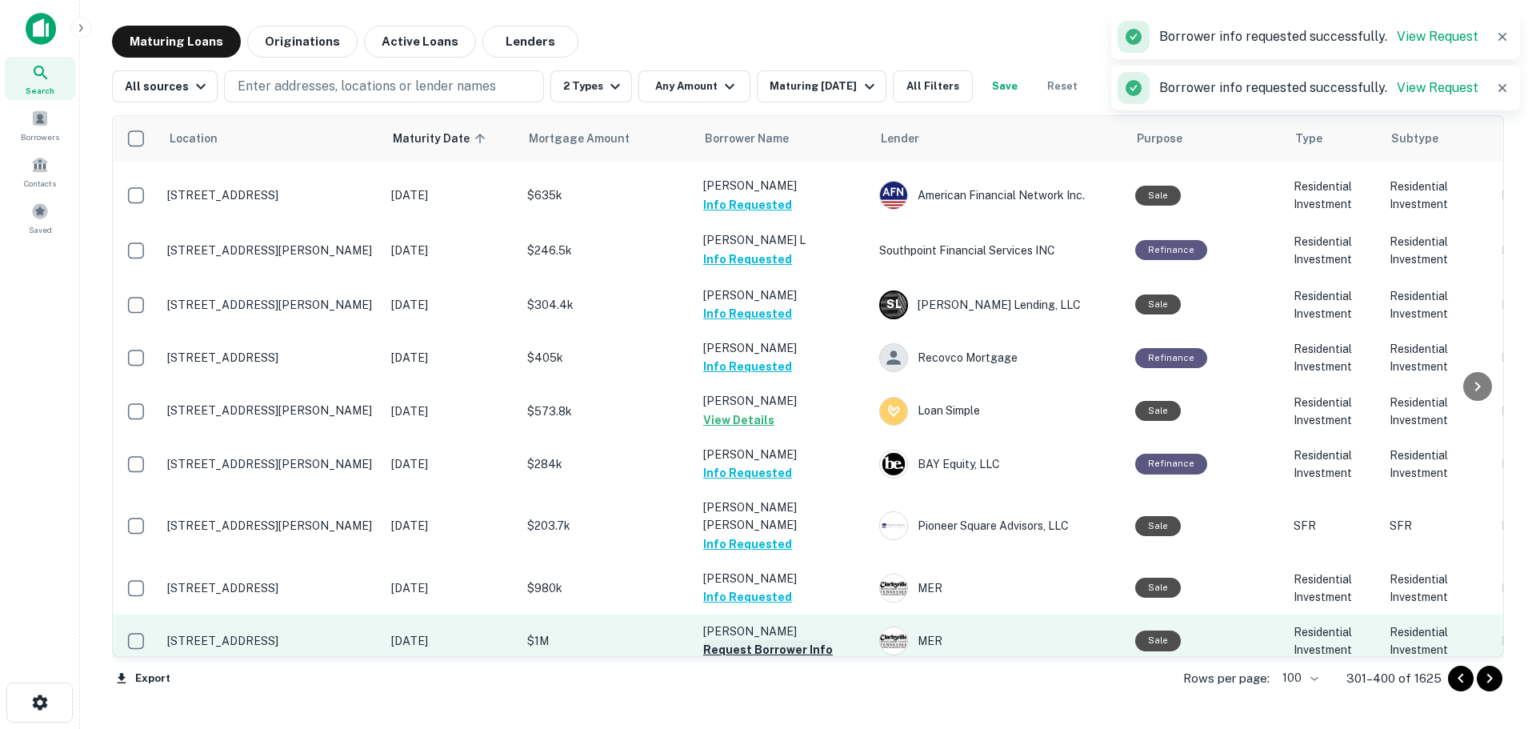
click at [798, 640] on button "Request Borrower Info" at bounding box center [768, 649] width 130 height 19
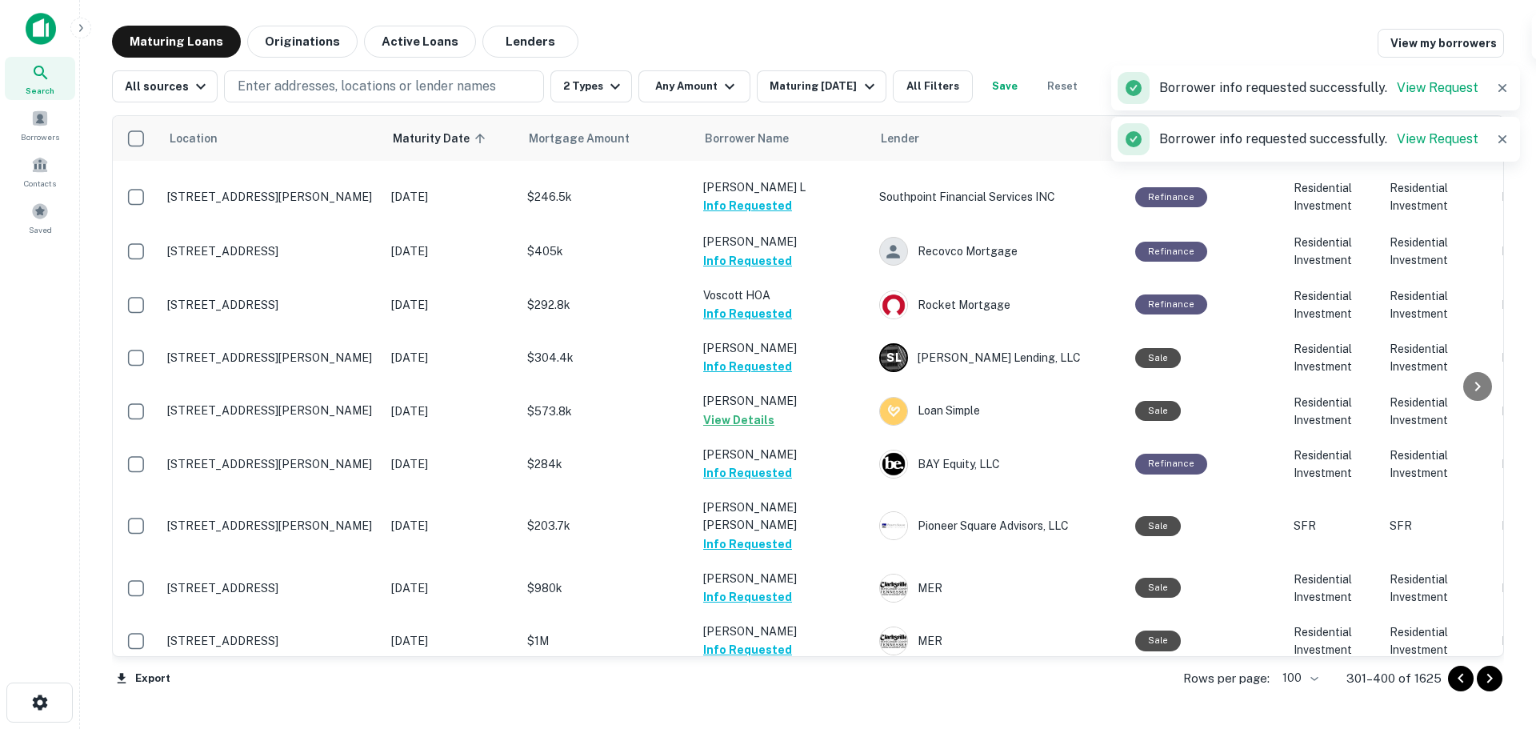
scroll to position [2959, 0]
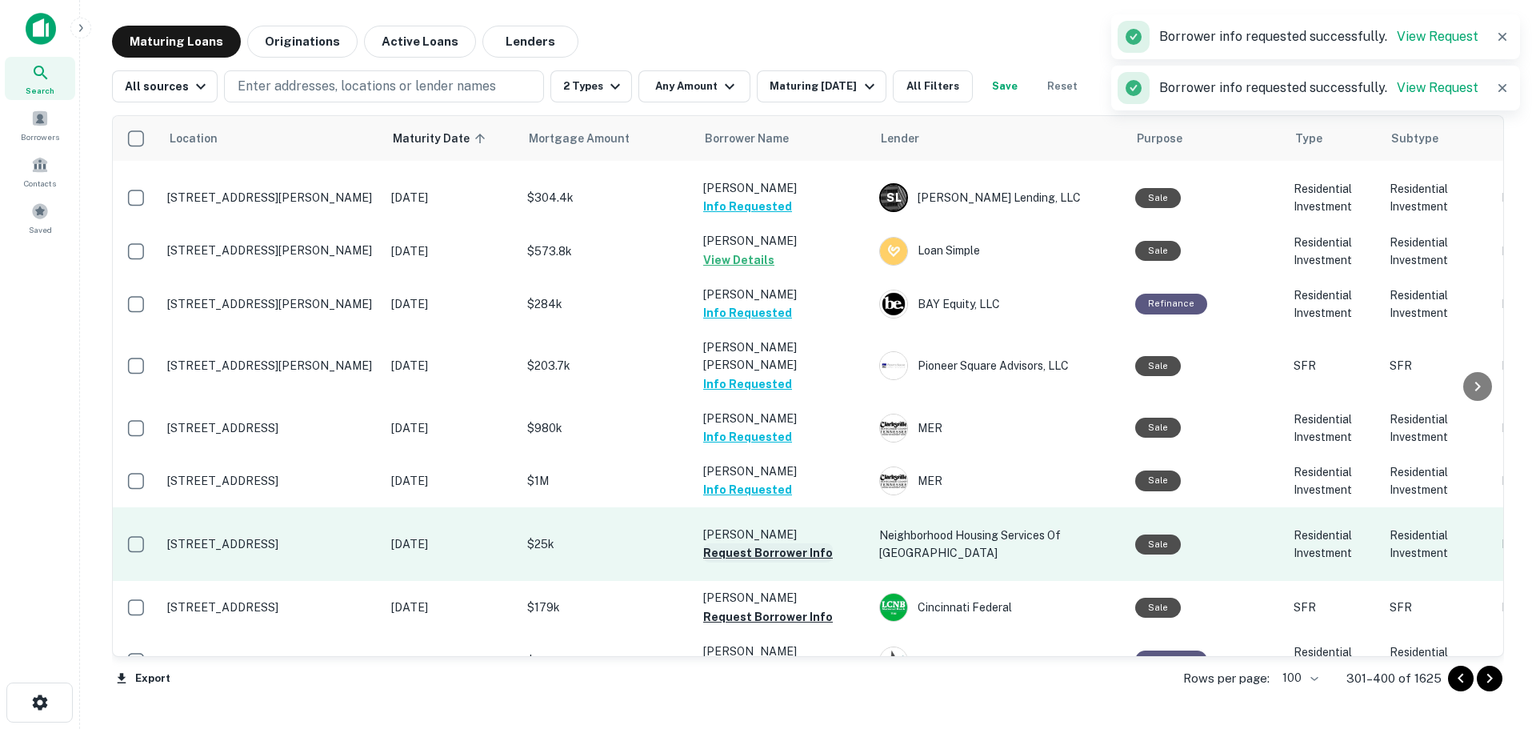
click at [806, 543] on button "Request Borrower Info" at bounding box center [768, 552] width 130 height 19
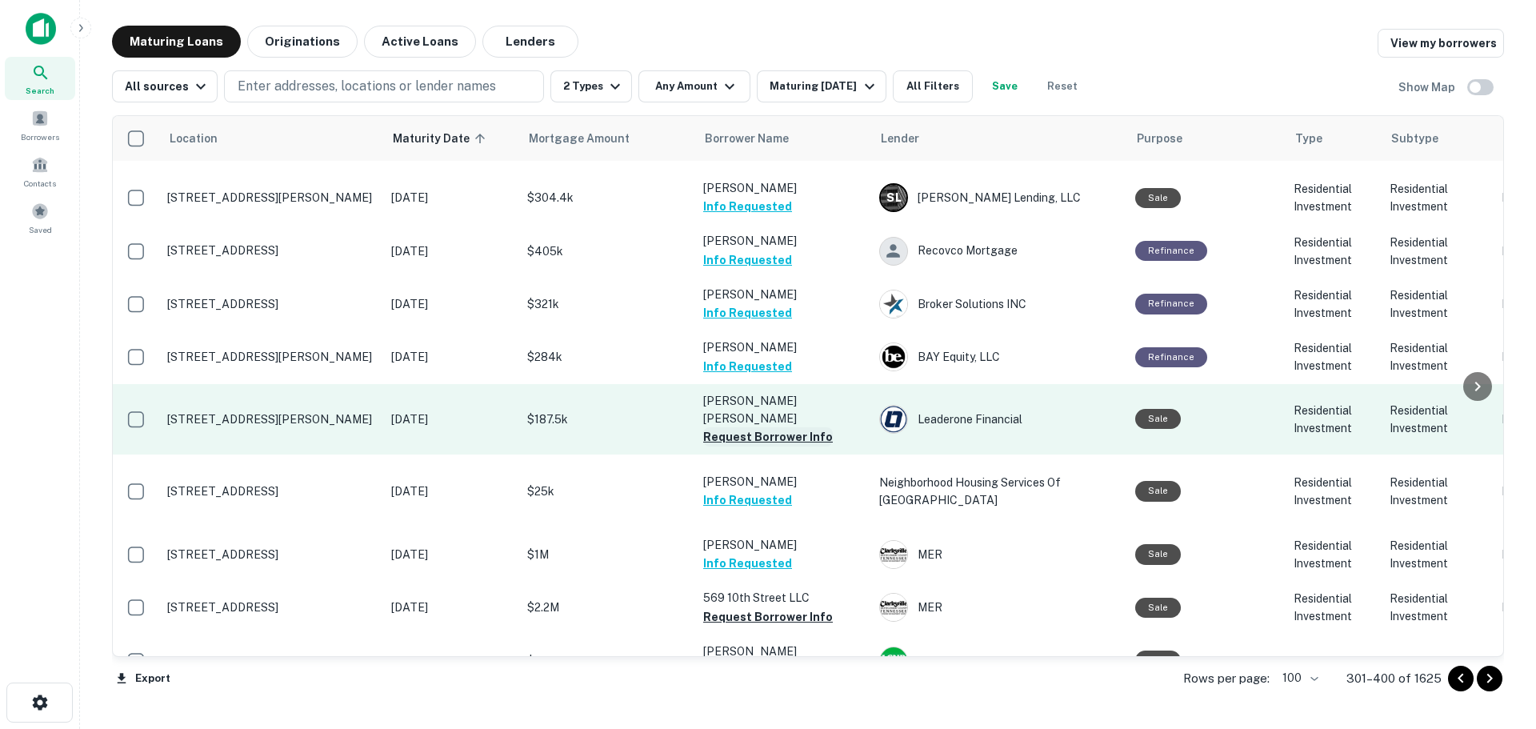
click at [802, 427] on button "Request Borrower Info" at bounding box center [768, 436] width 130 height 19
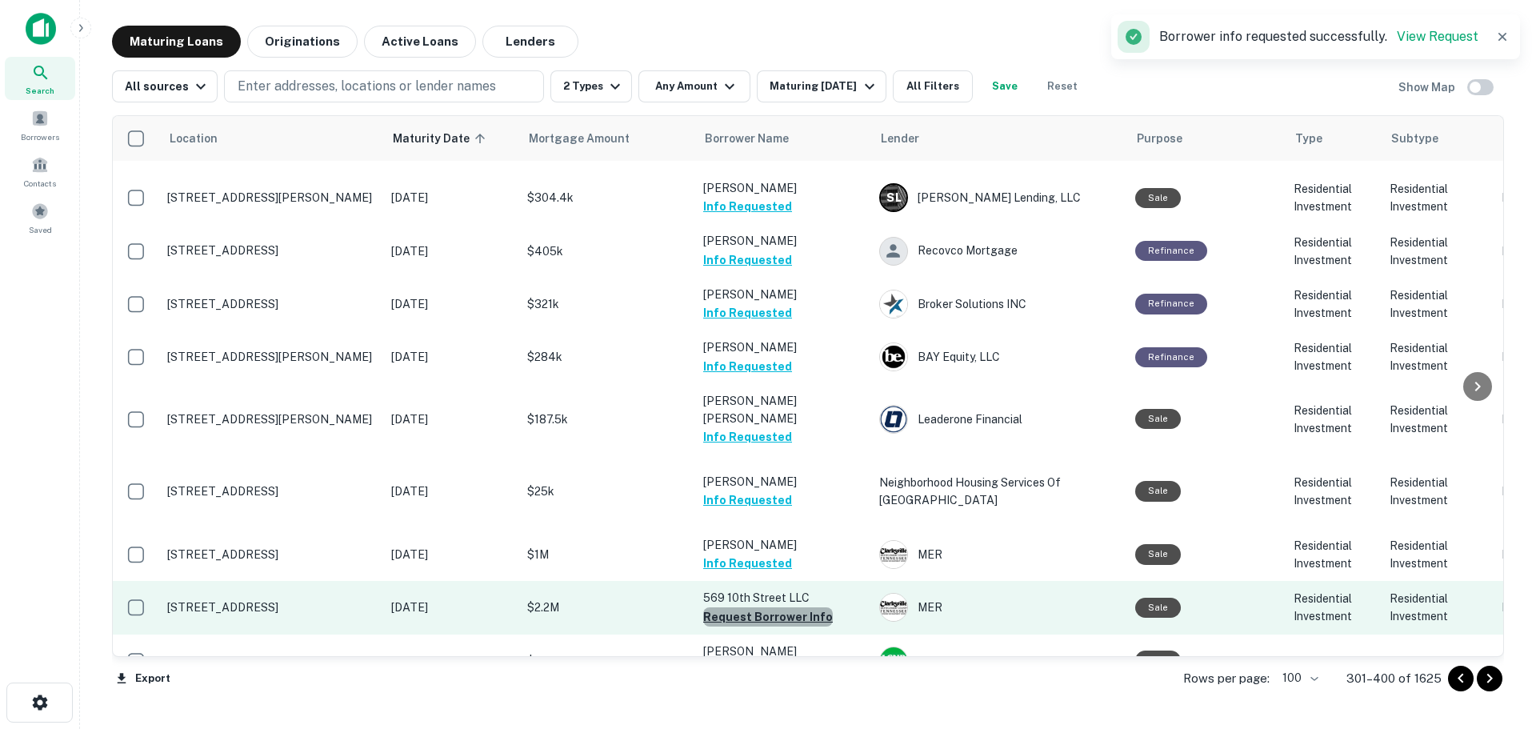
click at [778, 607] on button "Request Borrower Info" at bounding box center [768, 616] width 130 height 19
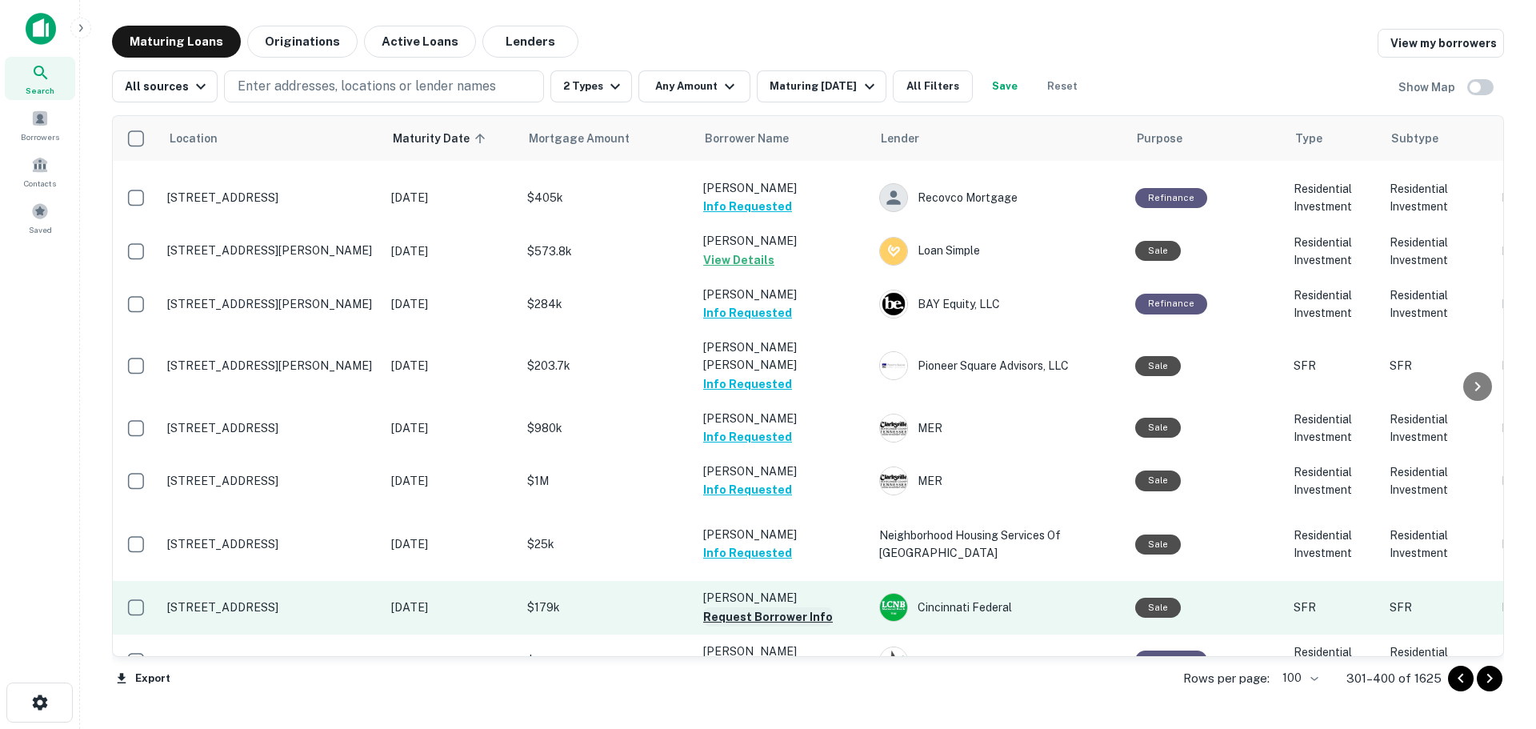
click at [816, 607] on button "Request Borrower Info" at bounding box center [768, 616] width 130 height 19
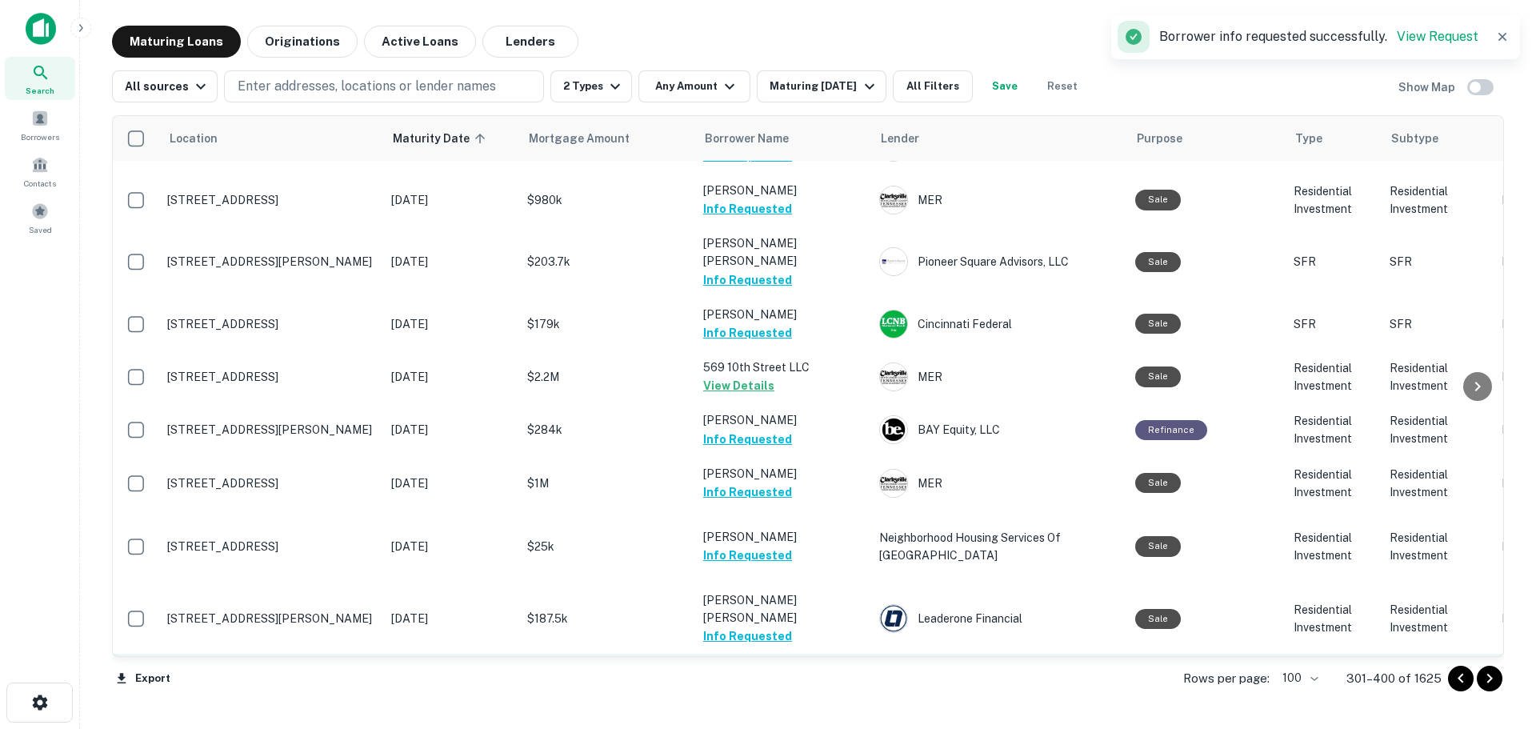
scroll to position [3122, 0]
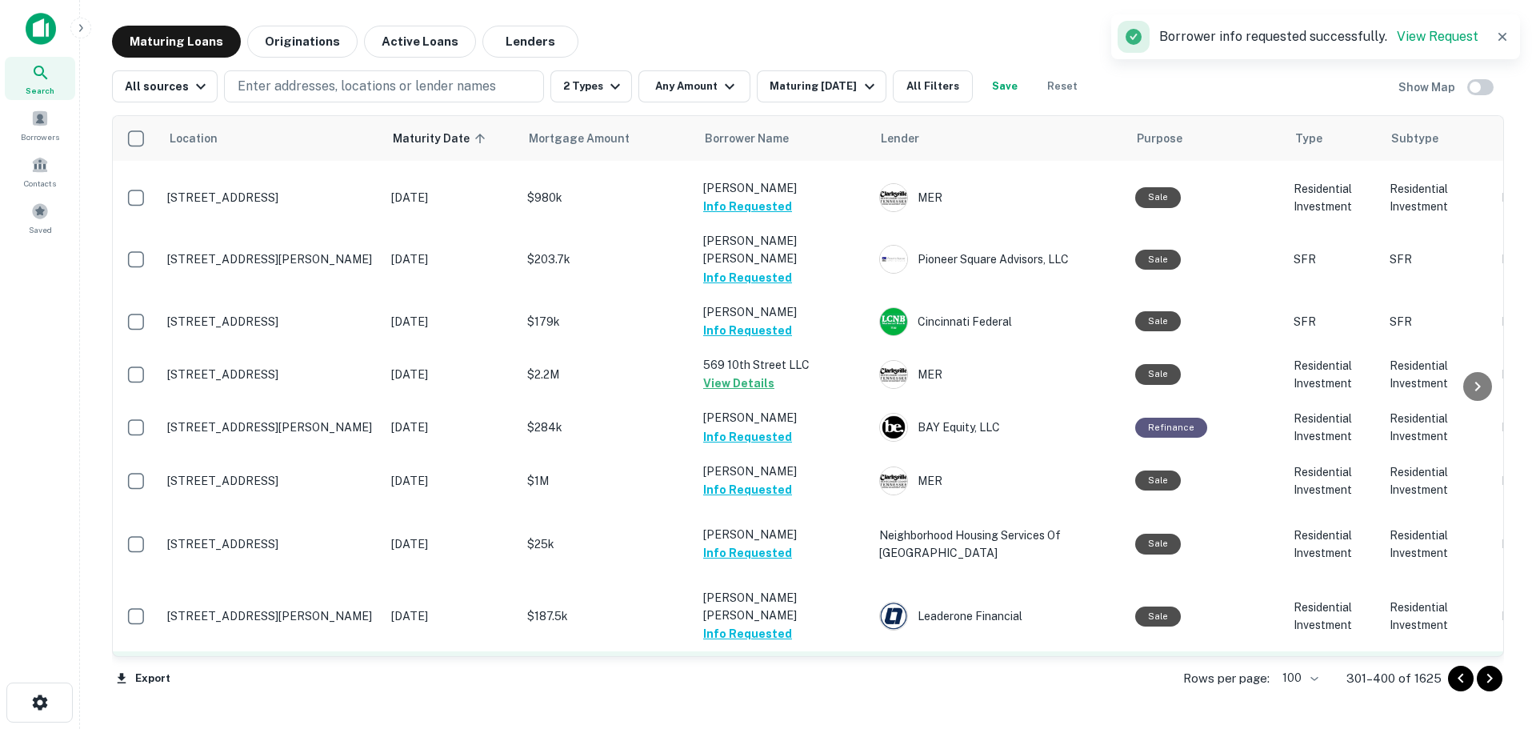
click at [802, 678] on button "Request Borrower Info" at bounding box center [768, 687] width 130 height 19
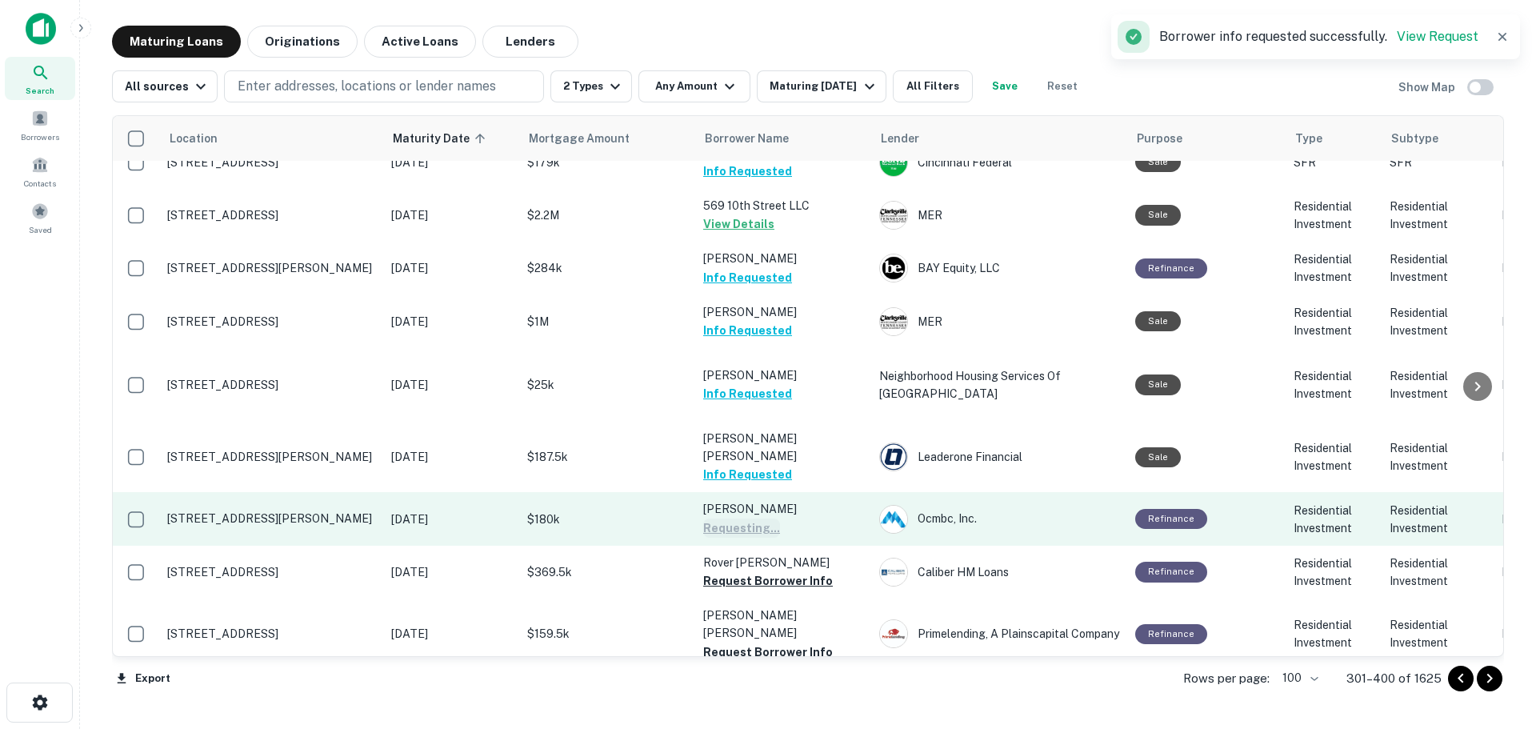
scroll to position [3282, 0]
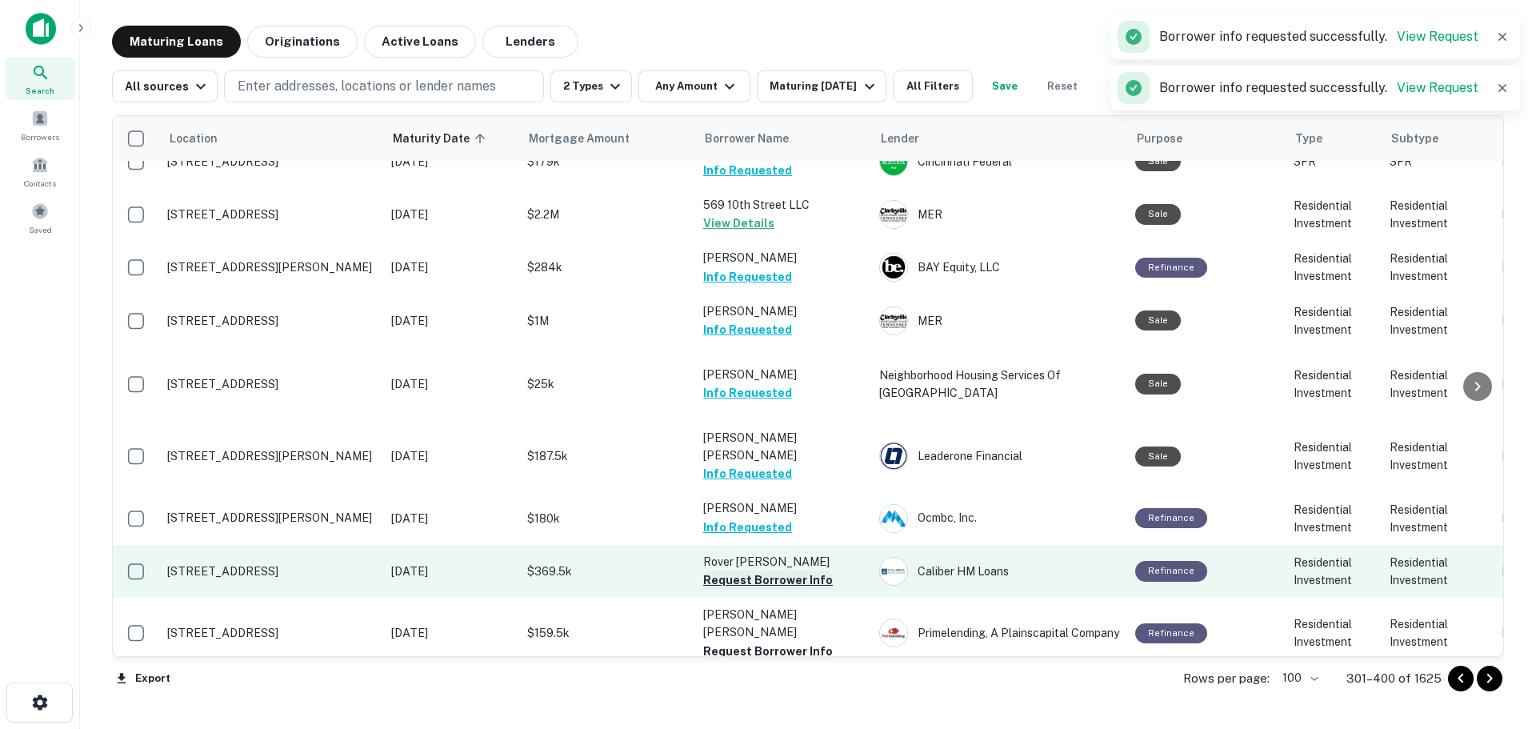
click at [810, 570] on button "Request Borrower Info" at bounding box center [768, 579] width 130 height 19
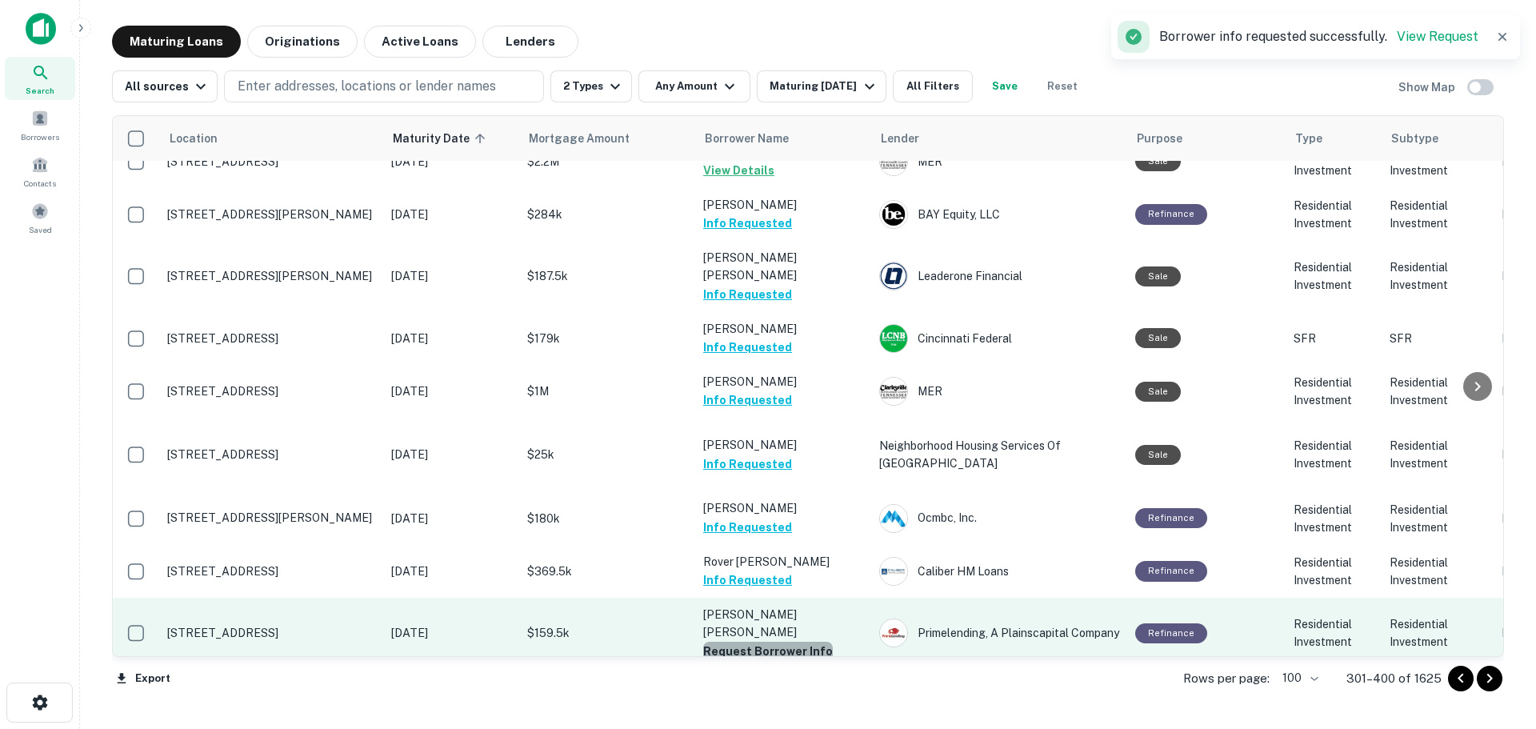
click at [811, 642] on button "Request Borrower Info" at bounding box center [768, 651] width 130 height 19
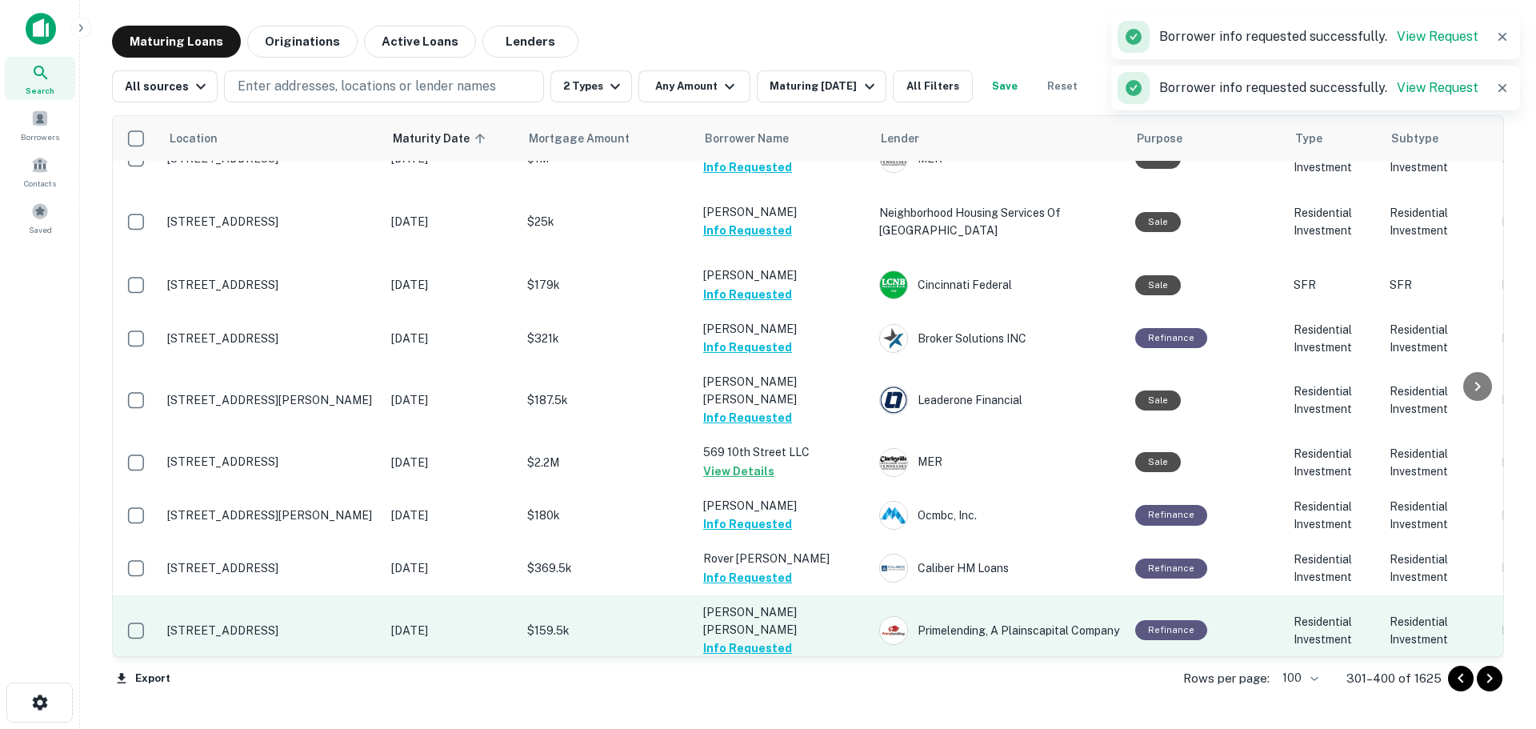
scroll to position [3279, 0]
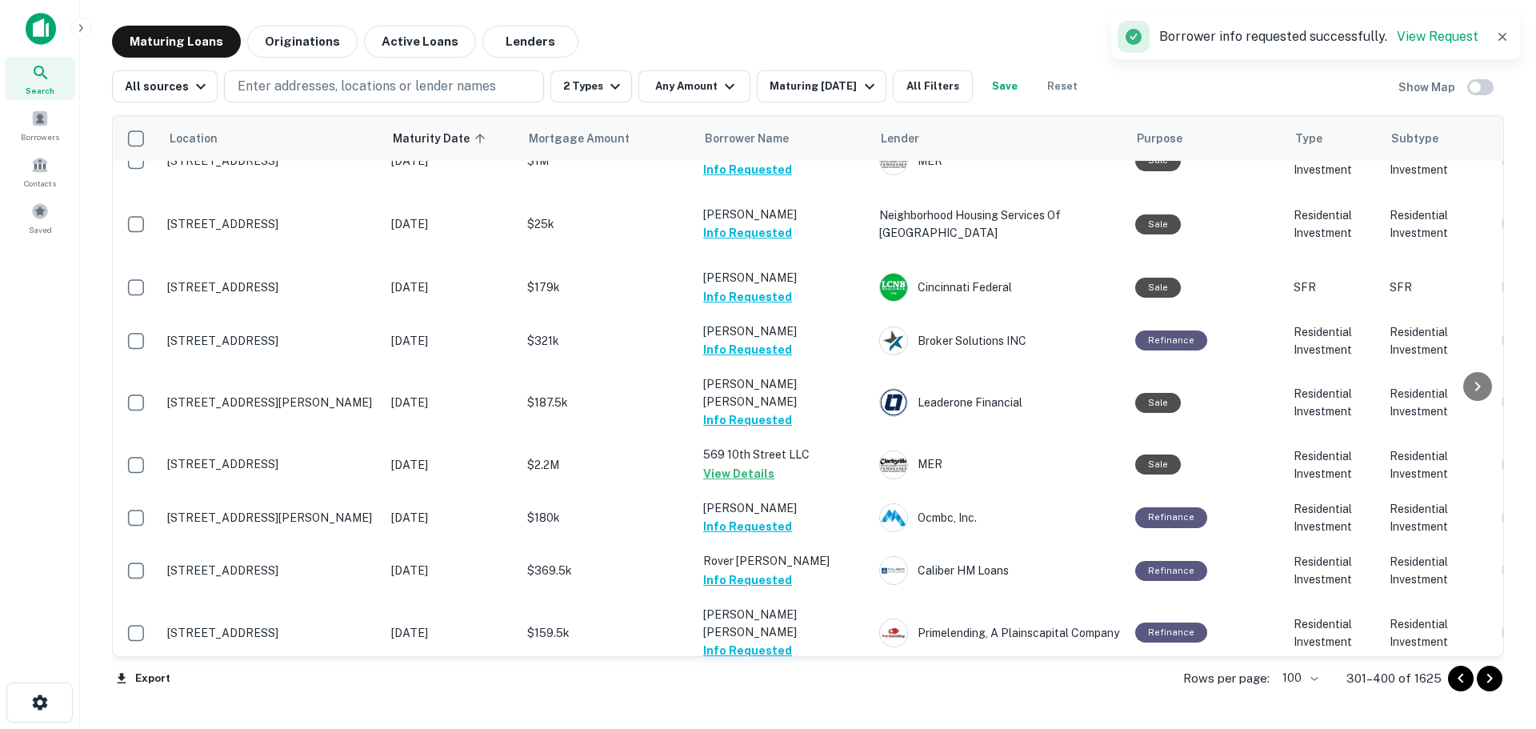
click at [798, 694] on button "Request Borrower Info" at bounding box center [768, 703] width 130 height 19
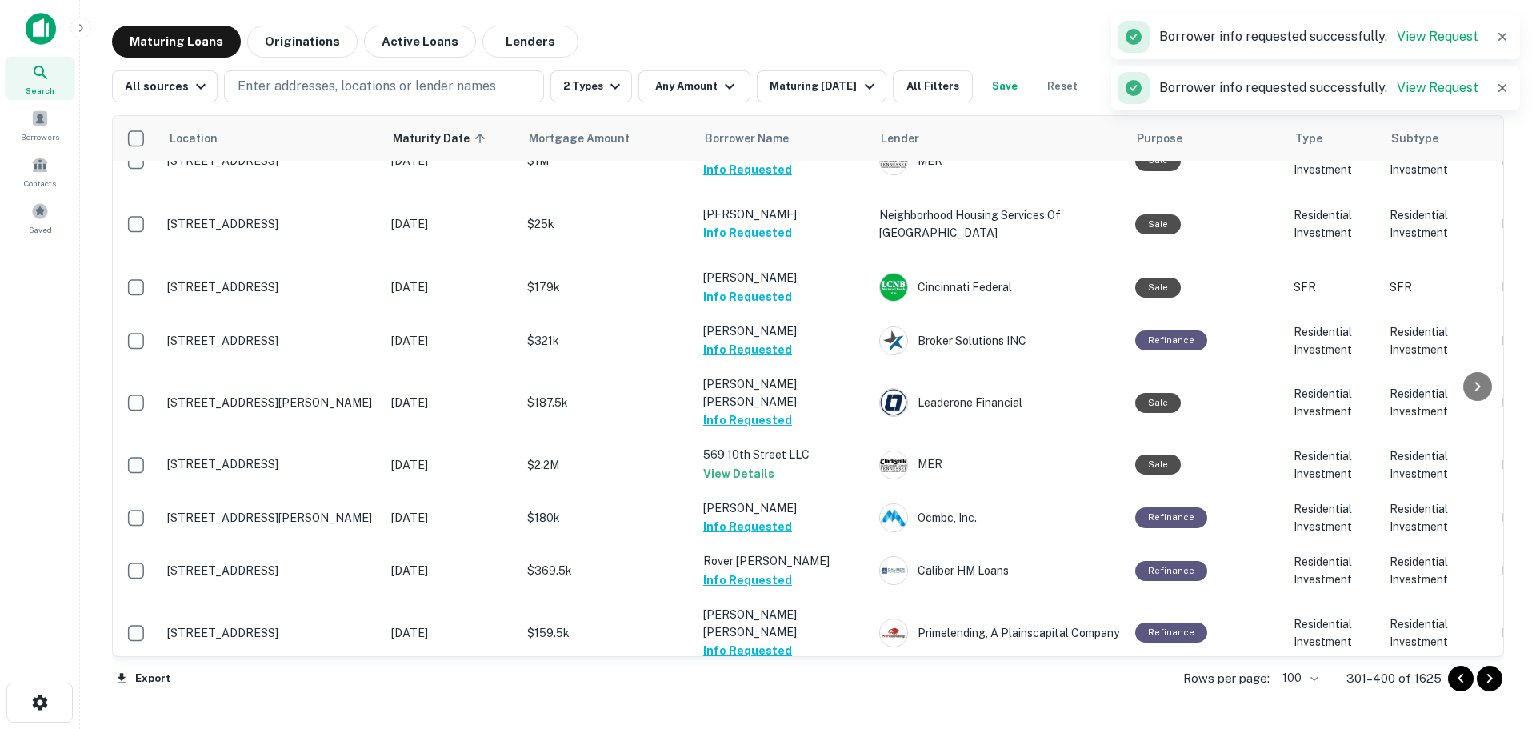
scroll to position [3439, 0]
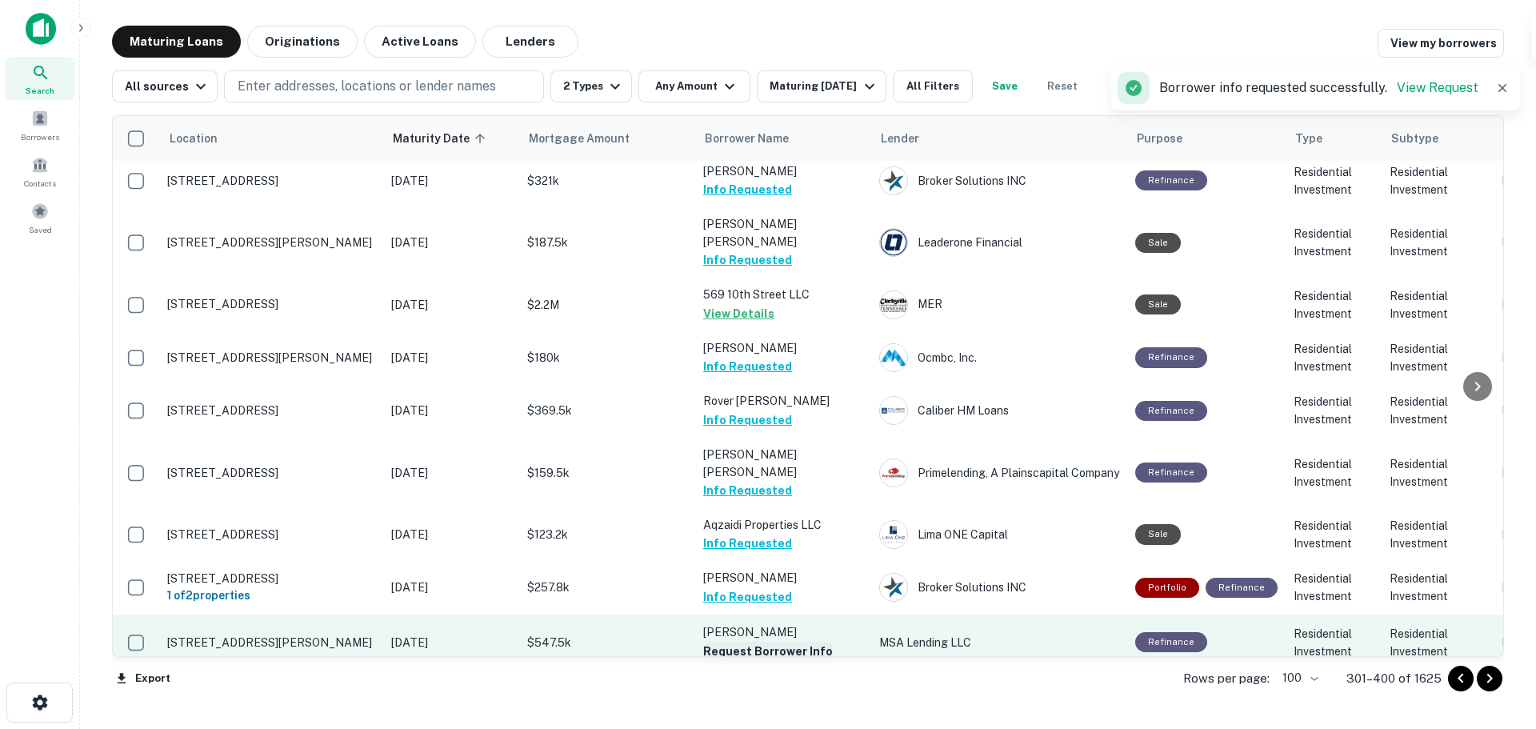
click at [809, 642] on button "Request Borrower Info" at bounding box center [768, 651] width 130 height 19
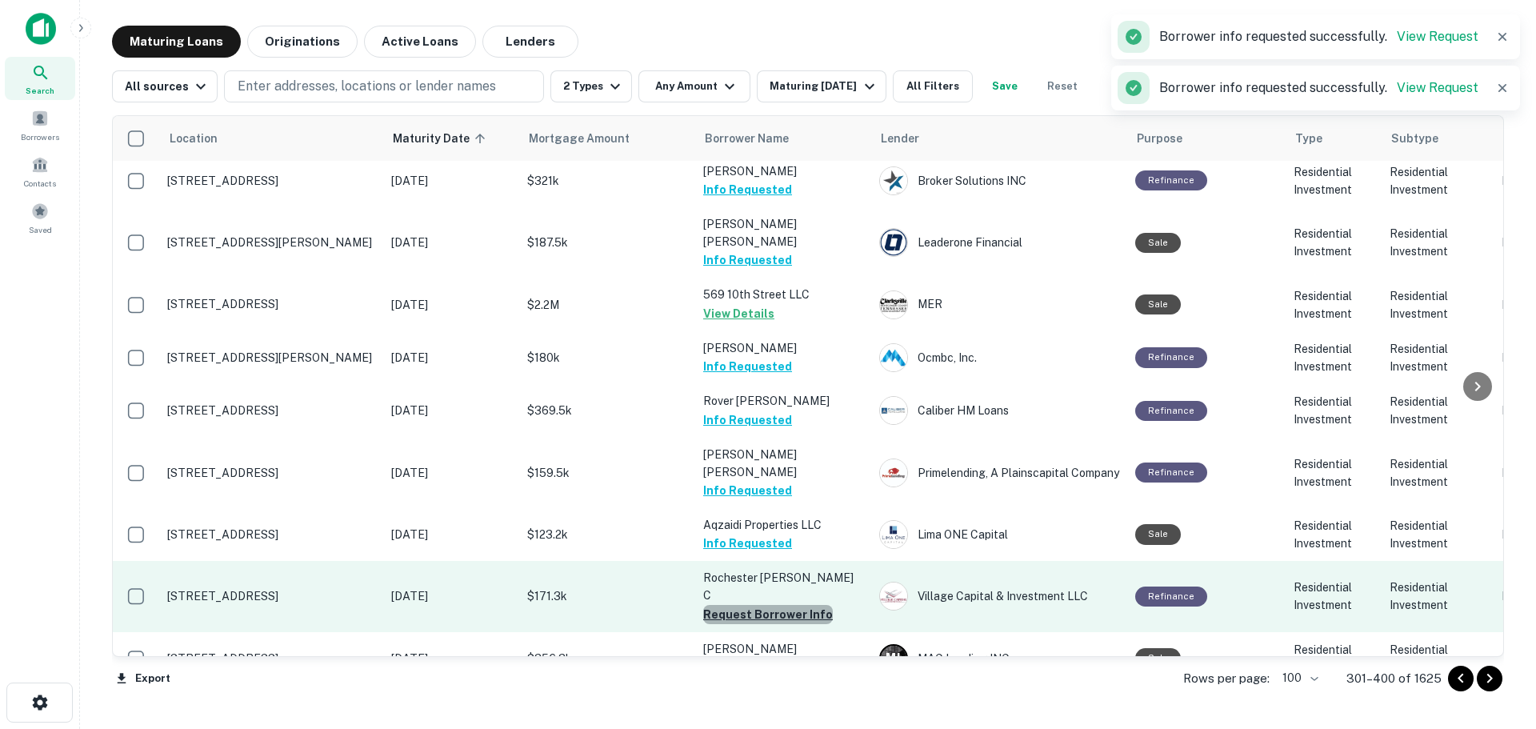
click at [817, 605] on button "Request Borrower Info" at bounding box center [768, 614] width 130 height 19
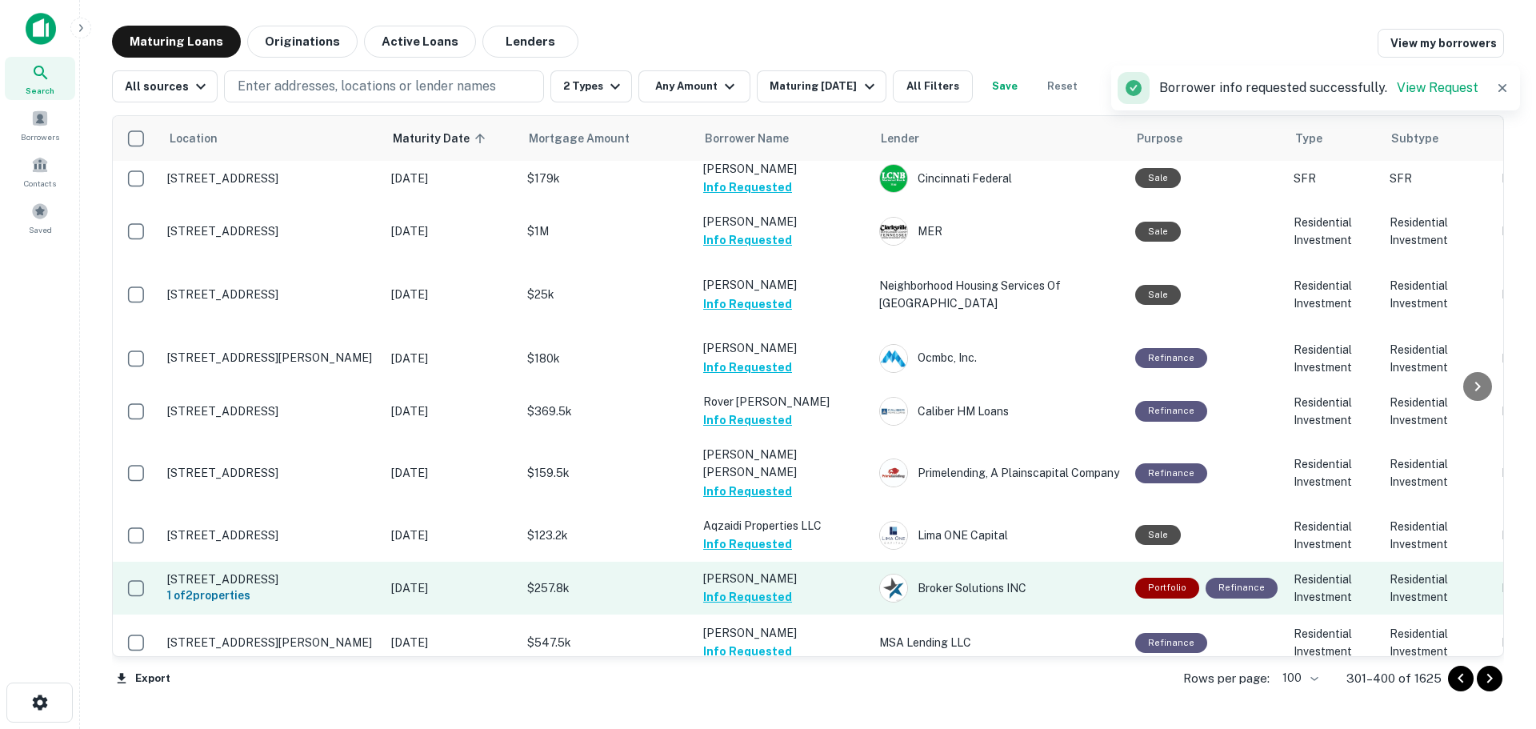
scroll to position [3602, 0]
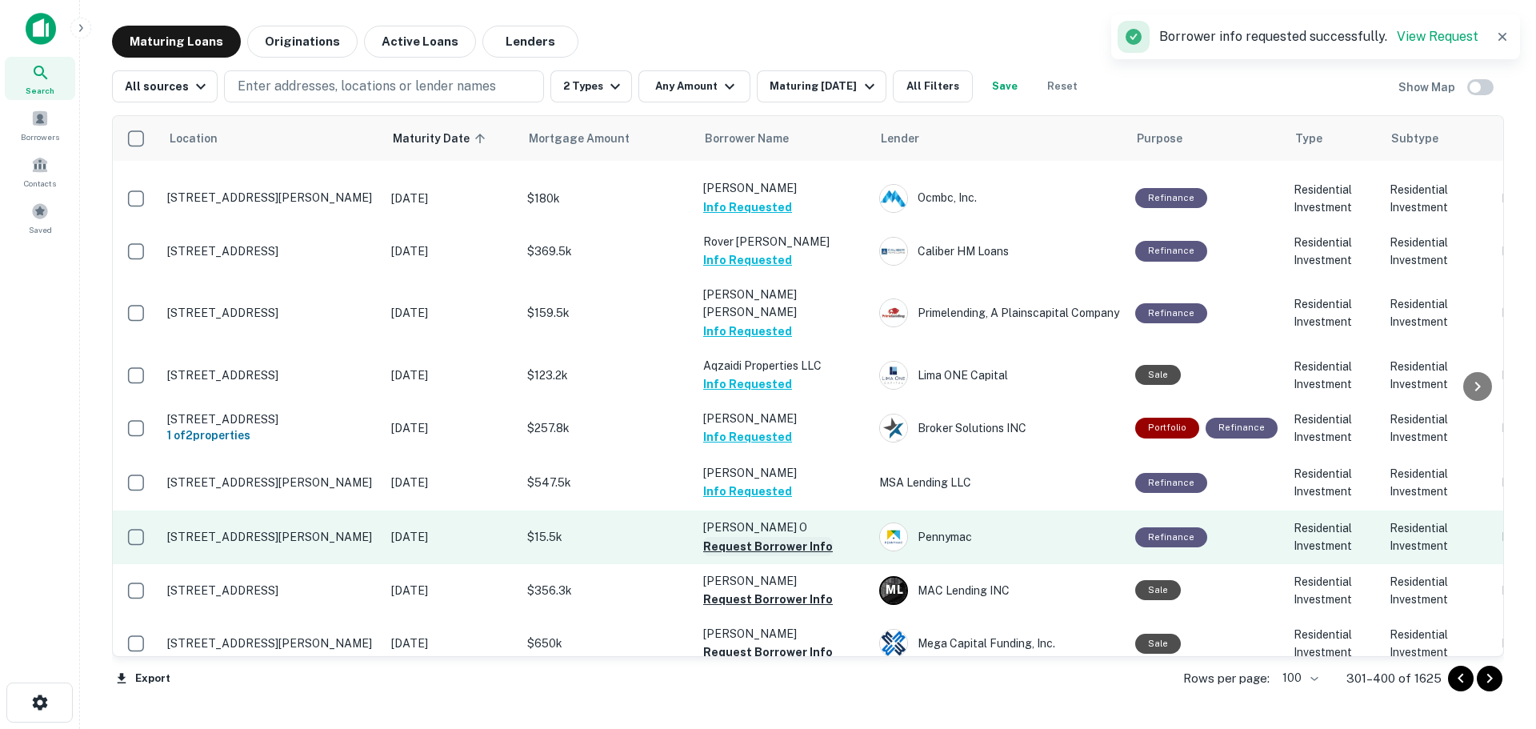
click at [811, 537] on button "Request Borrower Info" at bounding box center [768, 546] width 130 height 19
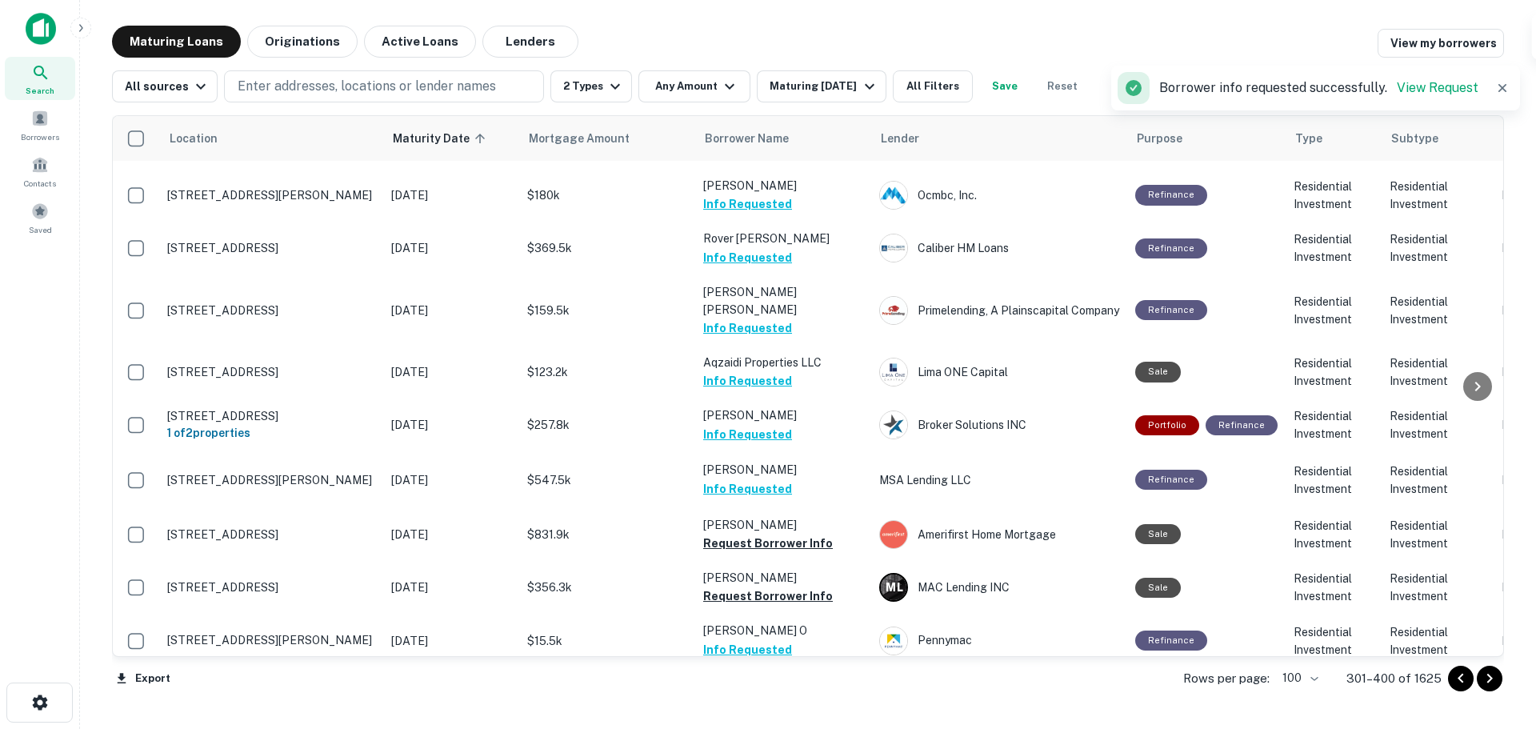
scroll to position [3598, 0]
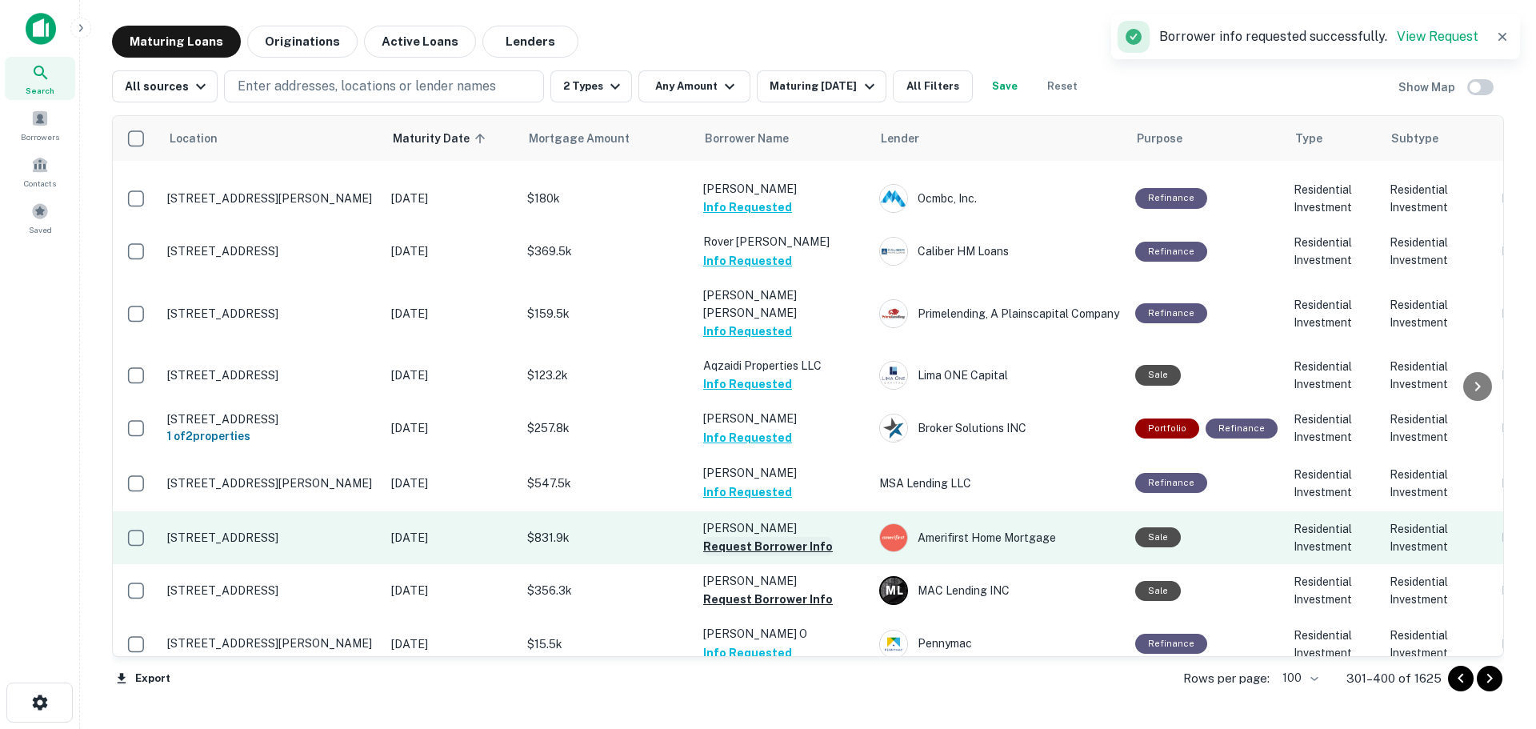
click at [802, 537] on button "Request Borrower Info" at bounding box center [768, 546] width 130 height 19
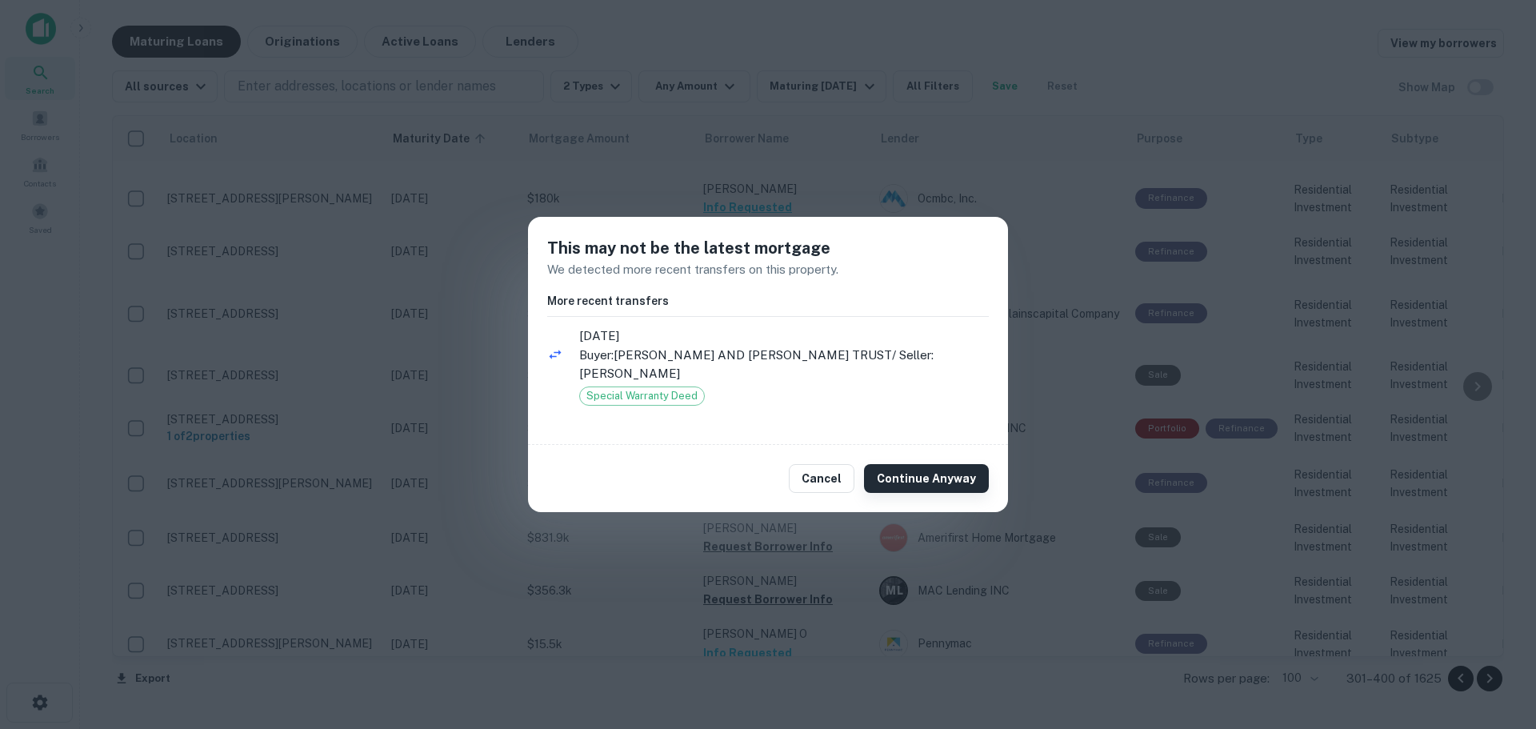
click at [930, 474] on button "Continue Anyway" at bounding box center [926, 478] width 125 height 29
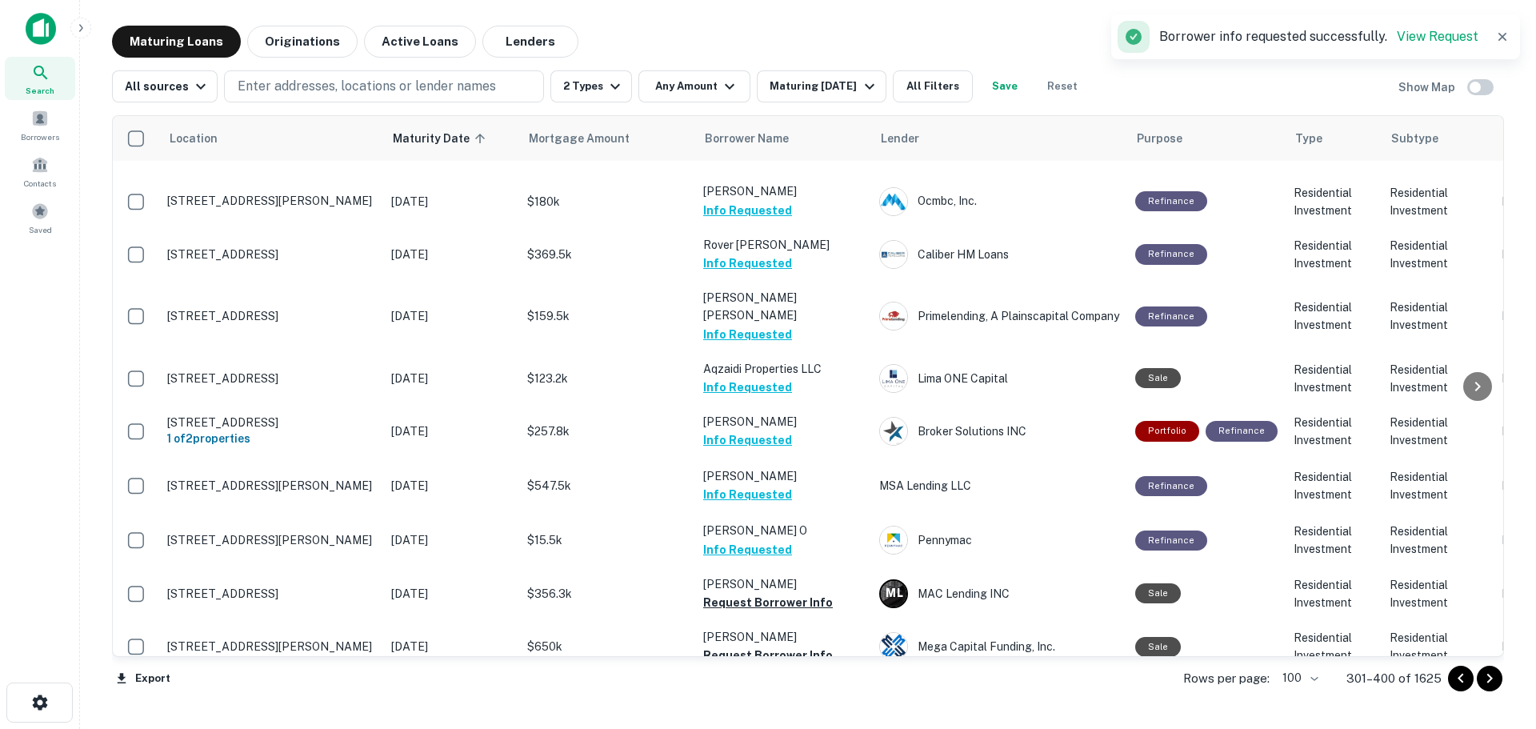
scroll to position [3602, 0]
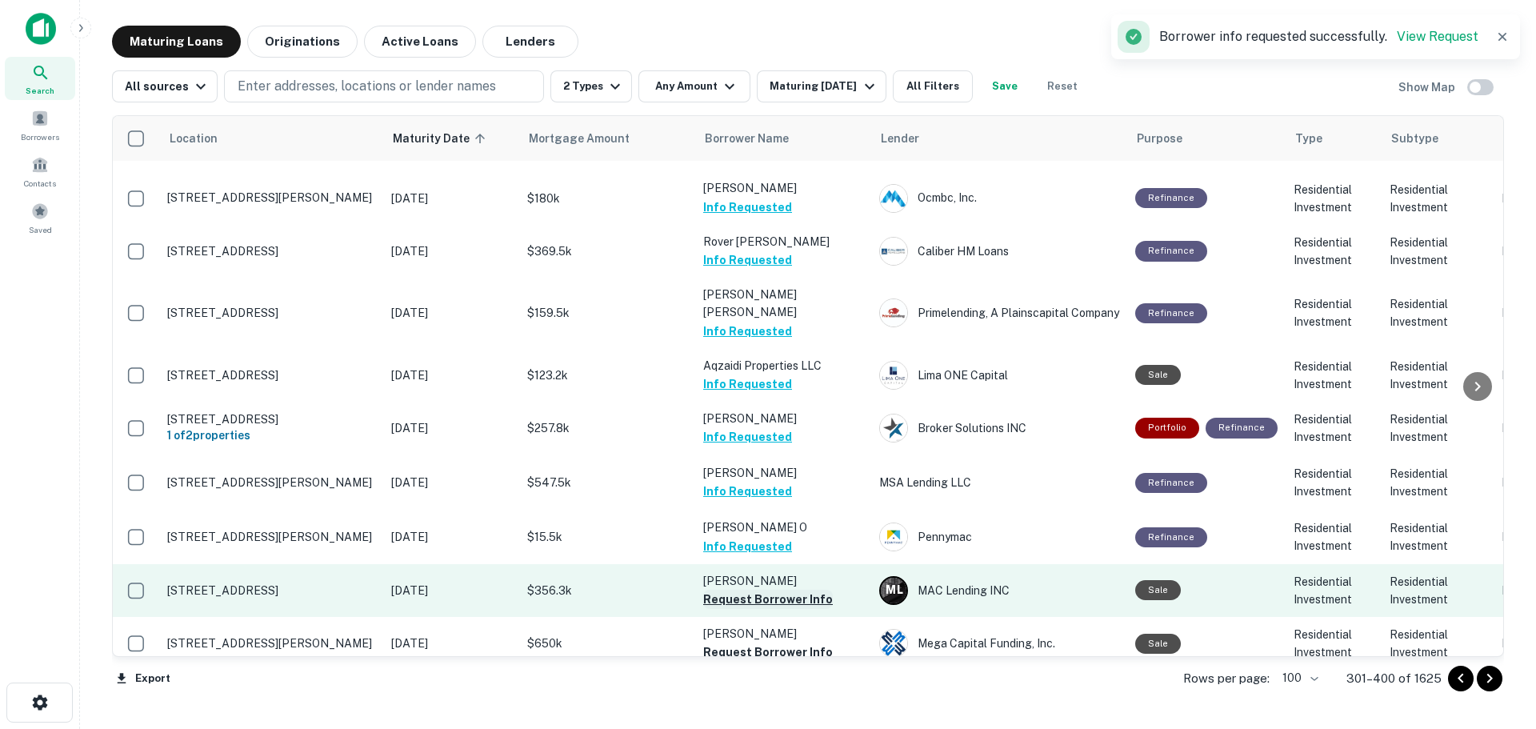
click at [814, 590] on button "Request Borrower Info" at bounding box center [768, 599] width 130 height 19
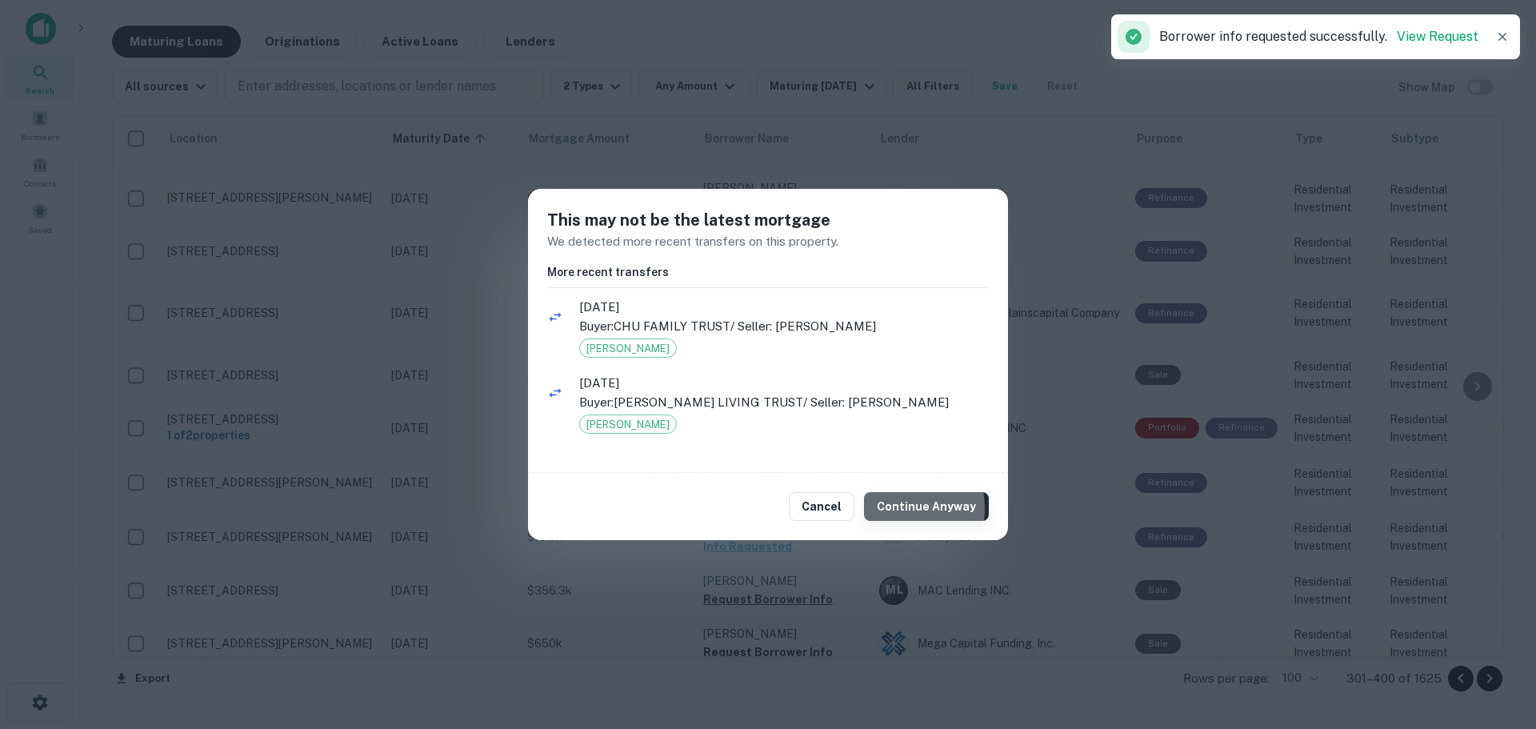
click at [891, 509] on button "Continue Anyway" at bounding box center [926, 506] width 125 height 29
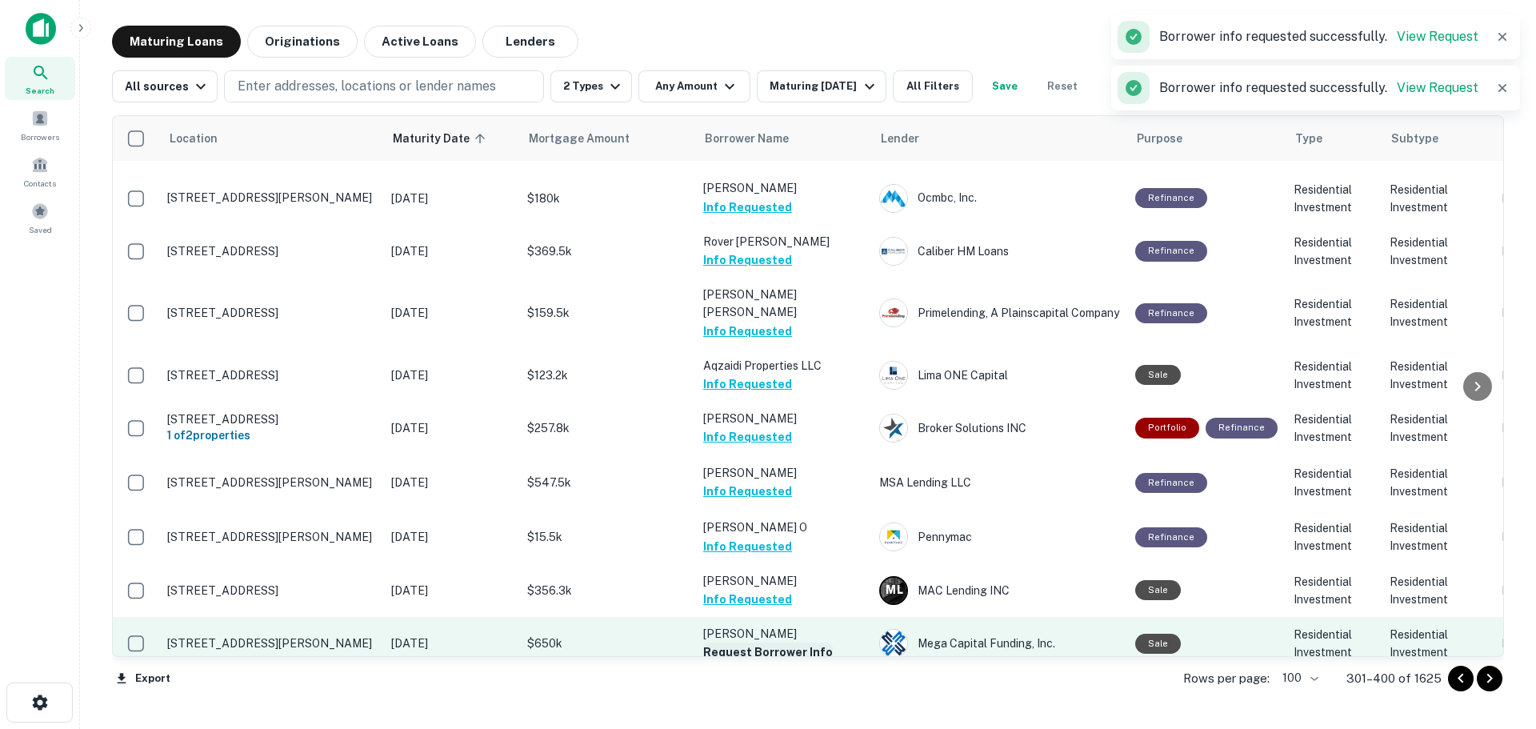
click at [773, 642] on button "Request Borrower Info" at bounding box center [768, 651] width 130 height 19
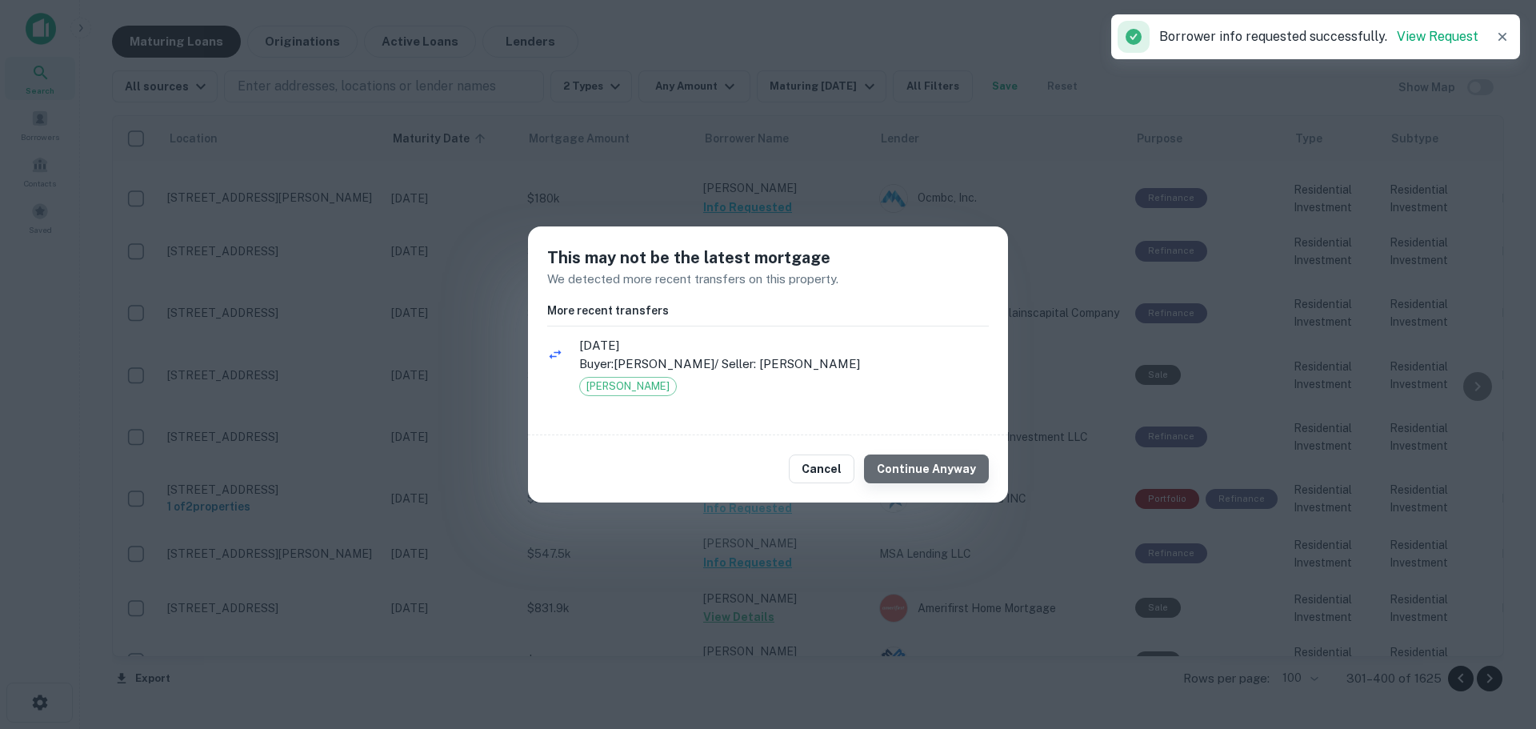
click at [964, 466] on button "Continue Anyway" at bounding box center [926, 468] width 125 height 29
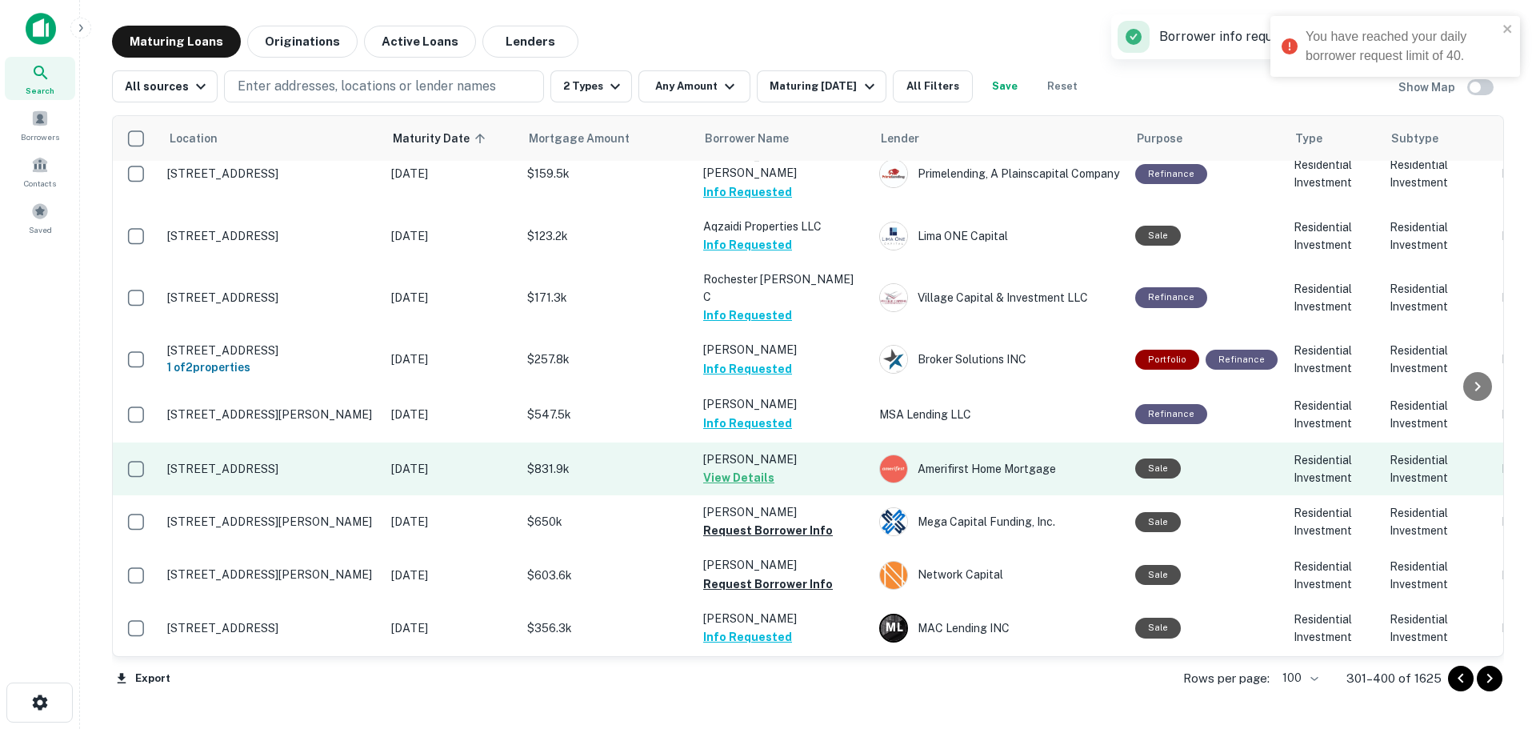
scroll to position [3762, 0]
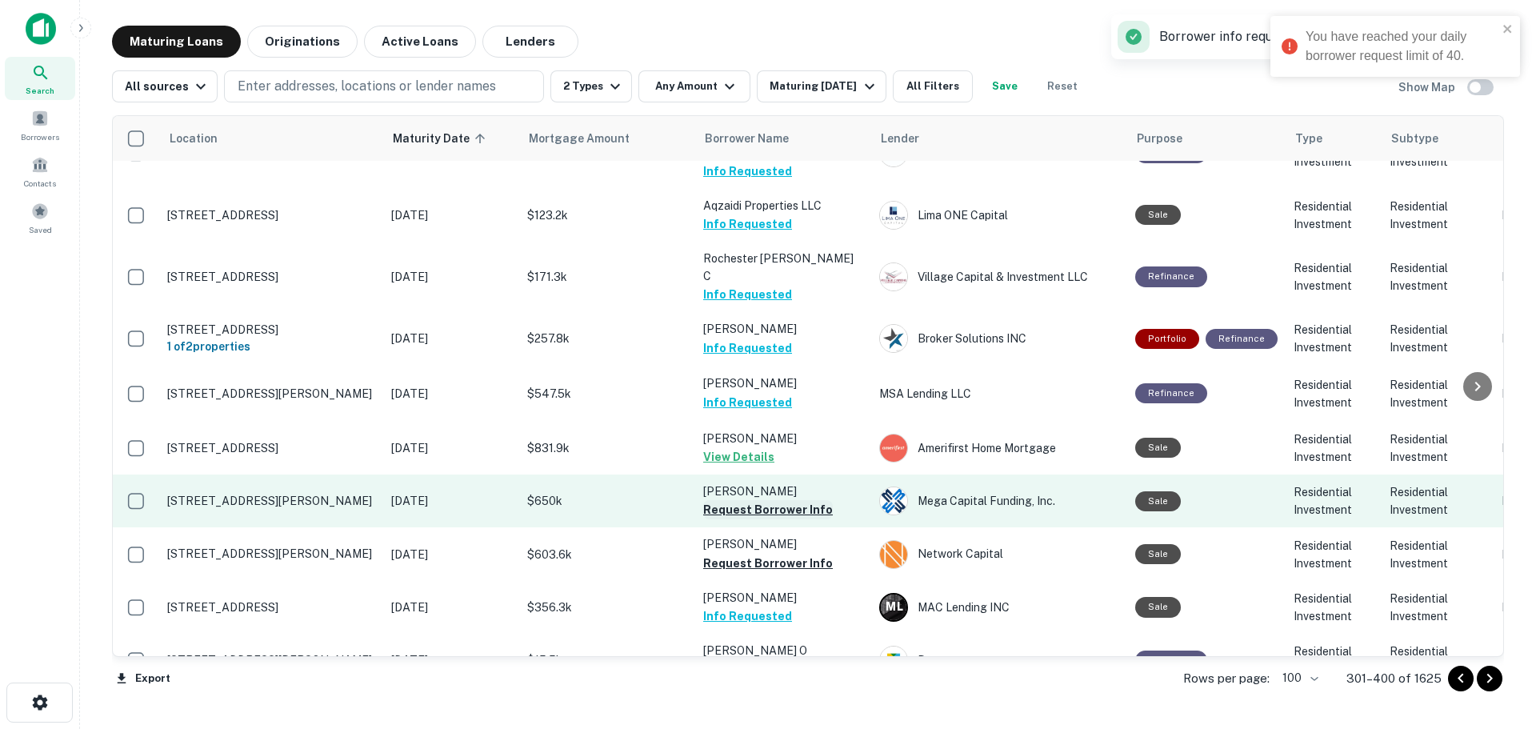
click at [791, 500] on button "Request Borrower Info" at bounding box center [768, 509] width 130 height 19
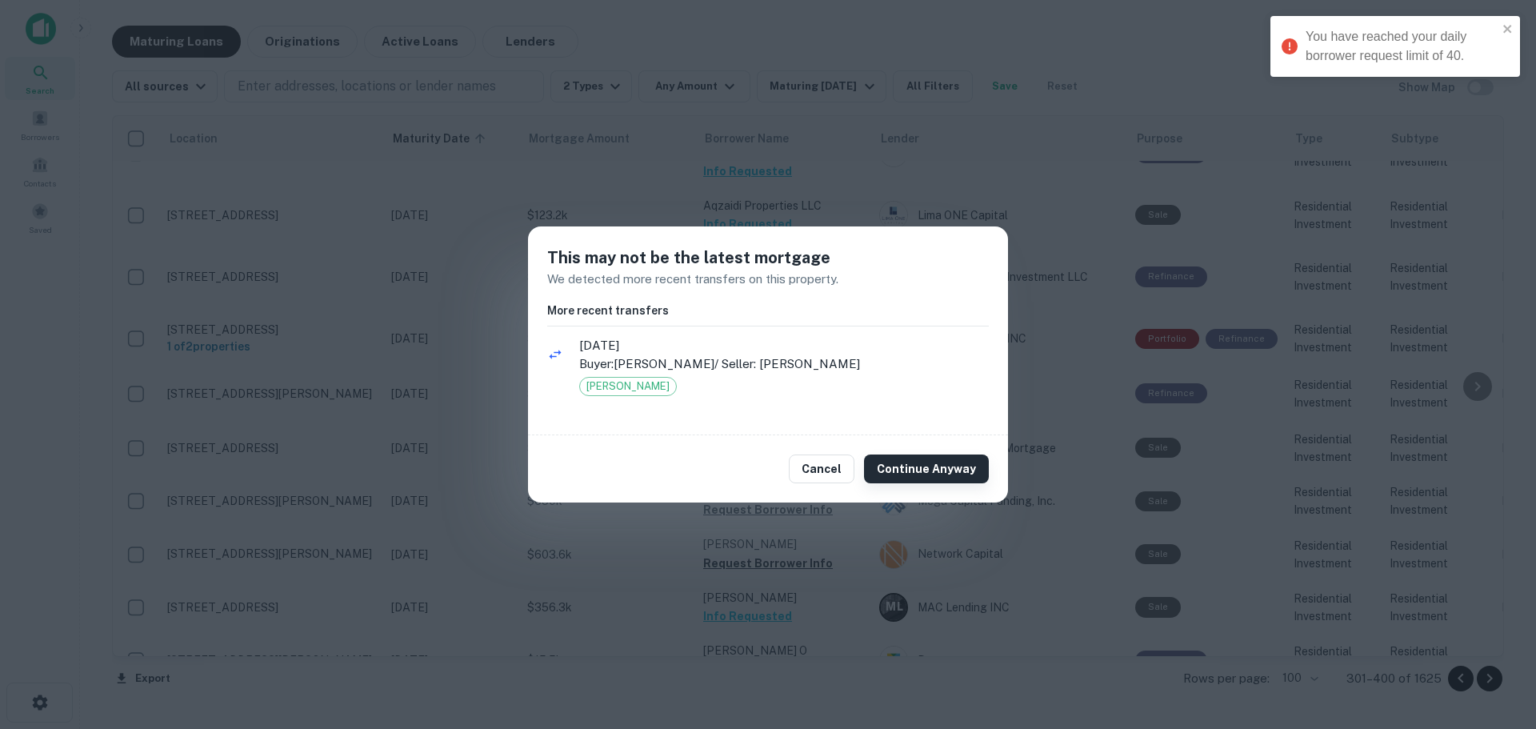
click at [914, 465] on button "Continue Anyway" at bounding box center [926, 468] width 125 height 29
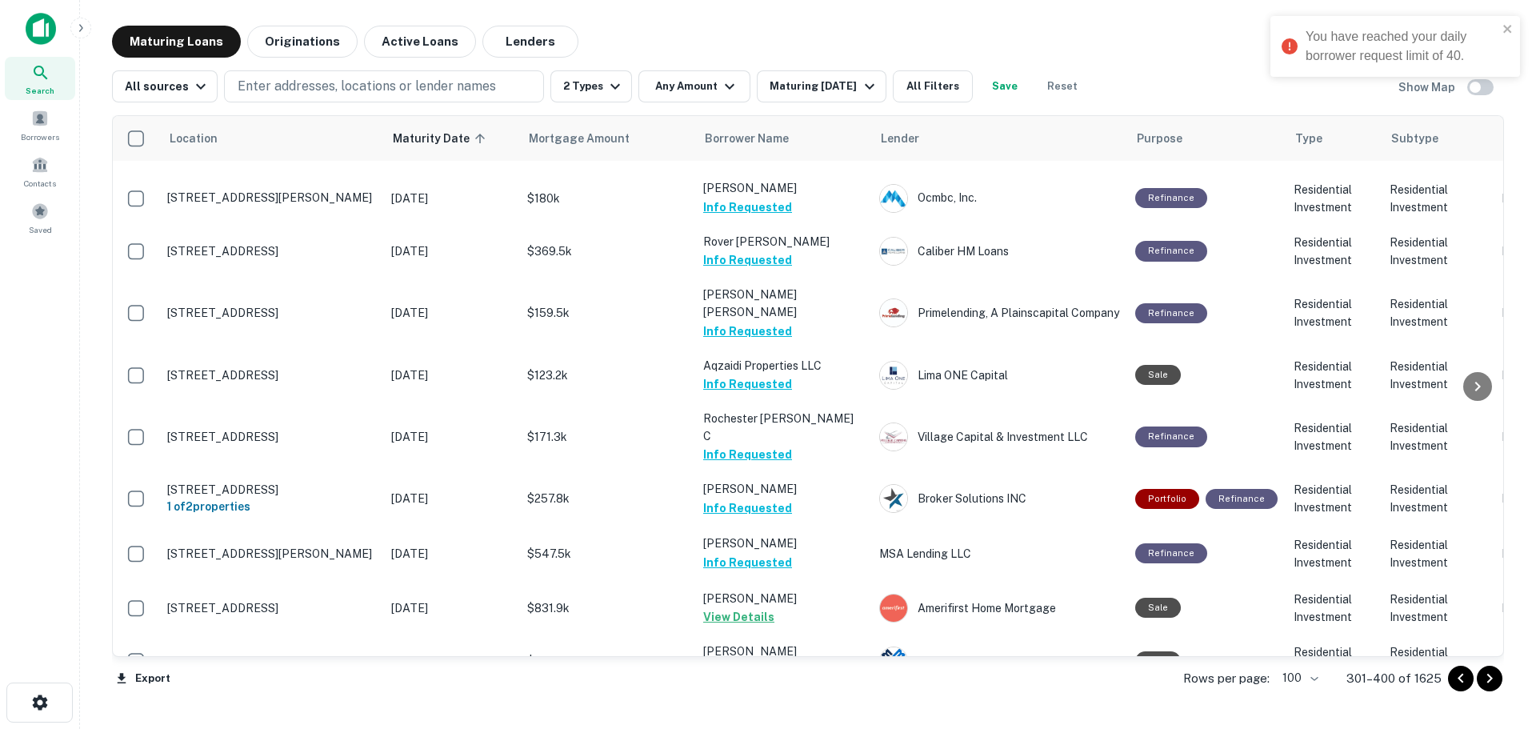
scroll to position [3682, 0]
